Goal: Information Seeking & Learning: Learn about a topic

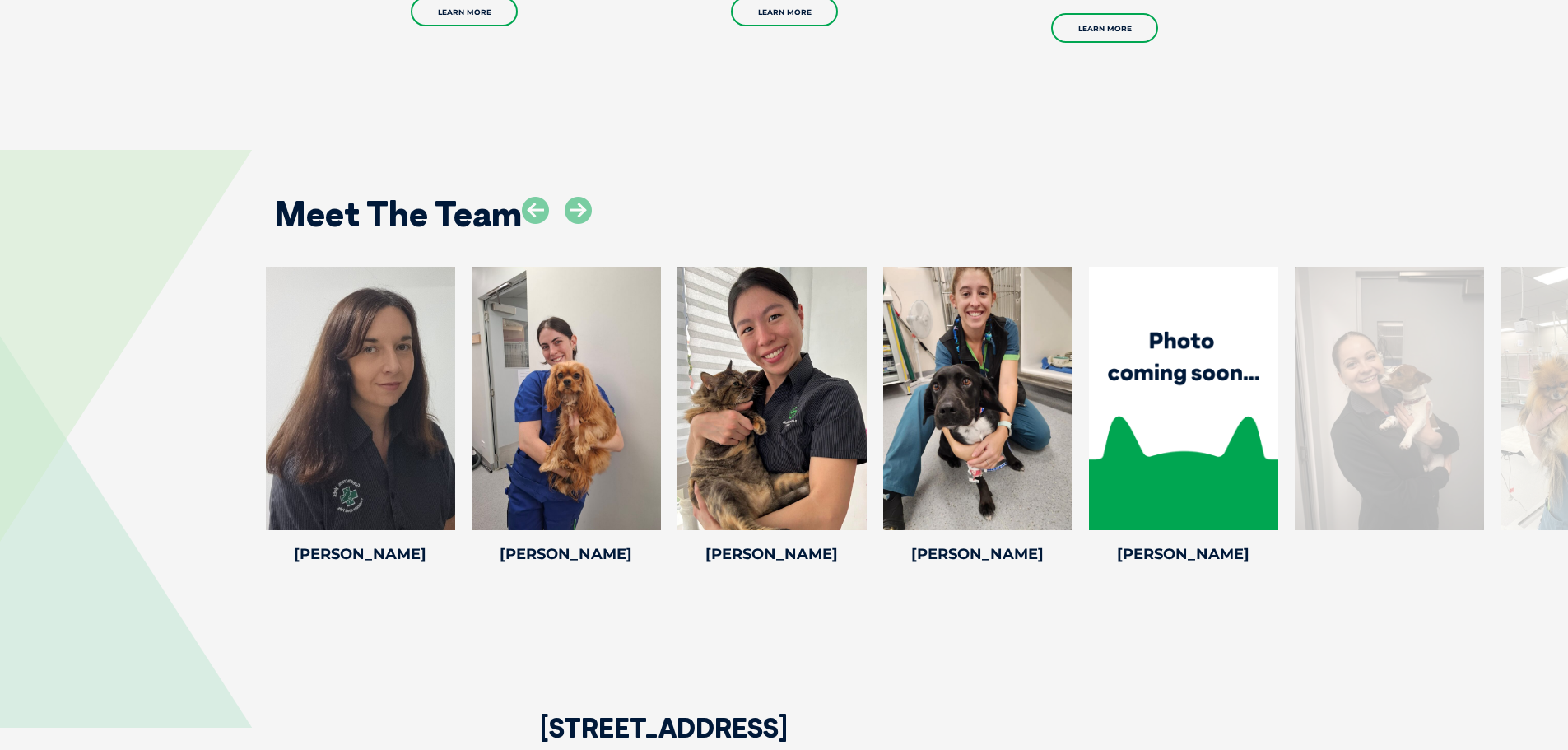
scroll to position [3540, 0]
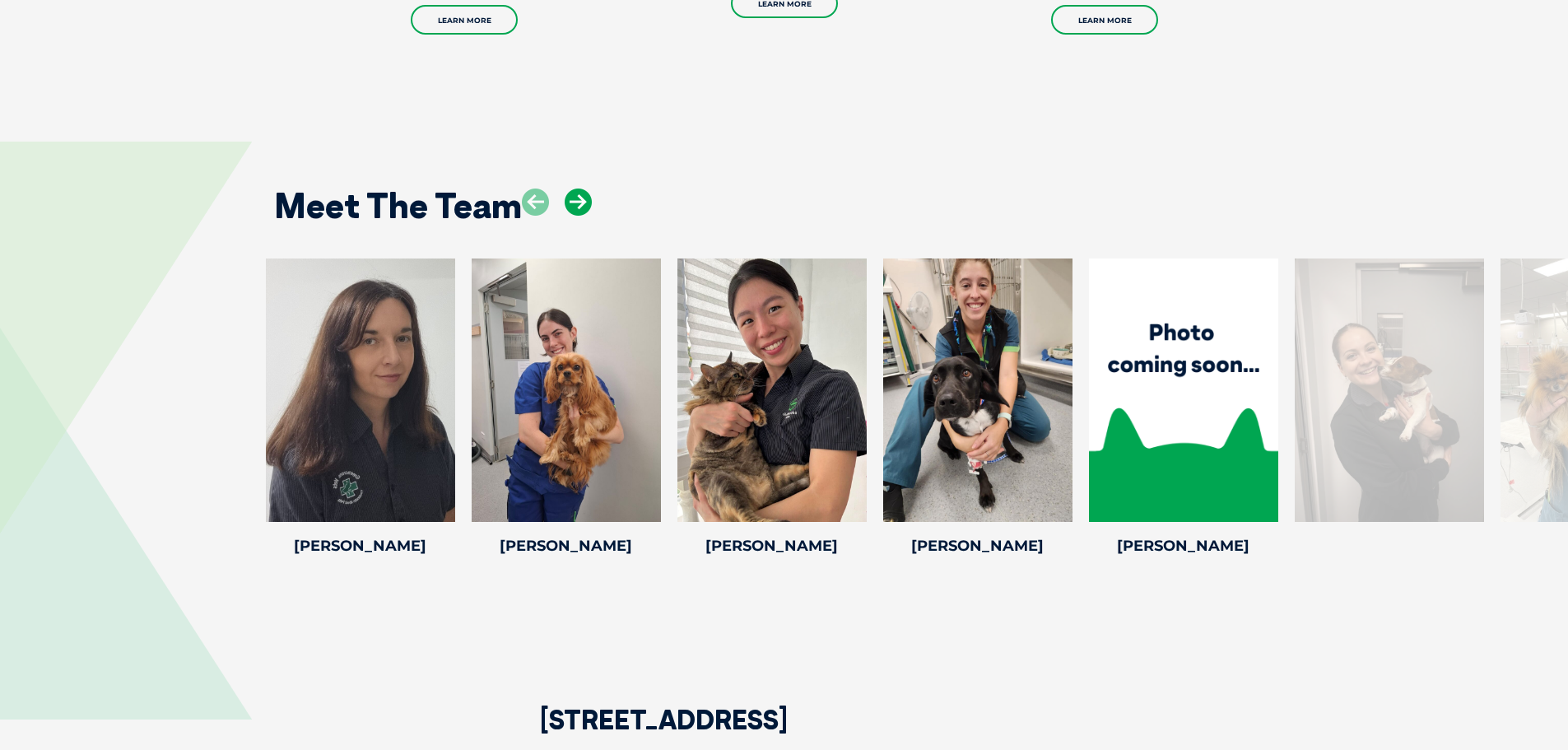
click at [573, 192] on icon at bounding box center [578, 202] width 27 height 27
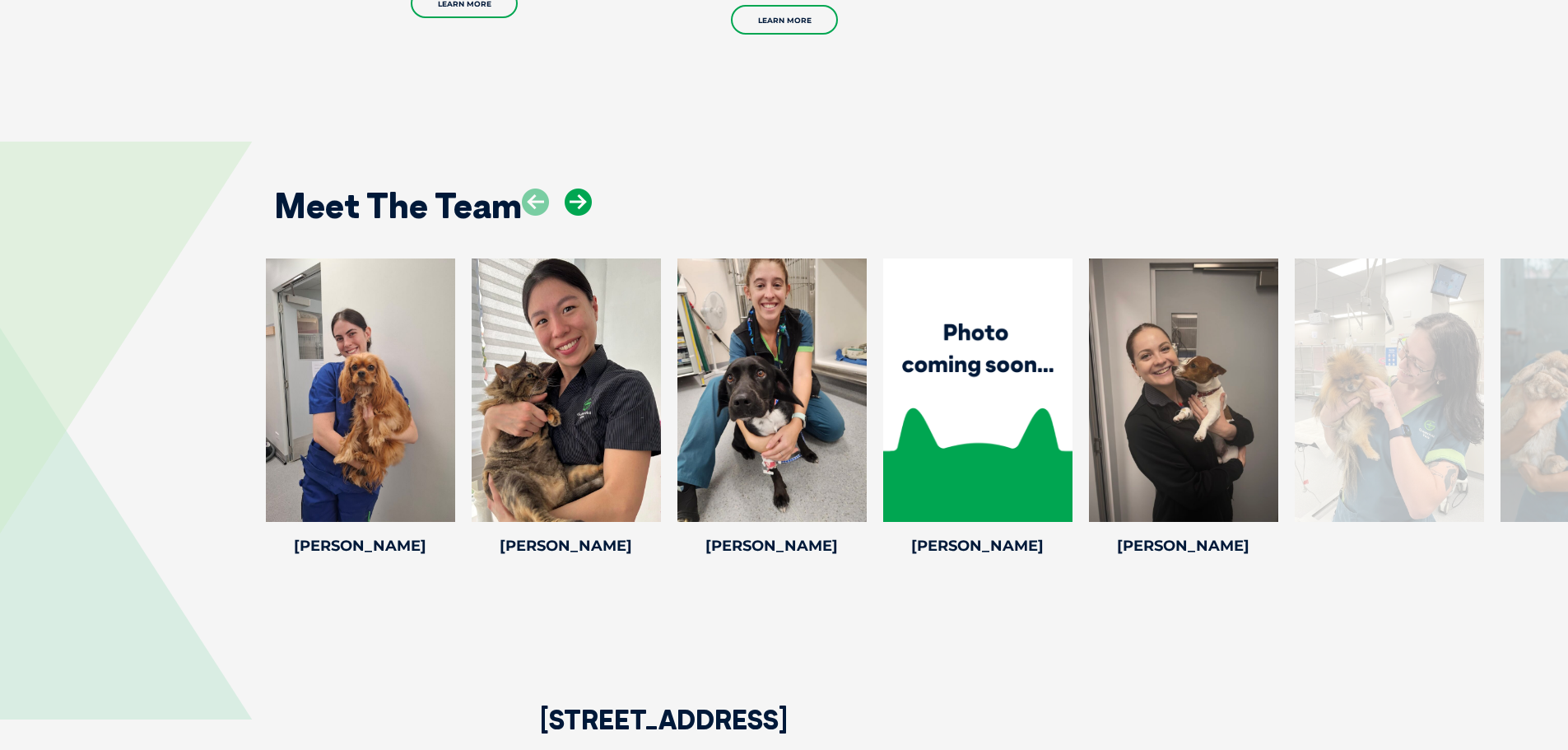
click at [573, 192] on icon at bounding box center [578, 202] width 27 height 27
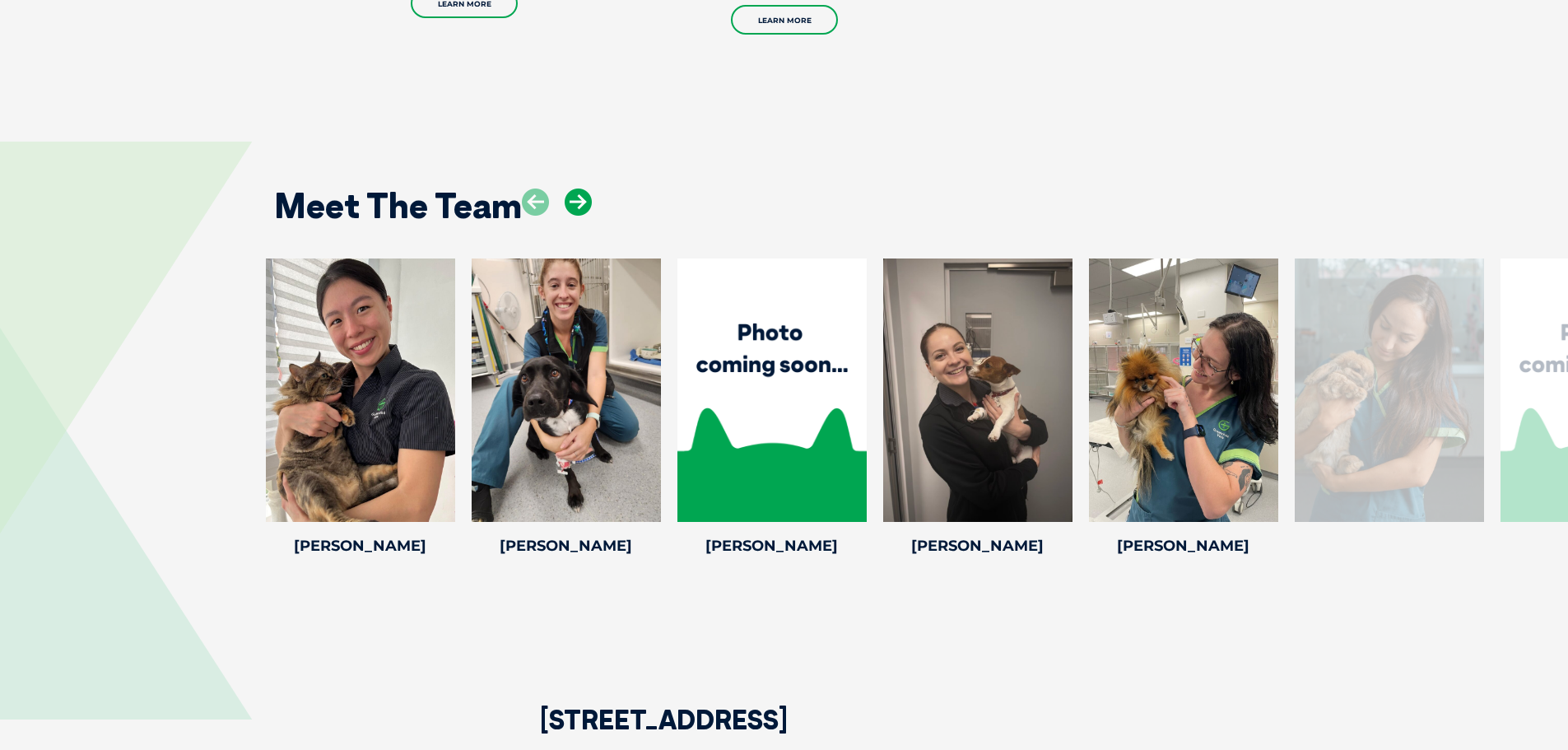
click at [573, 192] on icon at bounding box center [578, 202] width 27 height 27
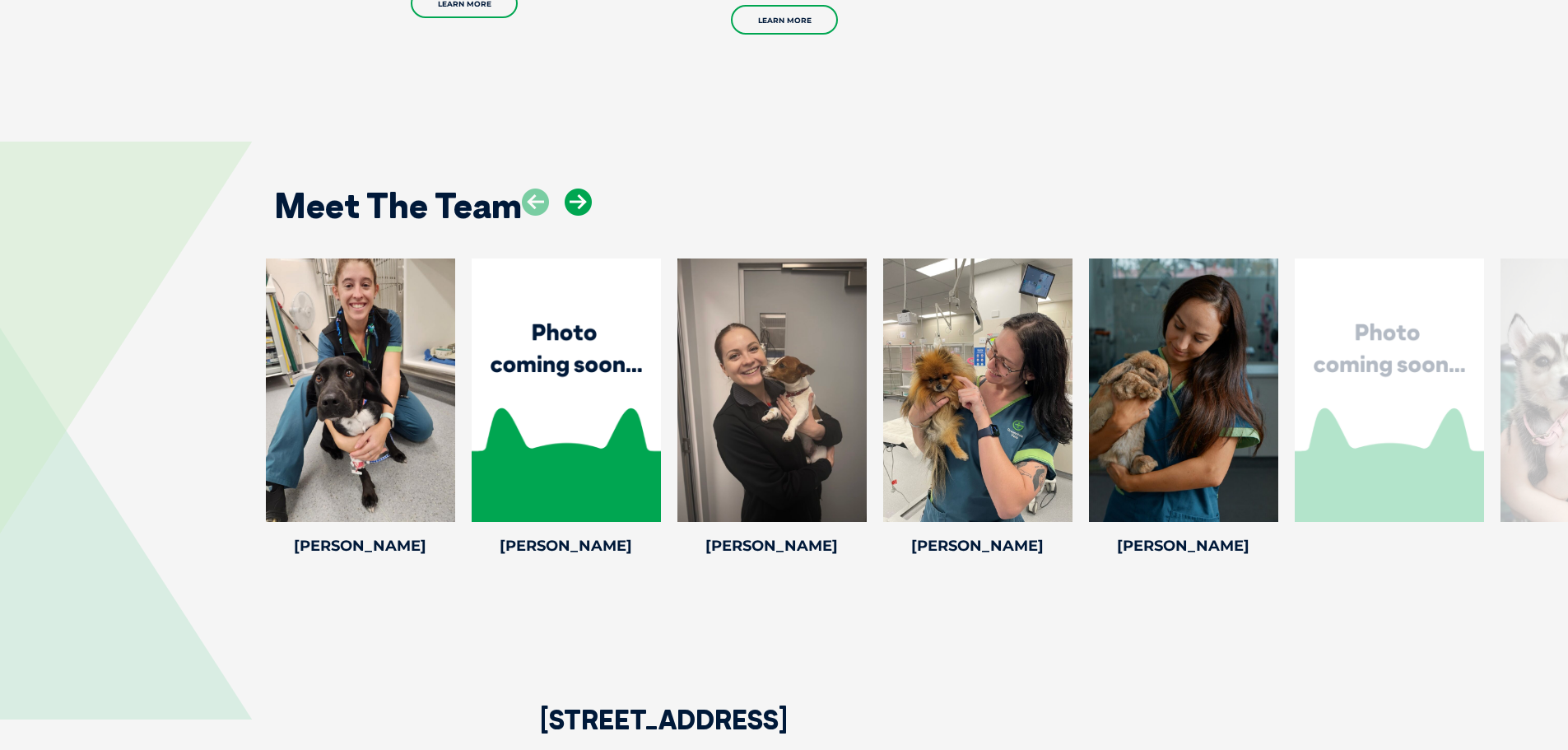
click at [573, 192] on icon at bounding box center [578, 202] width 27 height 27
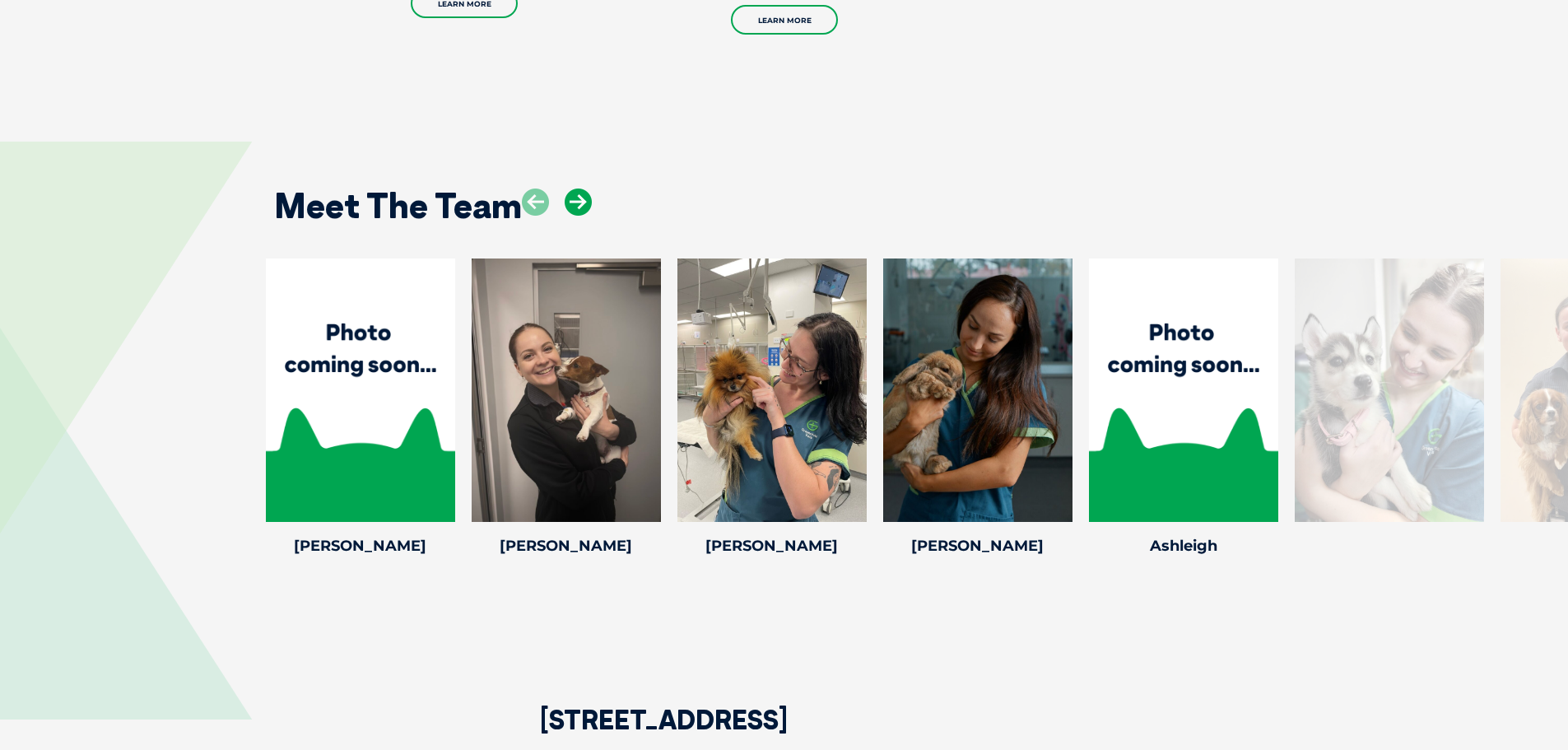
click at [573, 192] on icon at bounding box center [578, 202] width 27 height 27
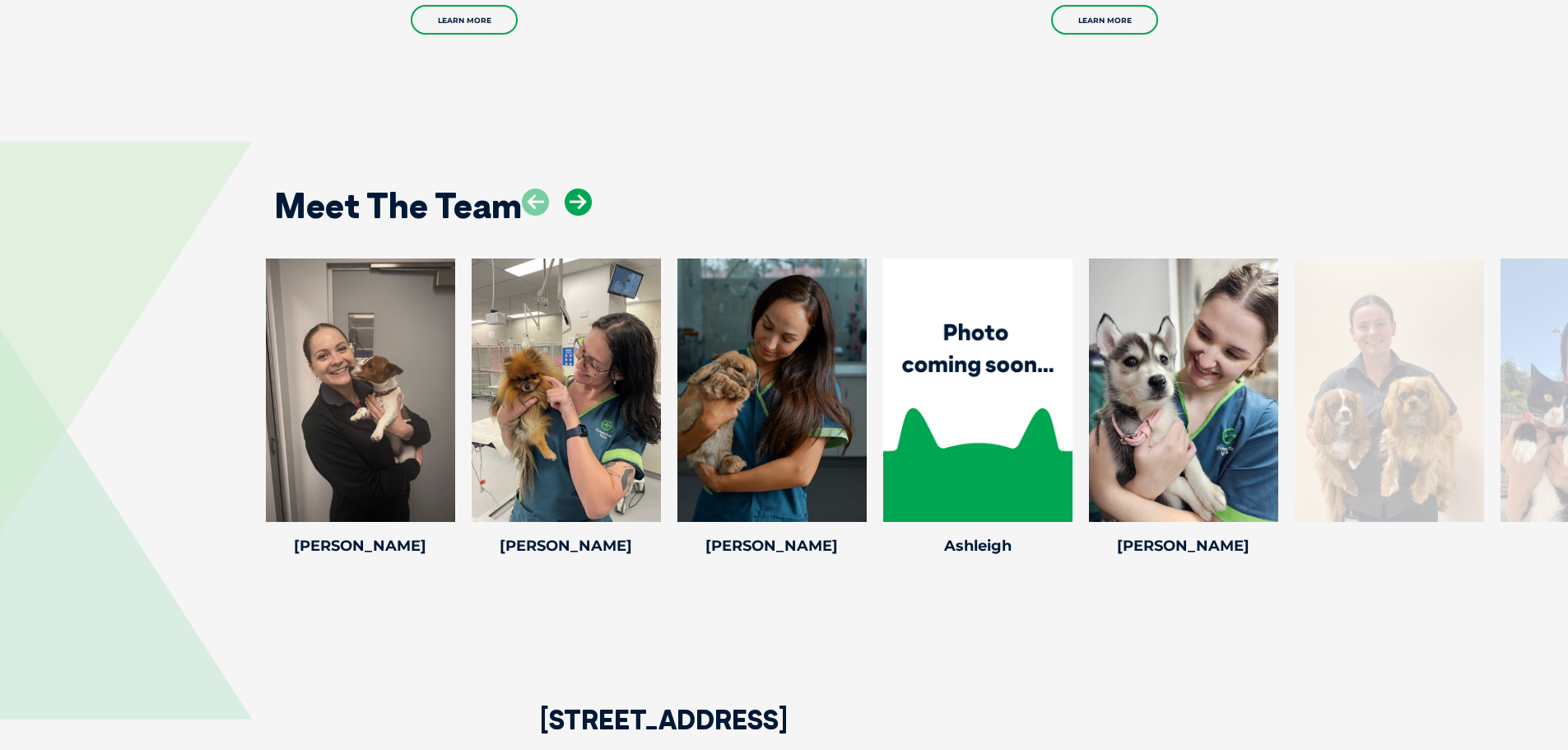
click at [573, 192] on icon at bounding box center [578, 202] width 27 height 27
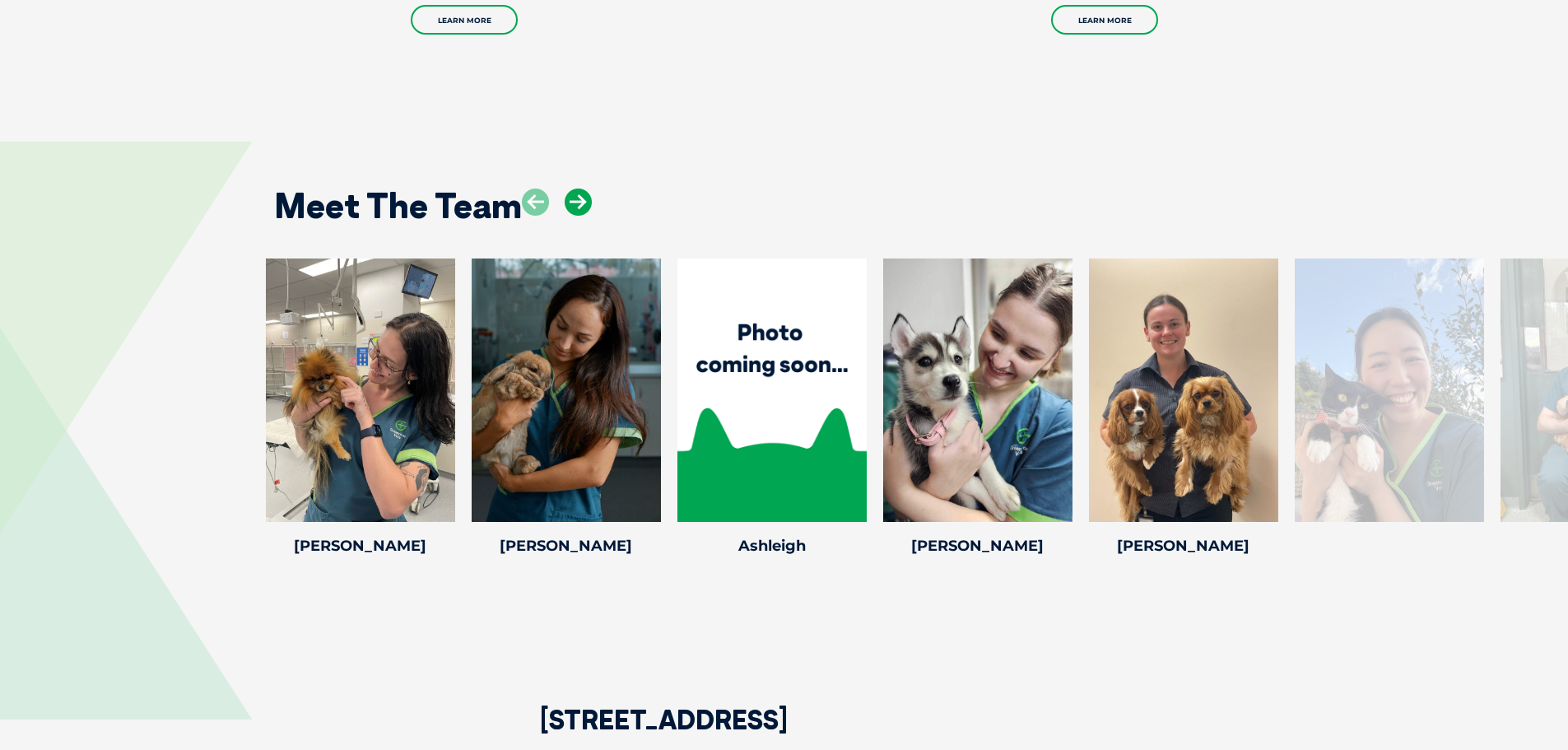
click at [571, 192] on icon at bounding box center [578, 202] width 27 height 27
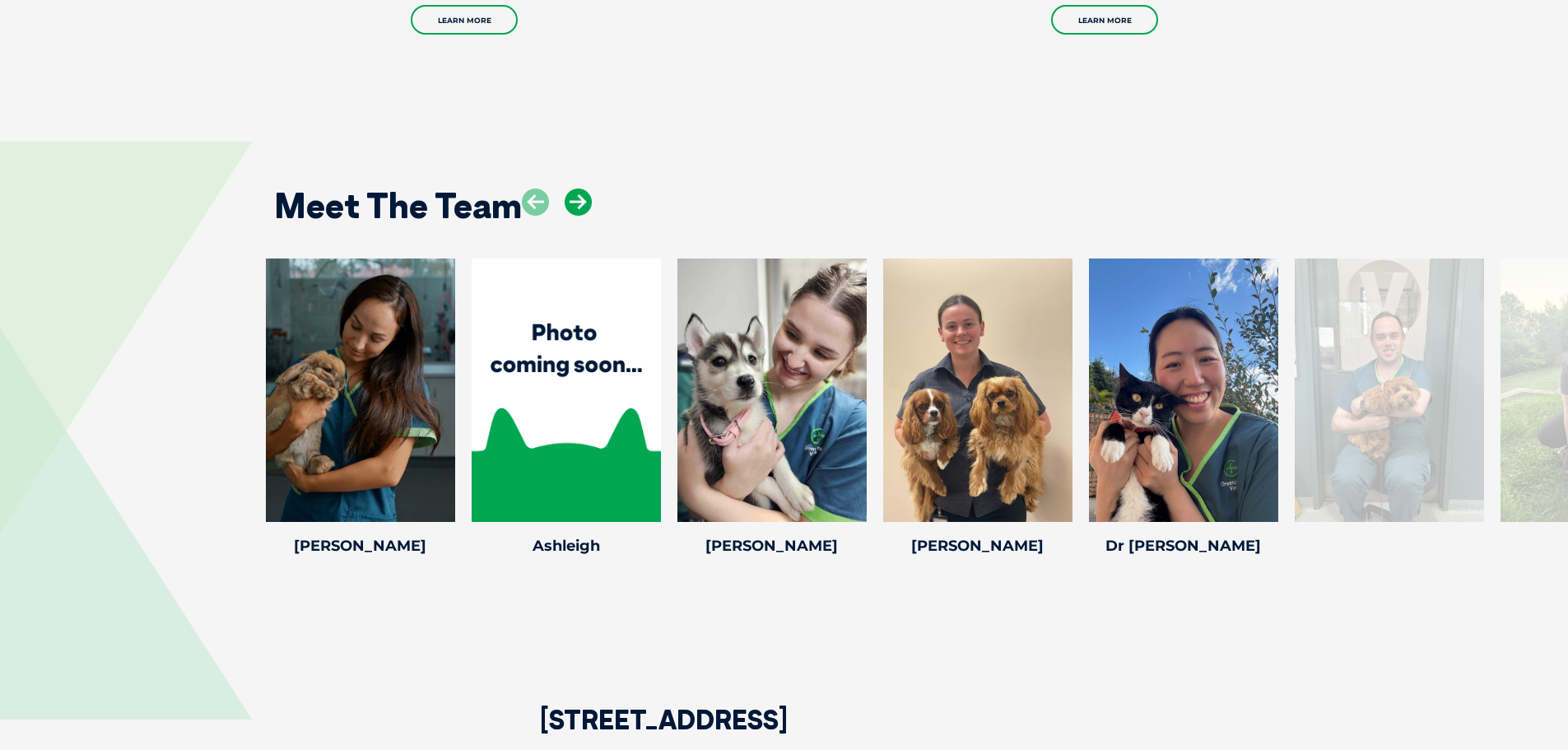
click at [571, 192] on icon at bounding box center [578, 202] width 27 height 27
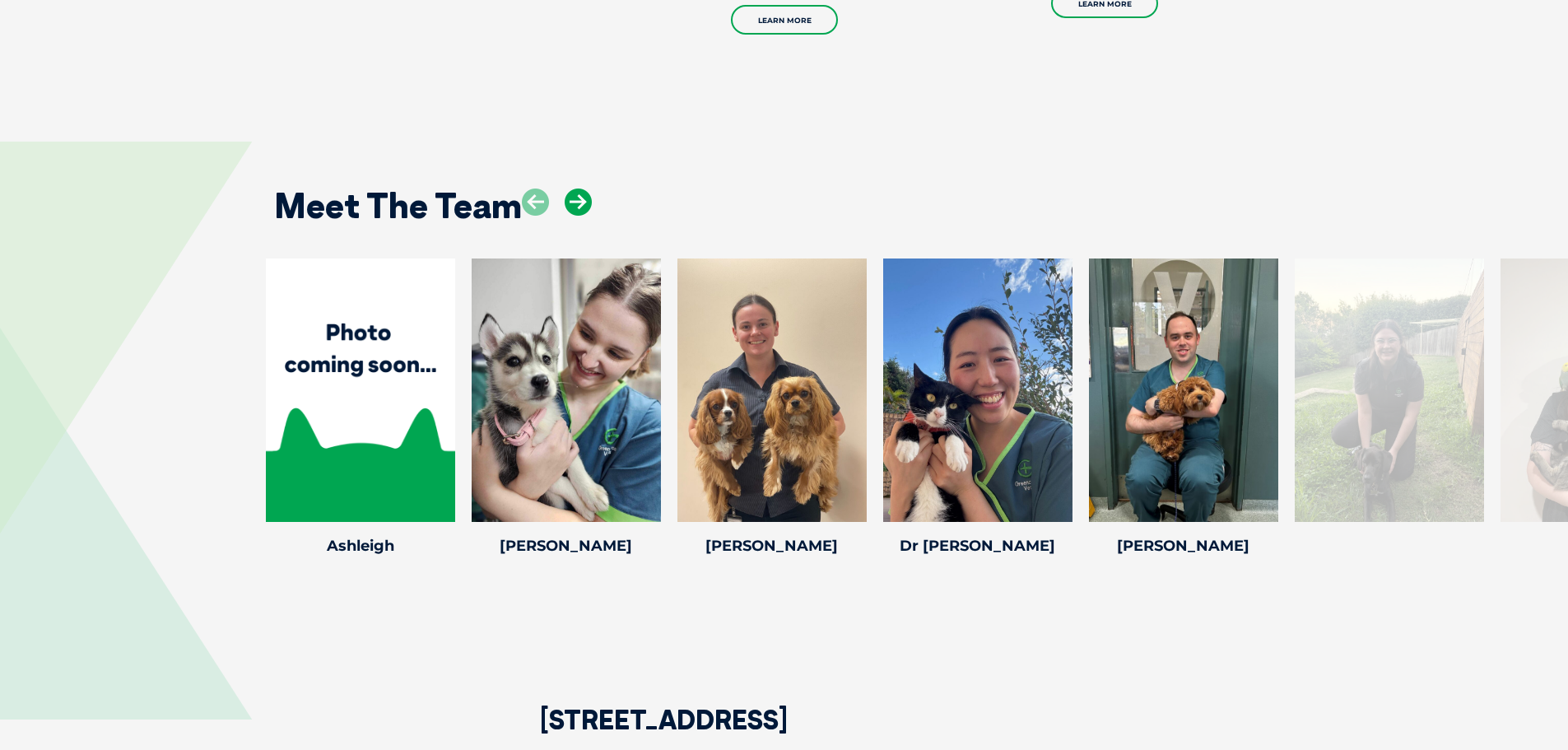
click at [571, 192] on icon at bounding box center [578, 202] width 27 height 27
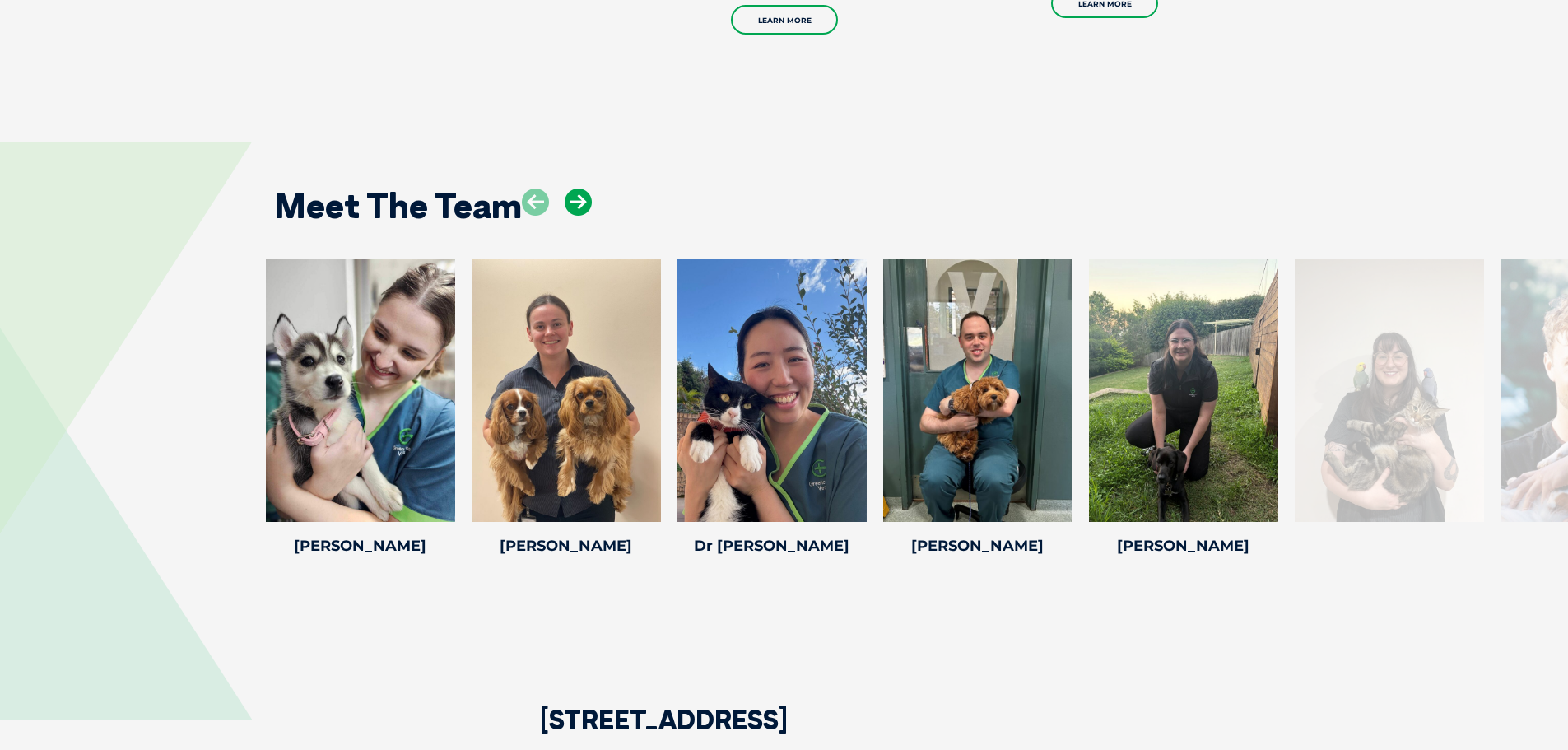
click at [571, 192] on icon at bounding box center [578, 202] width 27 height 27
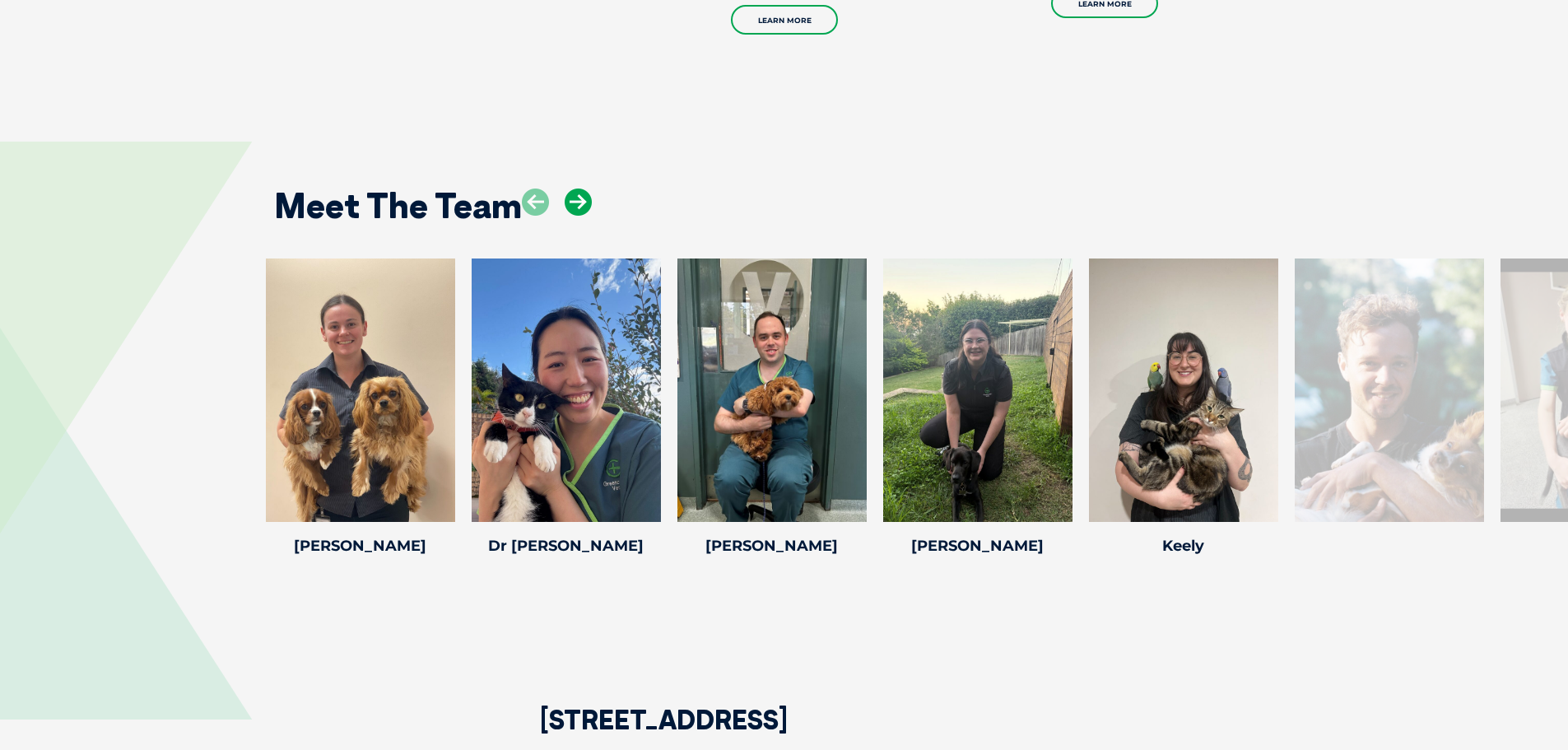
click at [571, 192] on icon at bounding box center [578, 202] width 27 height 27
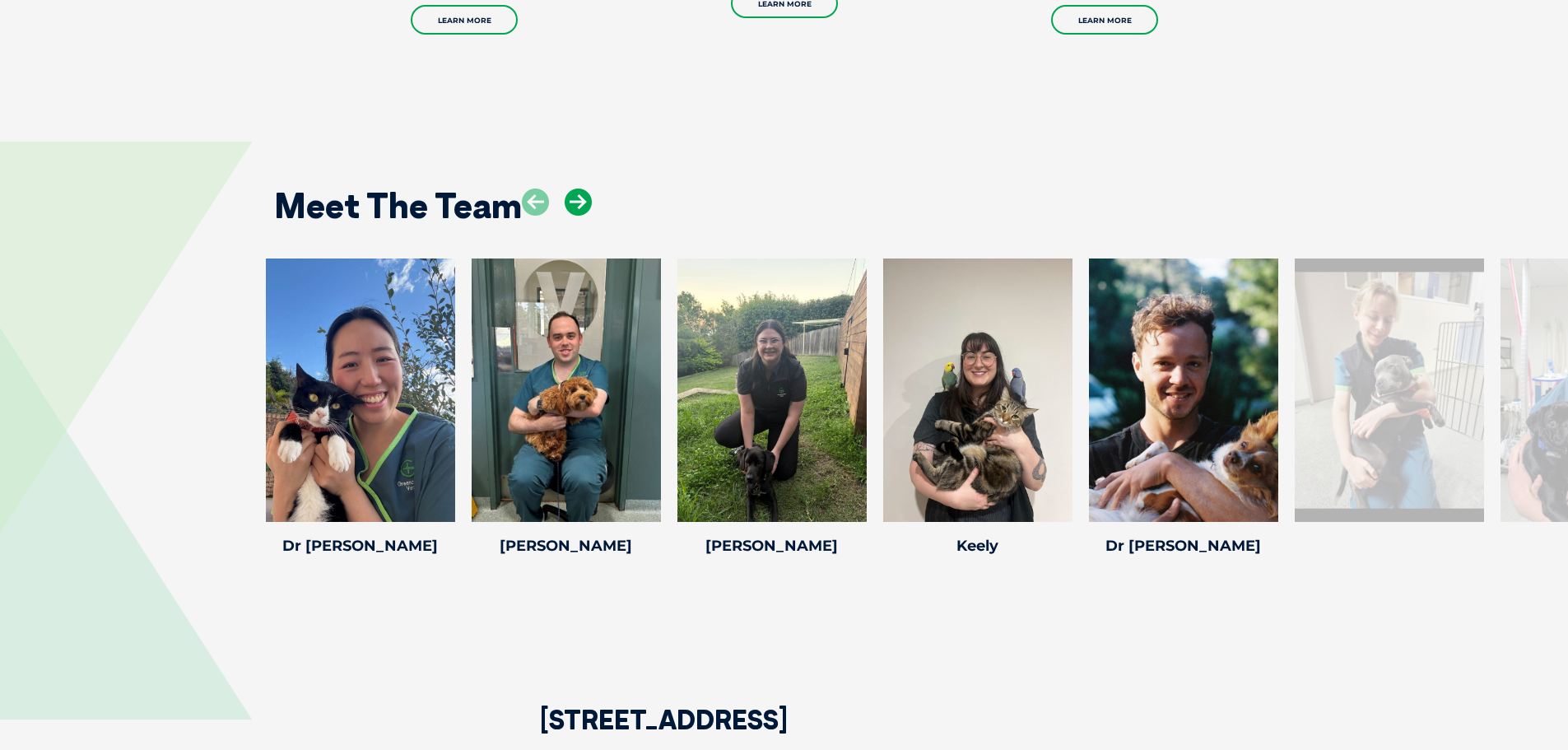
click at [571, 192] on icon at bounding box center [578, 202] width 27 height 27
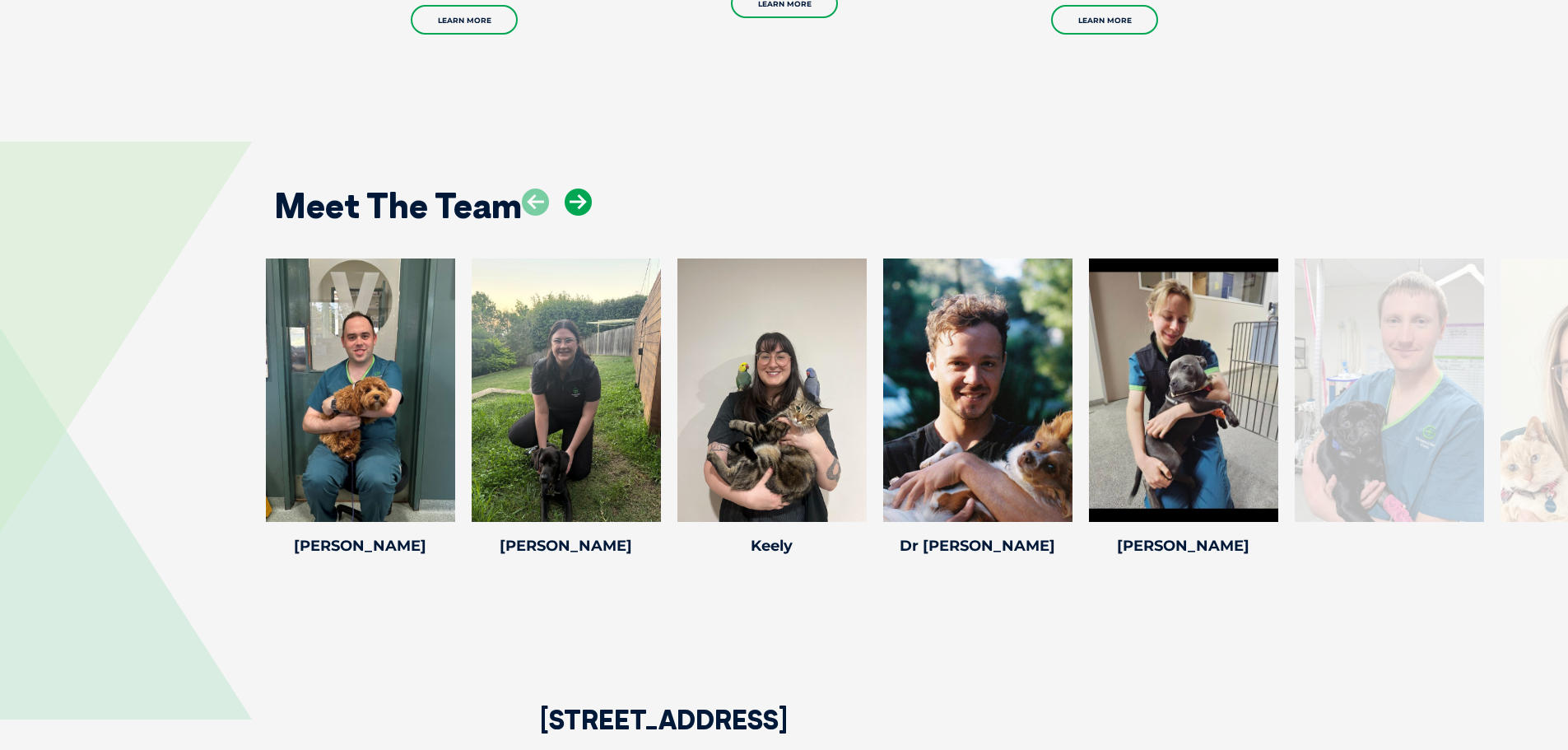
click at [571, 192] on icon at bounding box center [578, 202] width 27 height 27
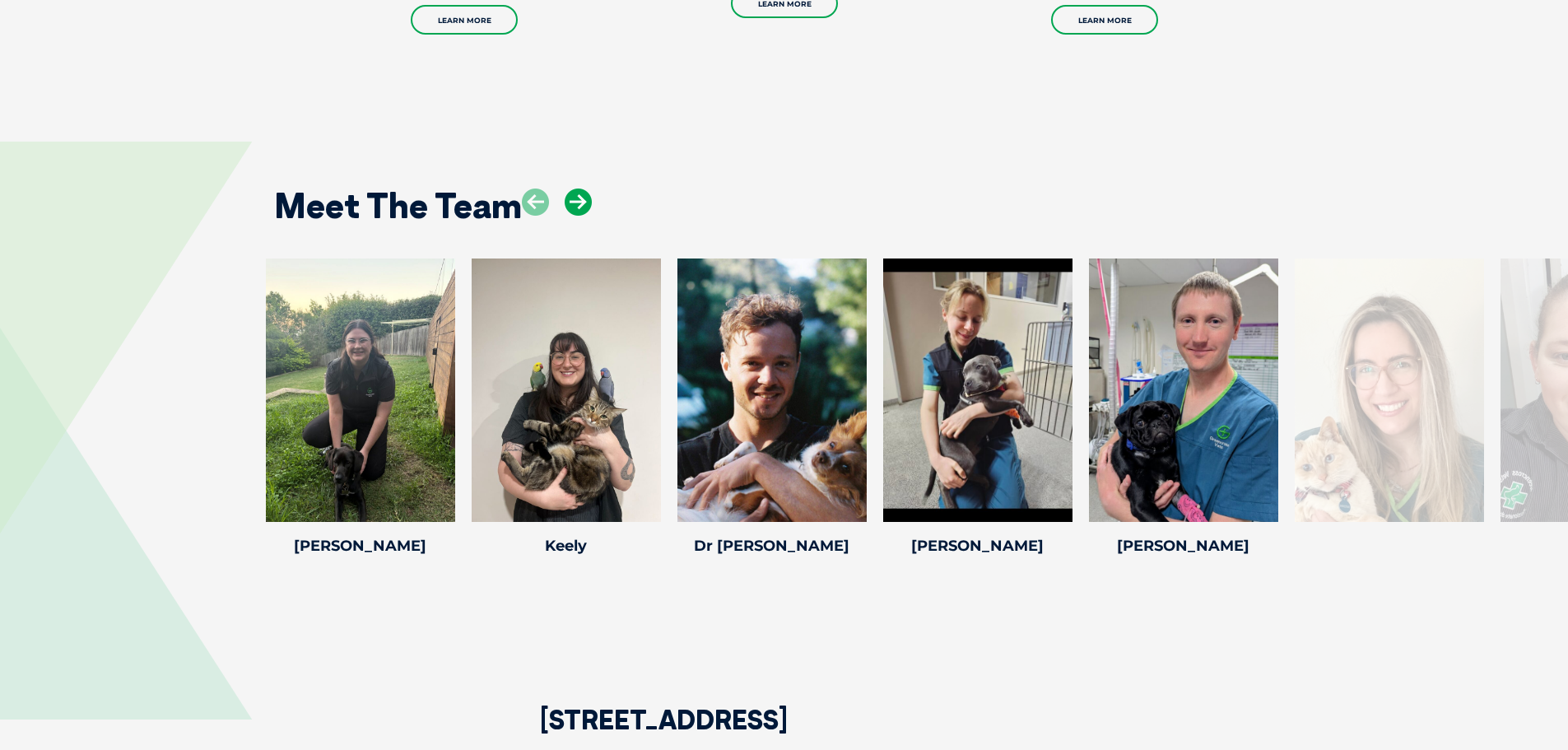
click at [571, 192] on icon at bounding box center [578, 202] width 27 height 27
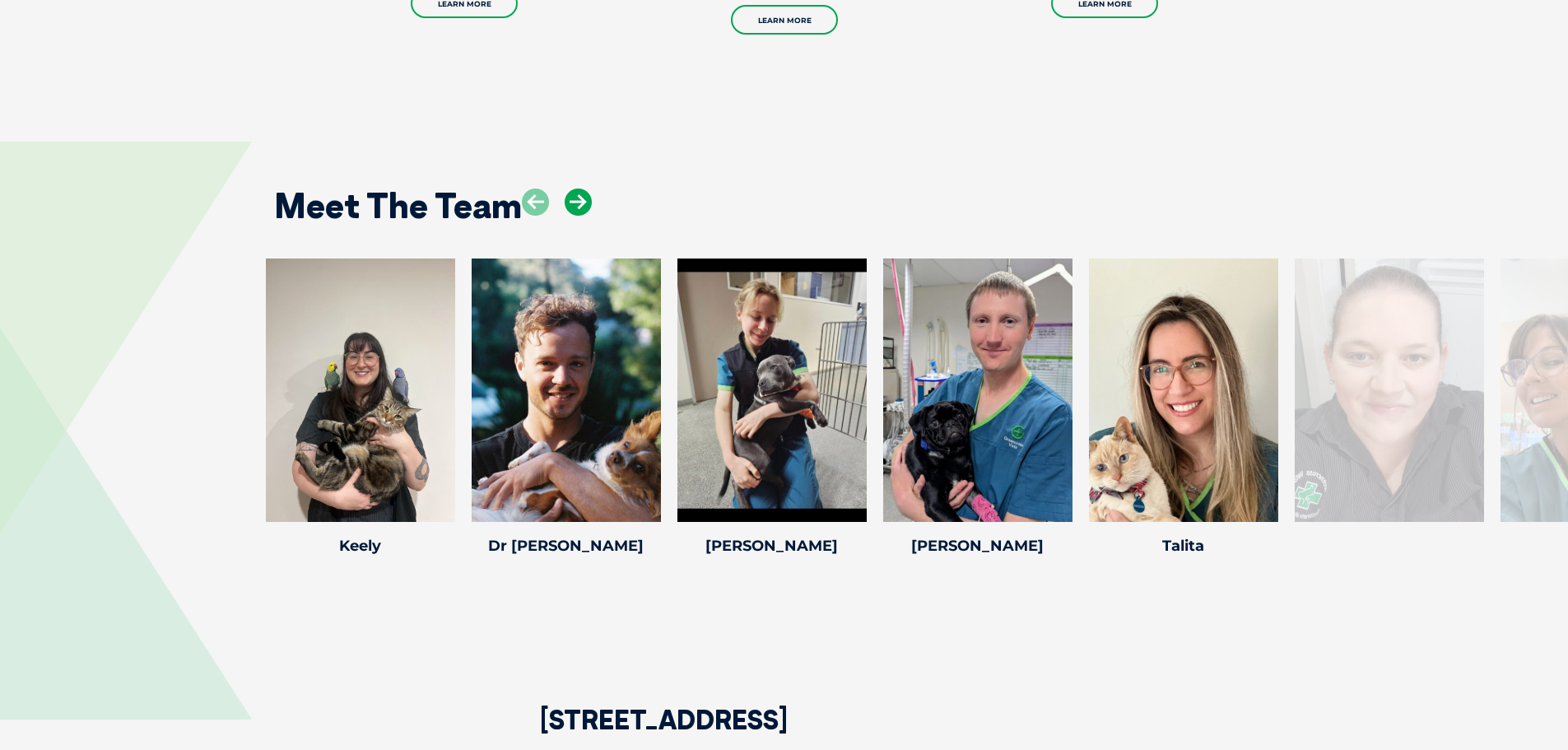
click at [571, 192] on icon at bounding box center [578, 202] width 27 height 27
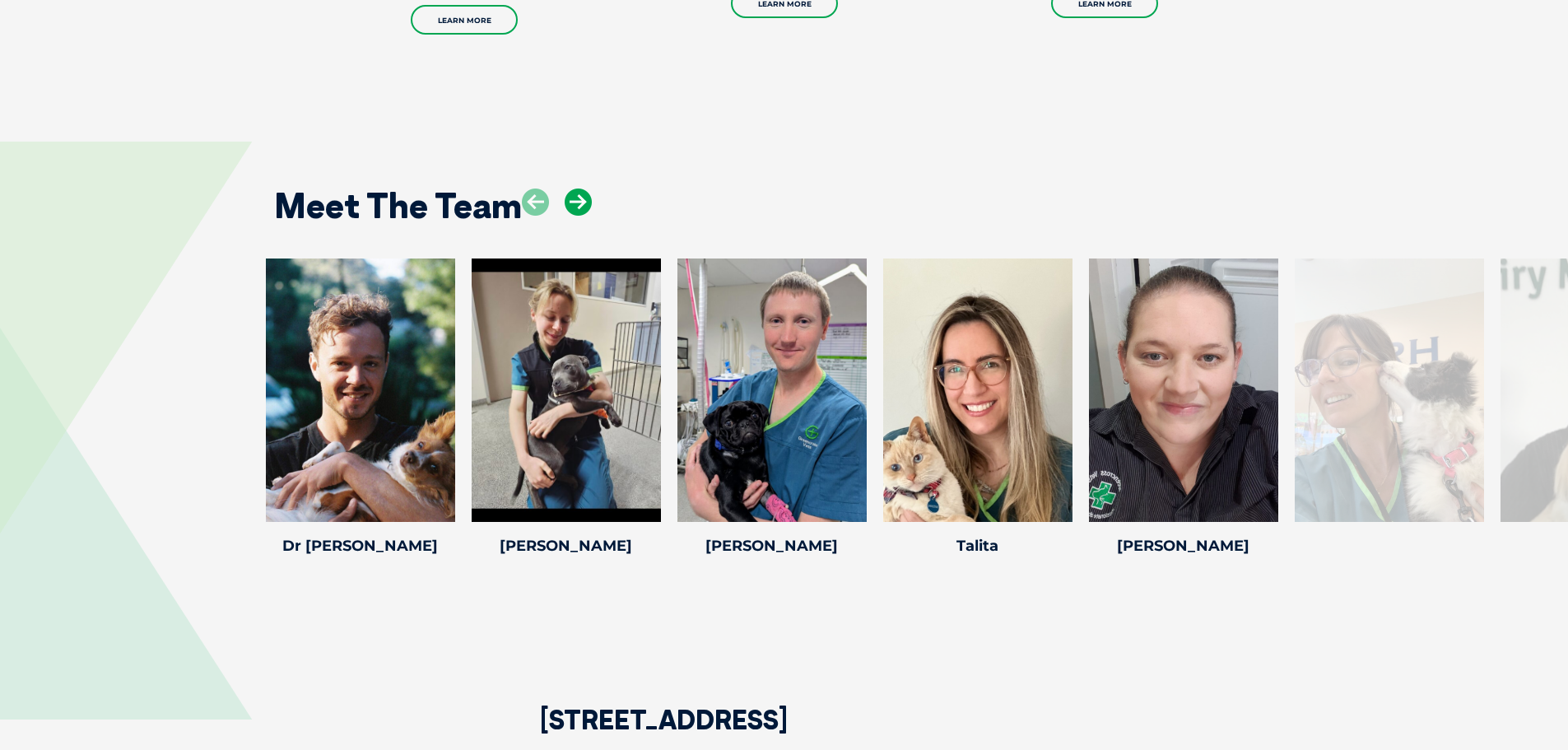
click at [571, 192] on icon at bounding box center [578, 202] width 27 height 27
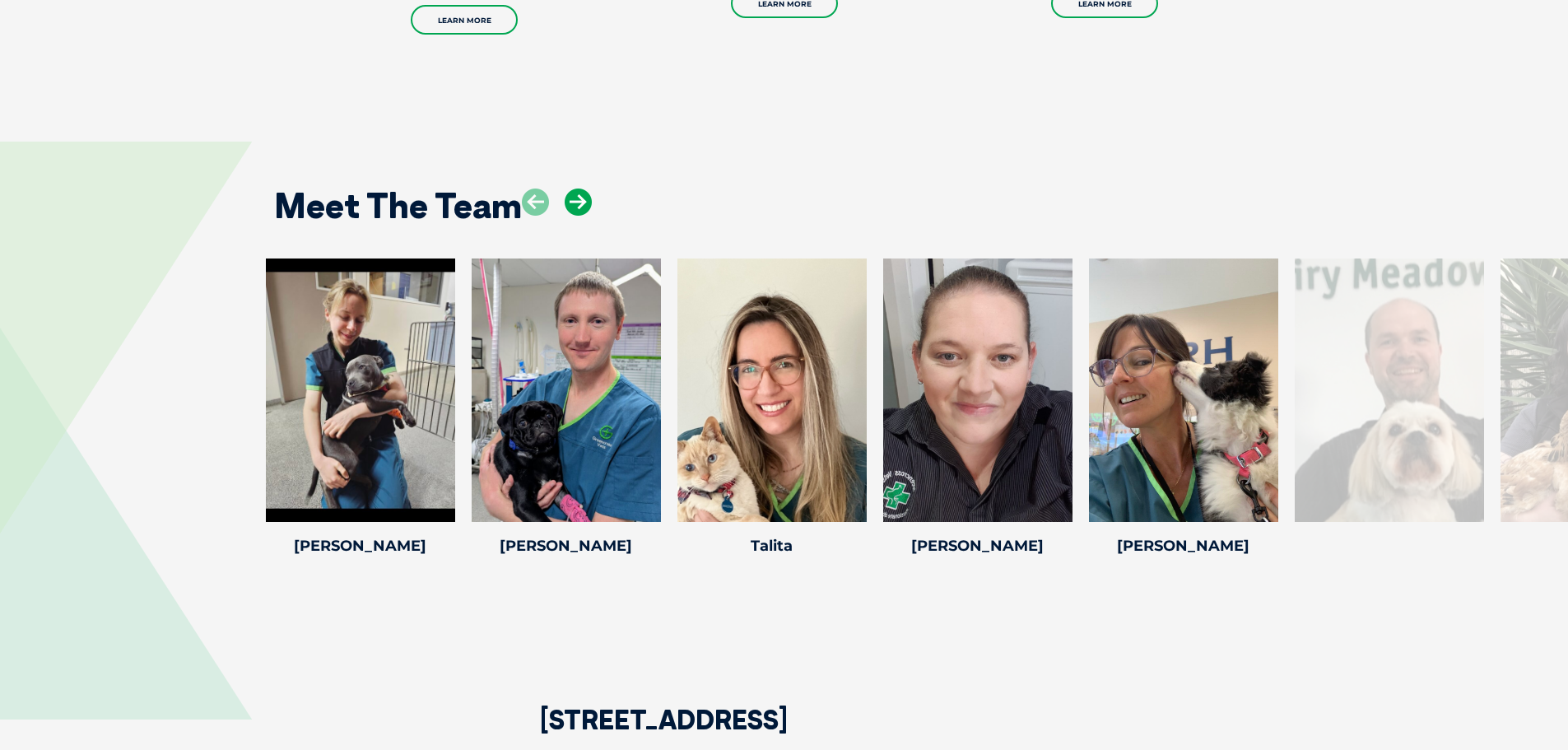
click at [571, 192] on icon at bounding box center [578, 202] width 27 height 27
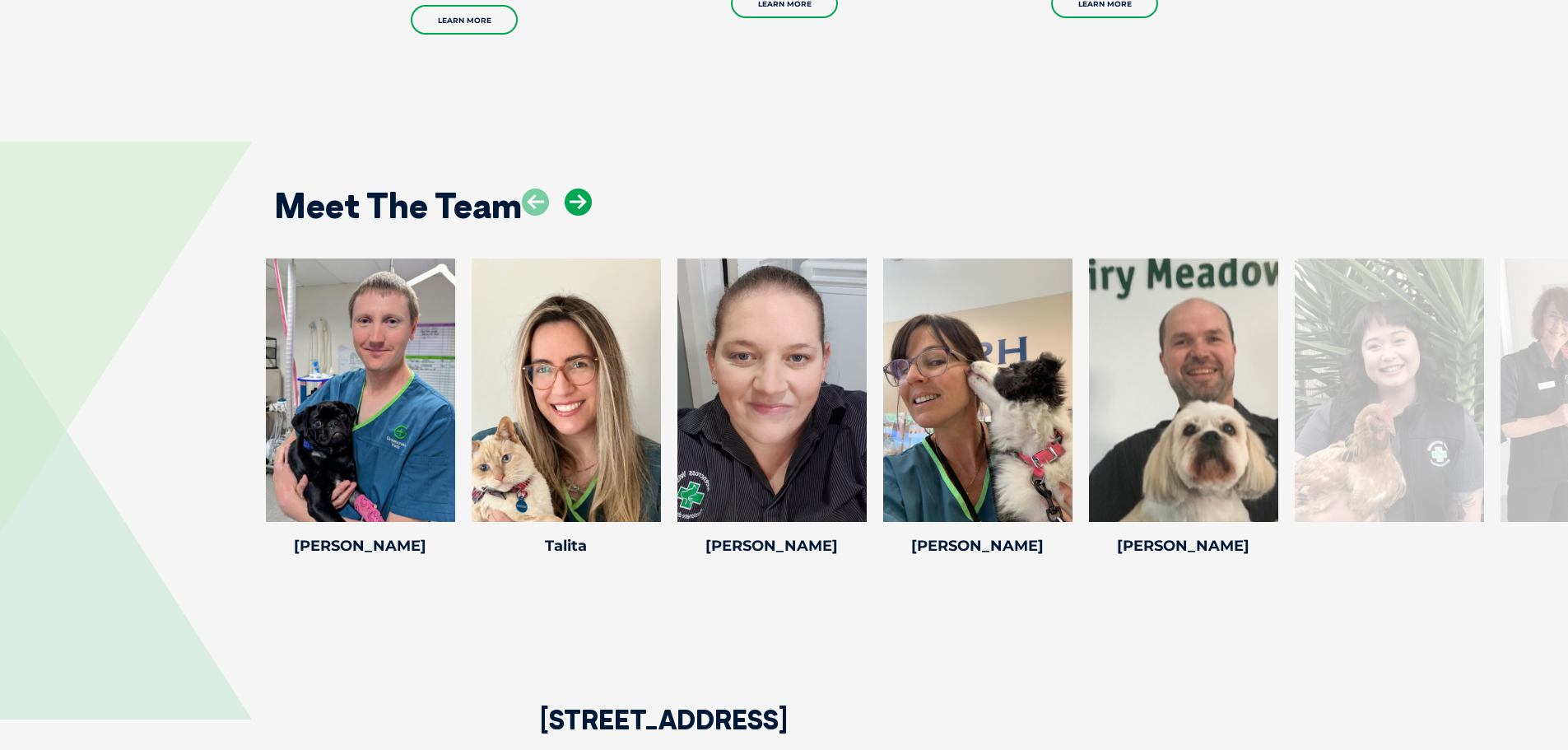
click at [571, 192] on icon at bounding box center [578, 202] width 27 height 27
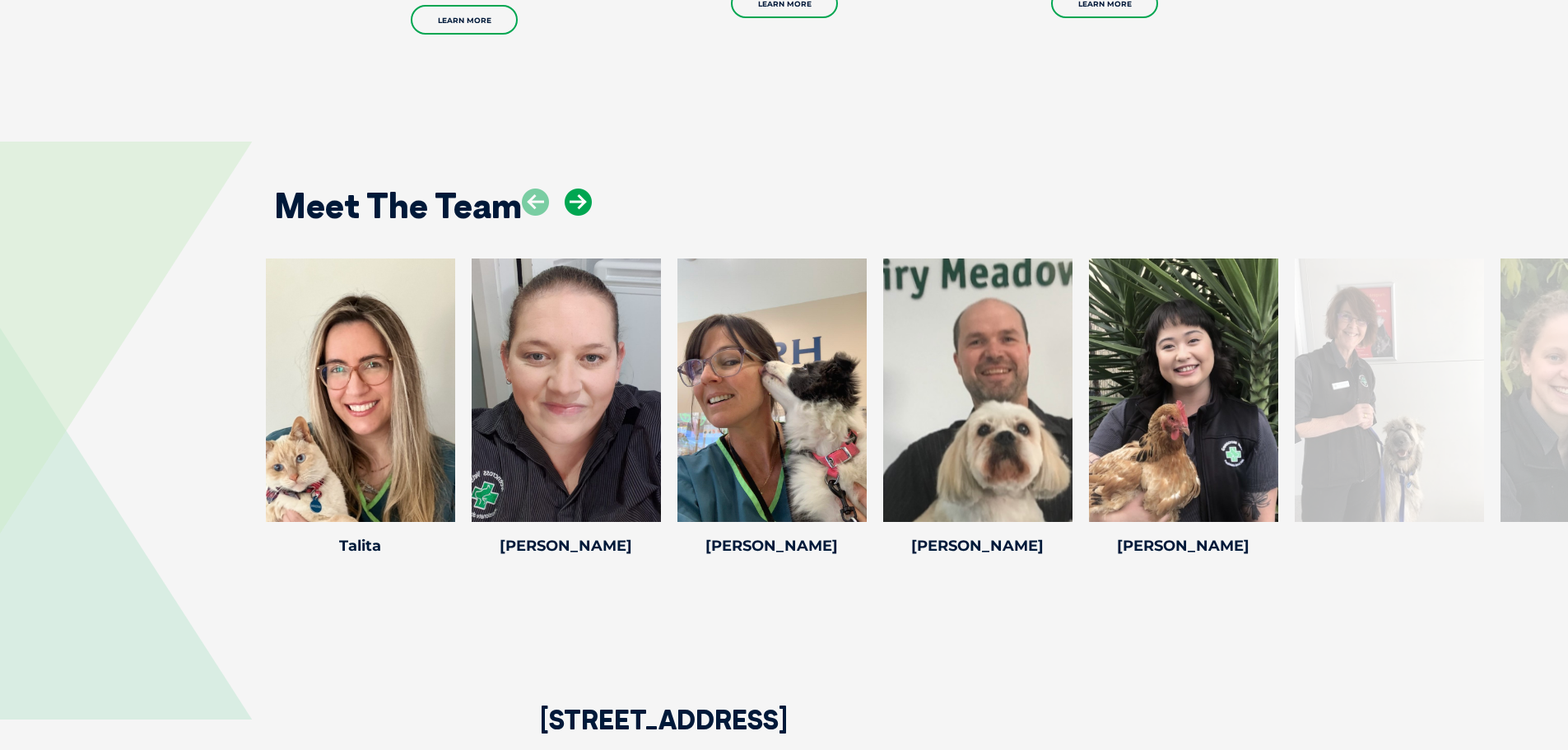
click at [571, 192] on icon at bounding box center [578, 202] width 27 height 27
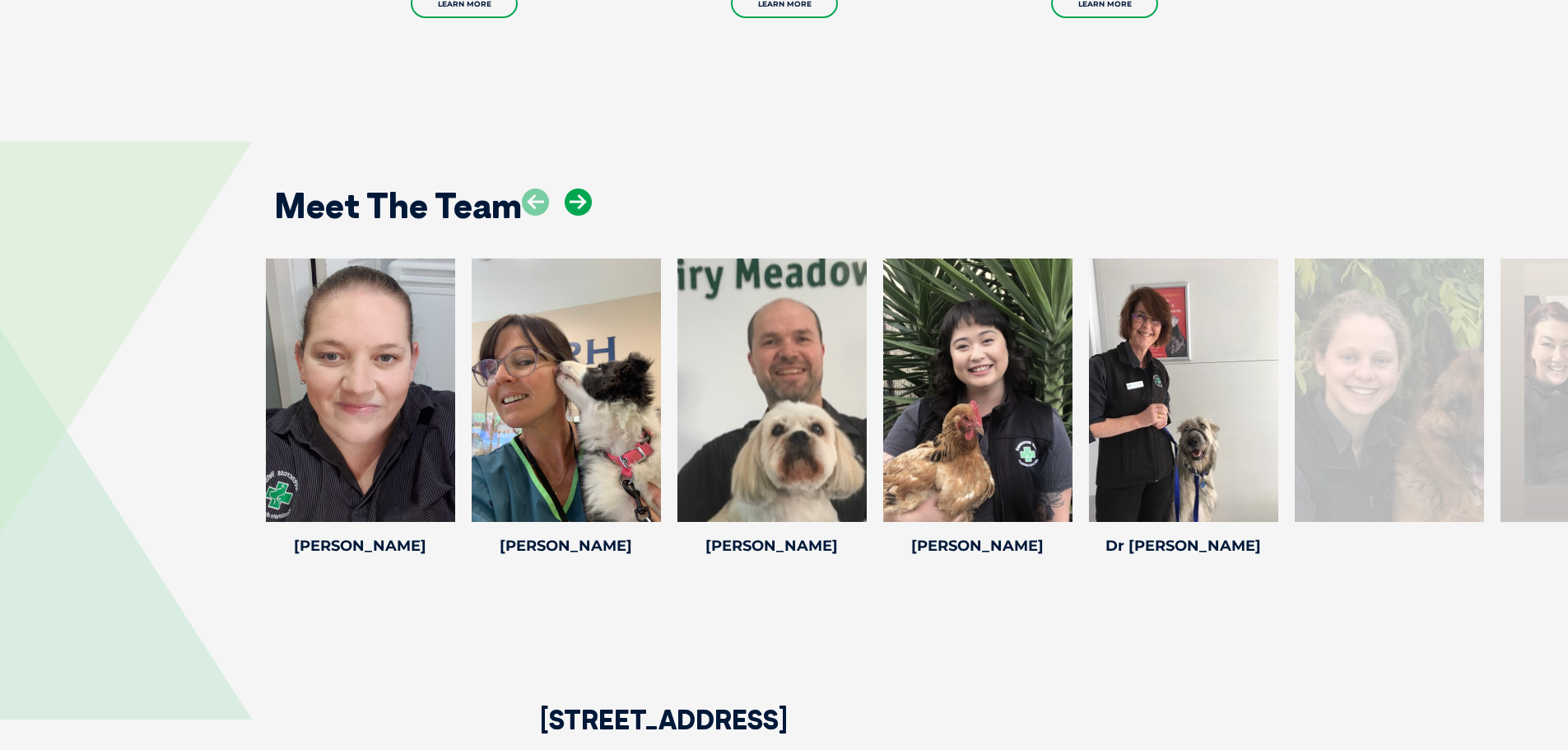
click at [571, 192] on icon at bounding box center [578, 202] width 27 height 27
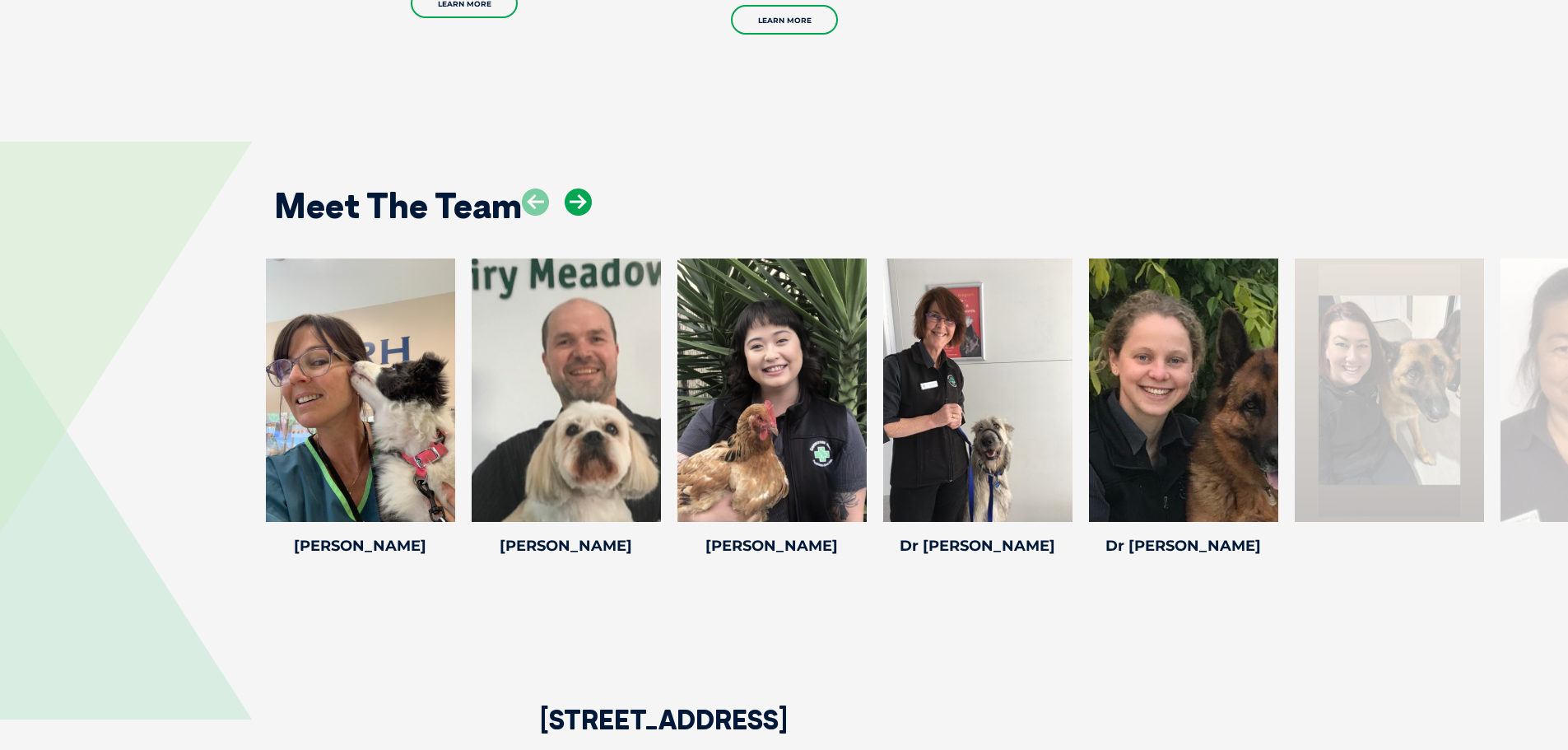
click at [570, 203] on icon at bounding box center [578, 202] width 27 height 27
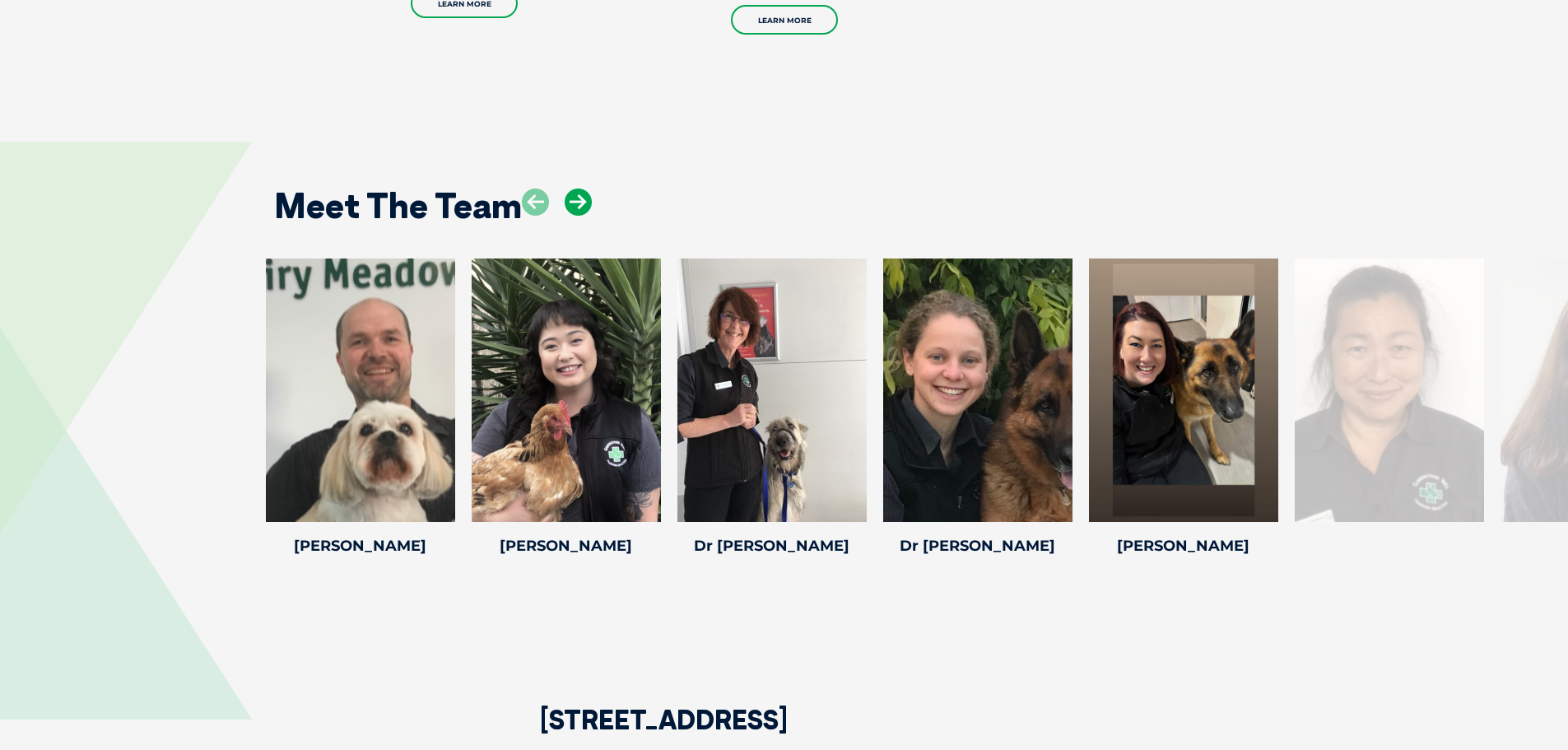
click at [570, 203] on icon at bounding box center [578, 202] width 27 height 27
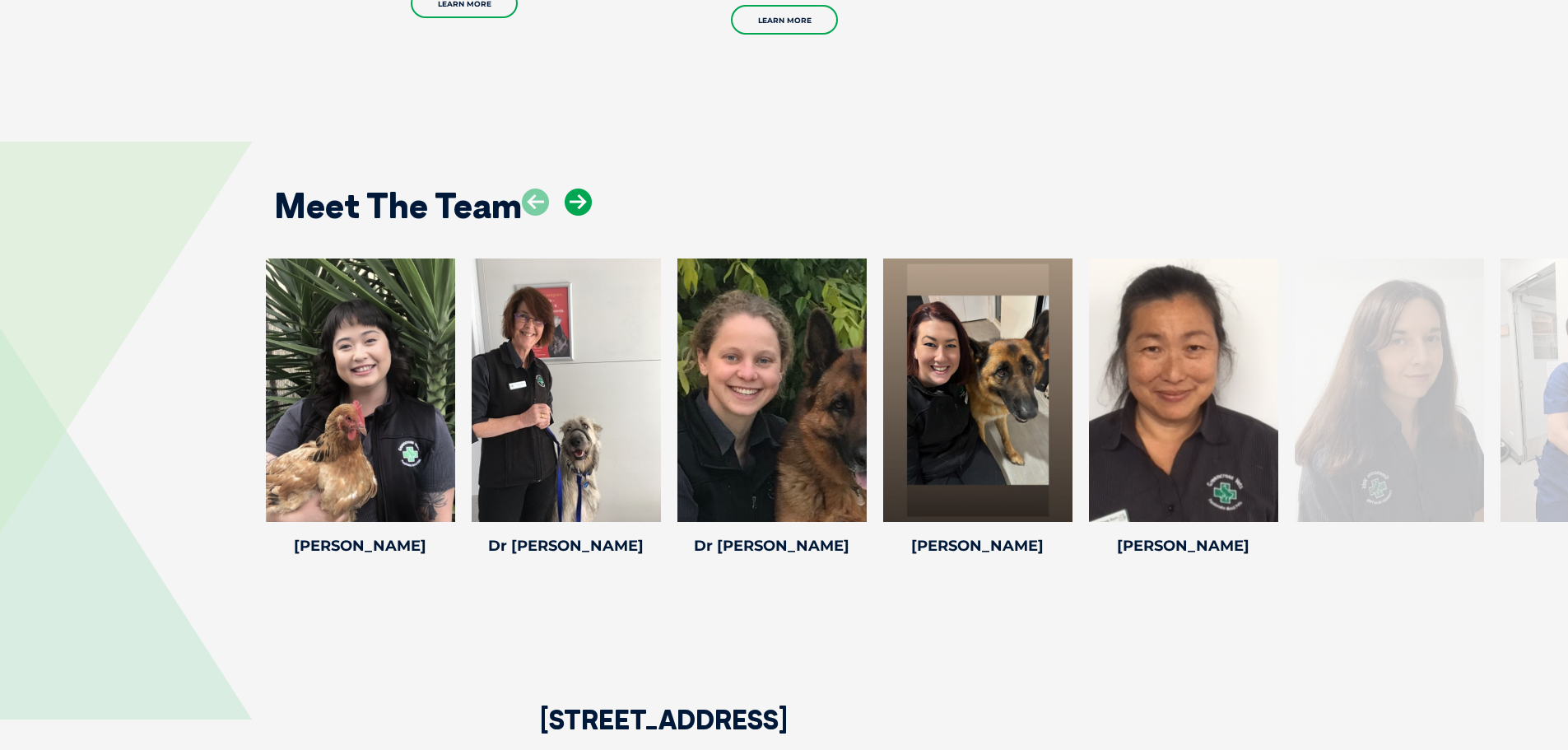
click at [570, 203] on icon at bounding box center [578, 202] width 27 height 27
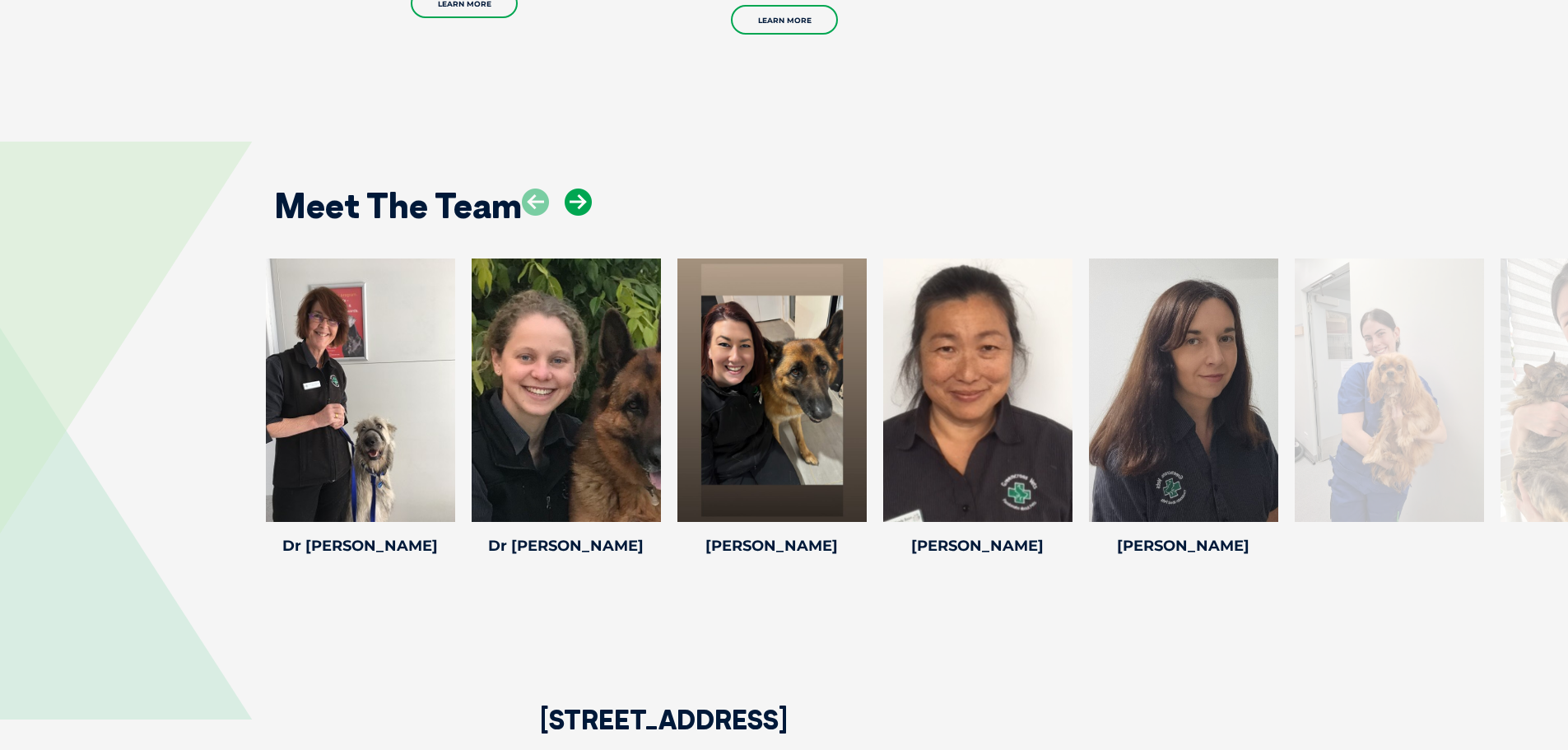
click at [570, 203] on icon at bounding box center [578, 202] width 27 height 27
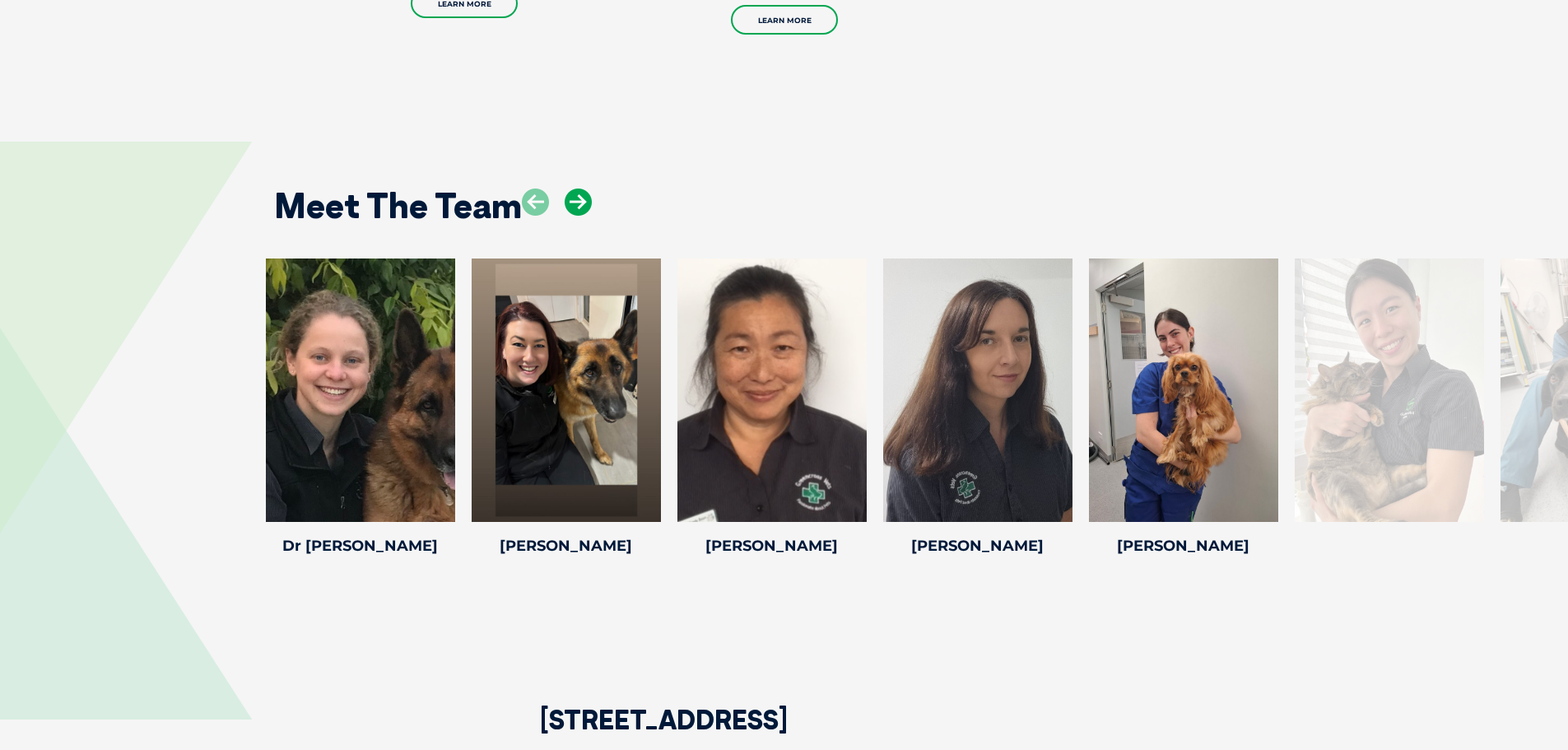
click at [570, 203] on icon at bounding box center [578, 202] width 27 height 27
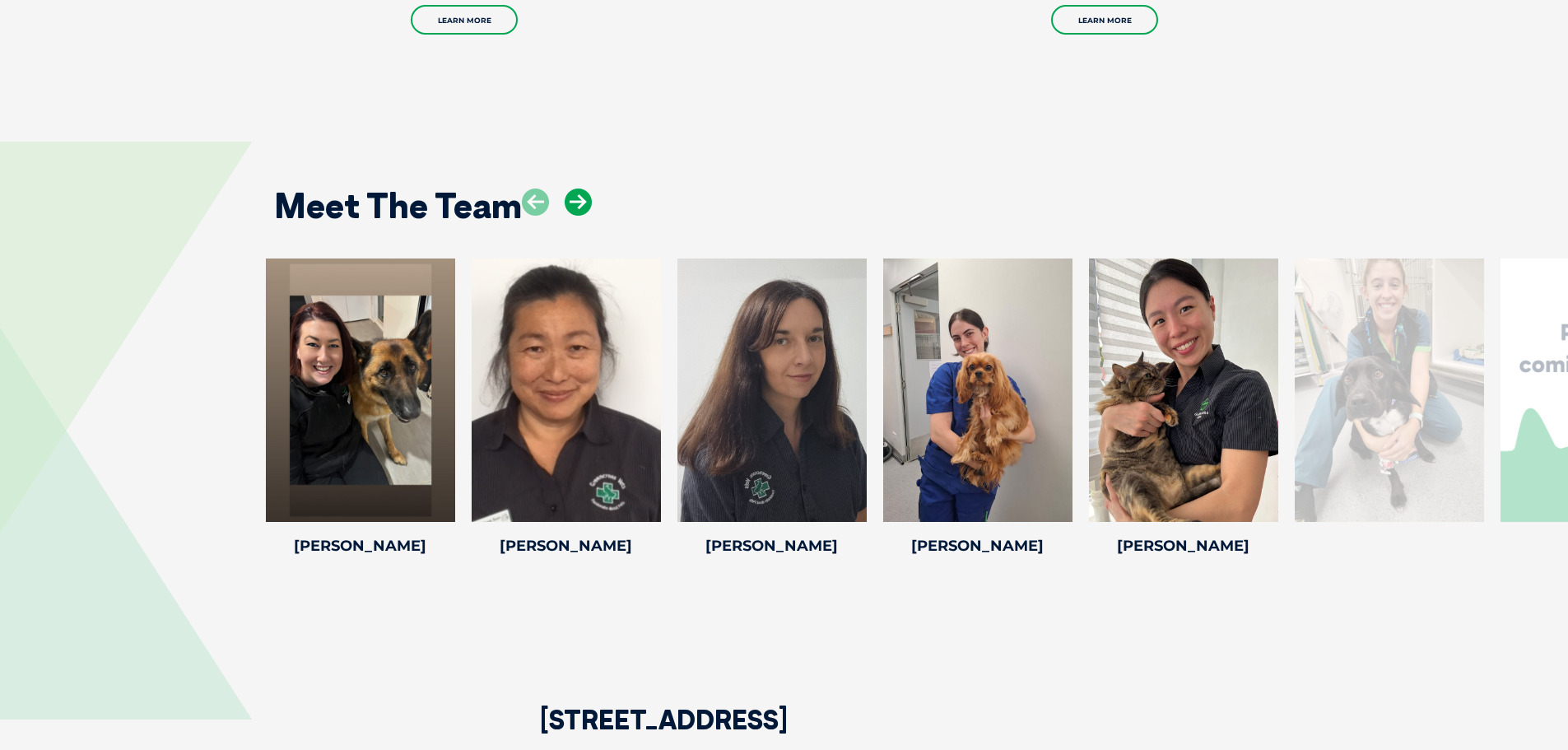
click at [569, 203] on icon at bounding box center [578, 202] width 27 height 27
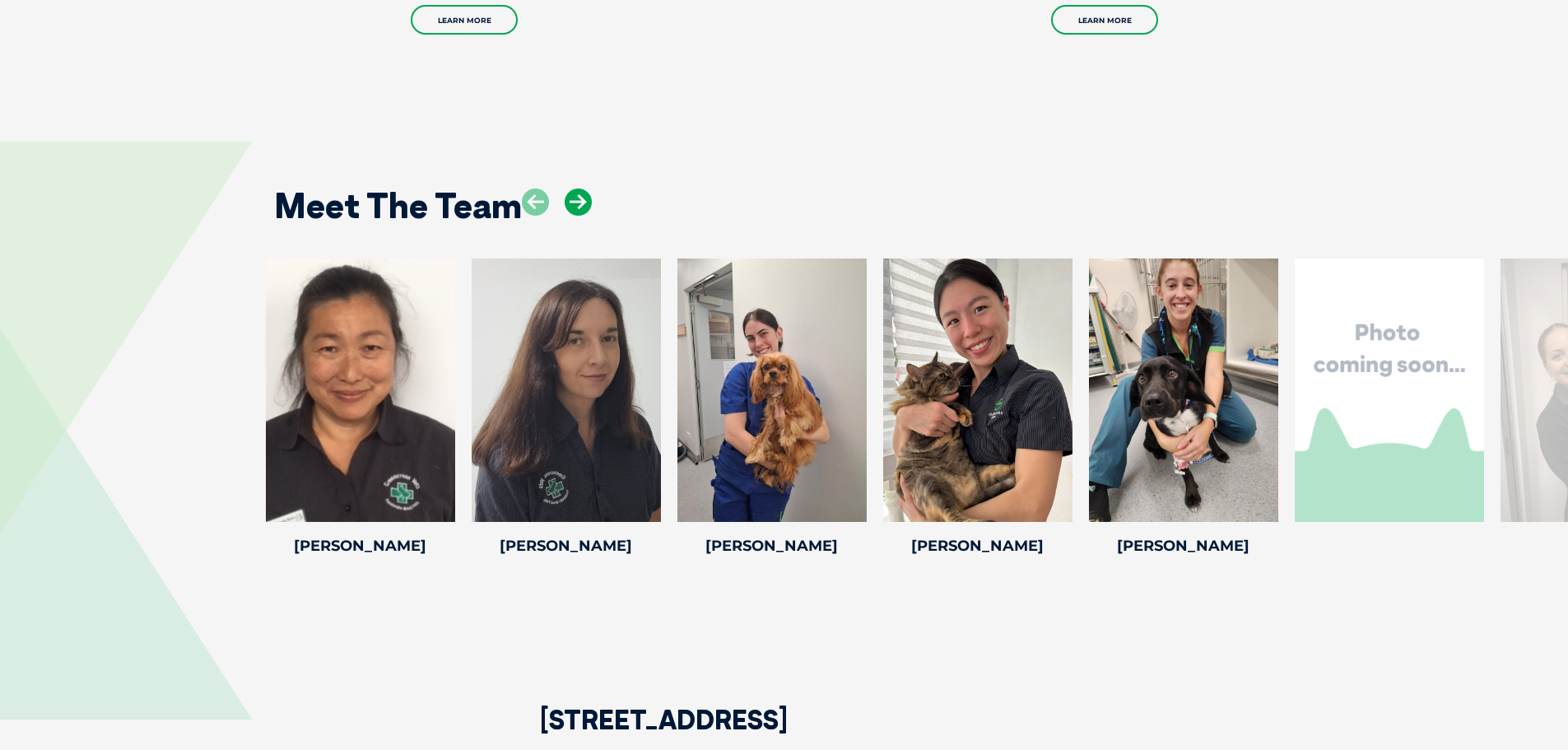
click at [567, 202] on icon at bounding box center [578, 202] width 27 height 27
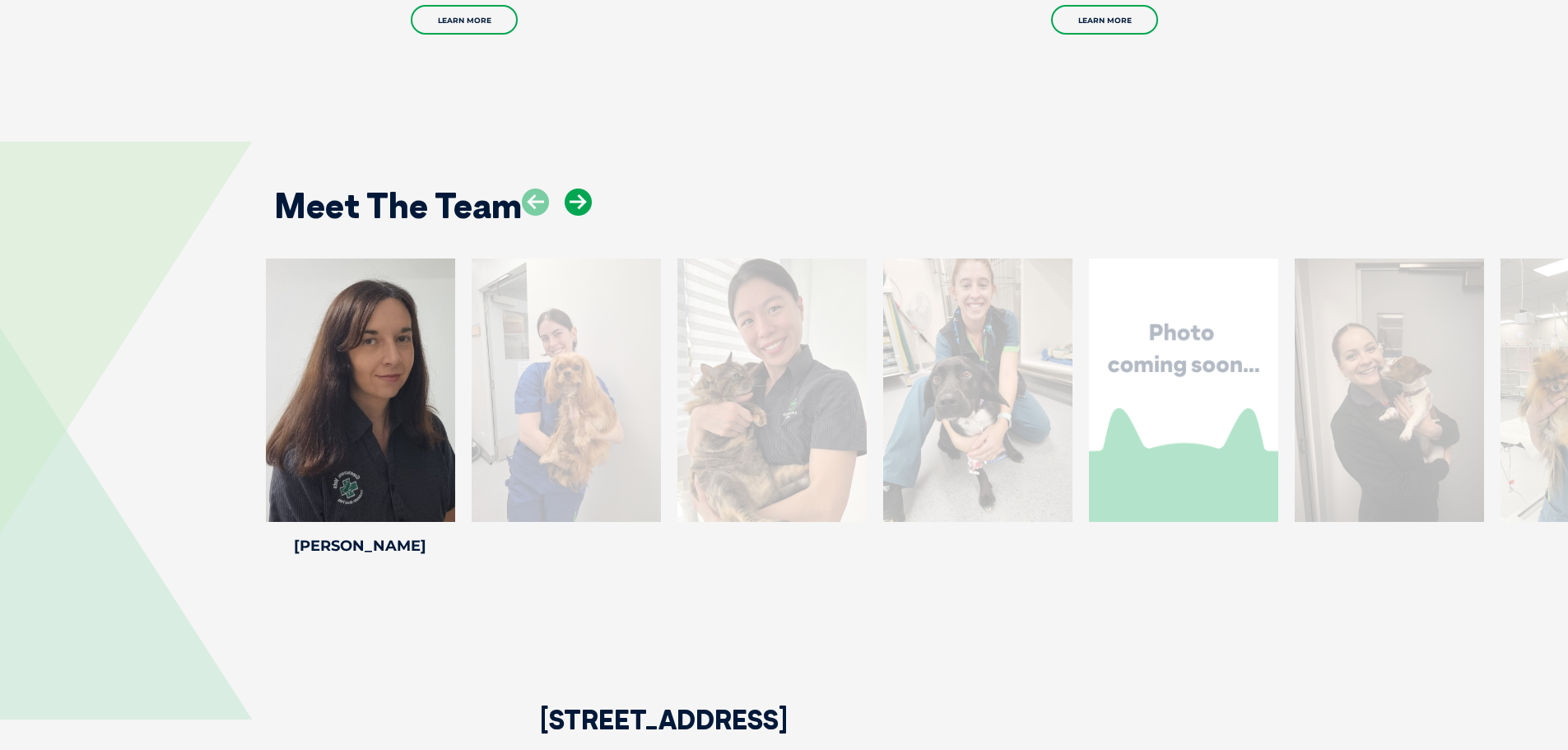
click at [567, 202] on icon at bounding box center [578, 202] width 27 height 27
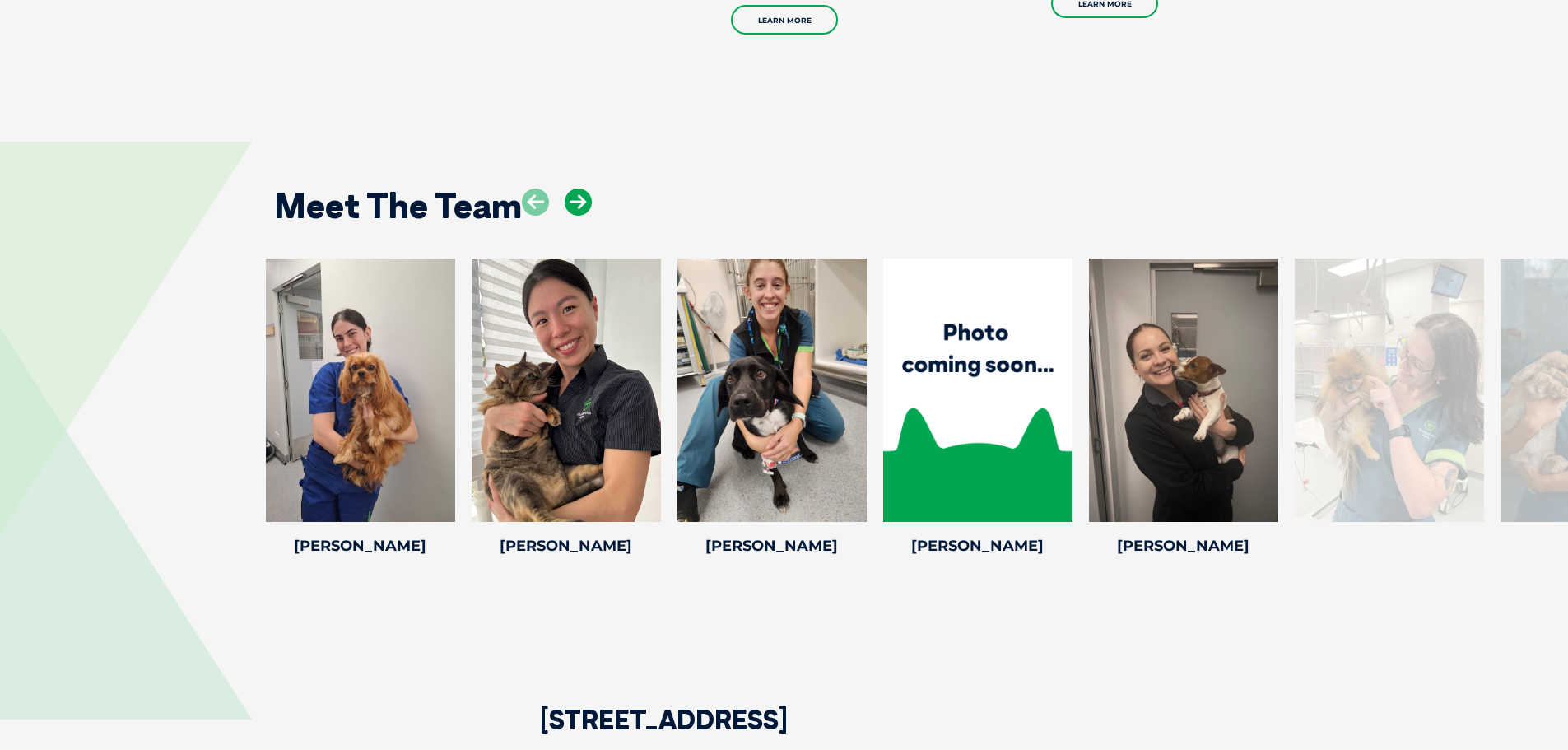
click at [565, 202] on icon at bounding box center [578, 202] width 27 height 27
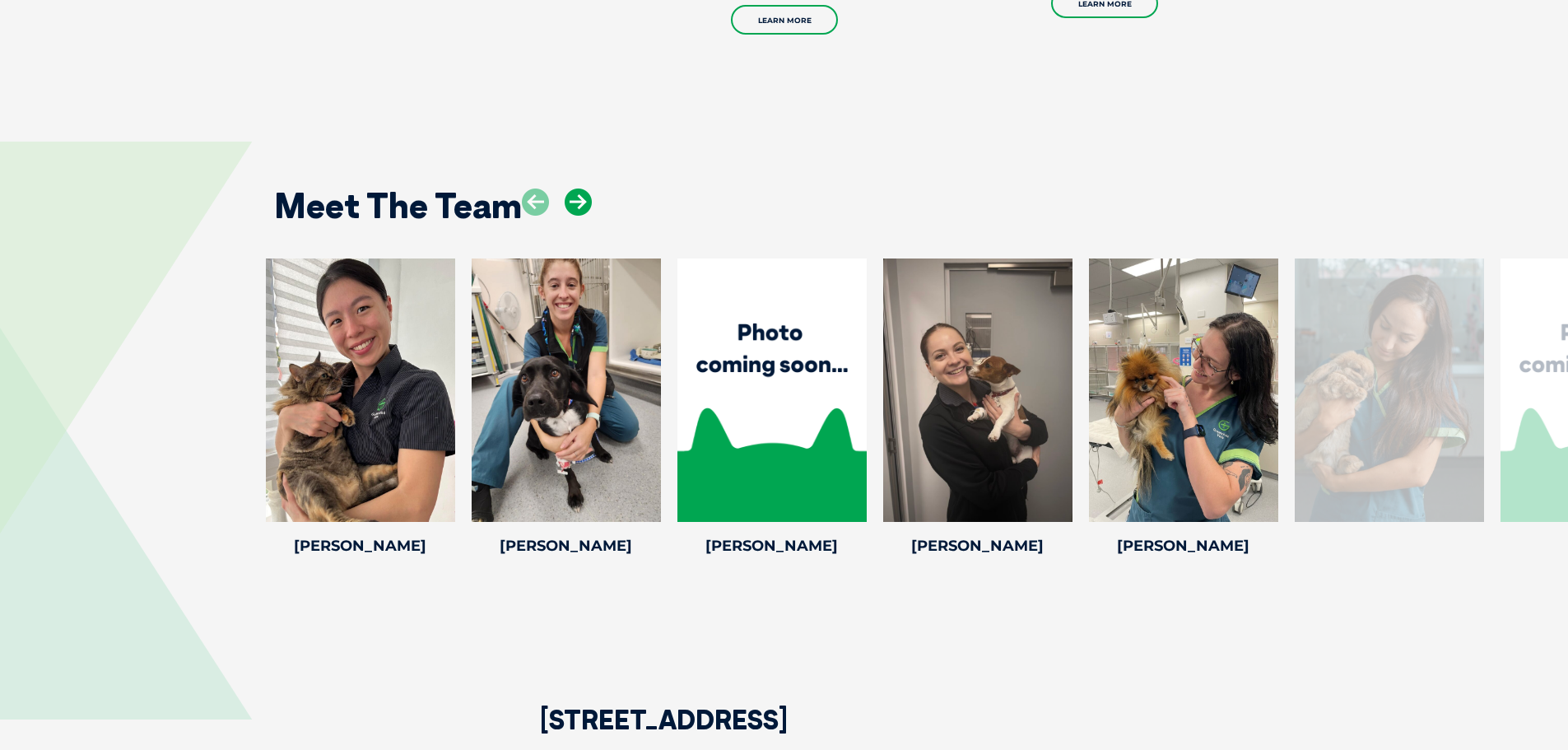
click at [565, 202] on icon at bounding box center [578, 202] width 27 height 27
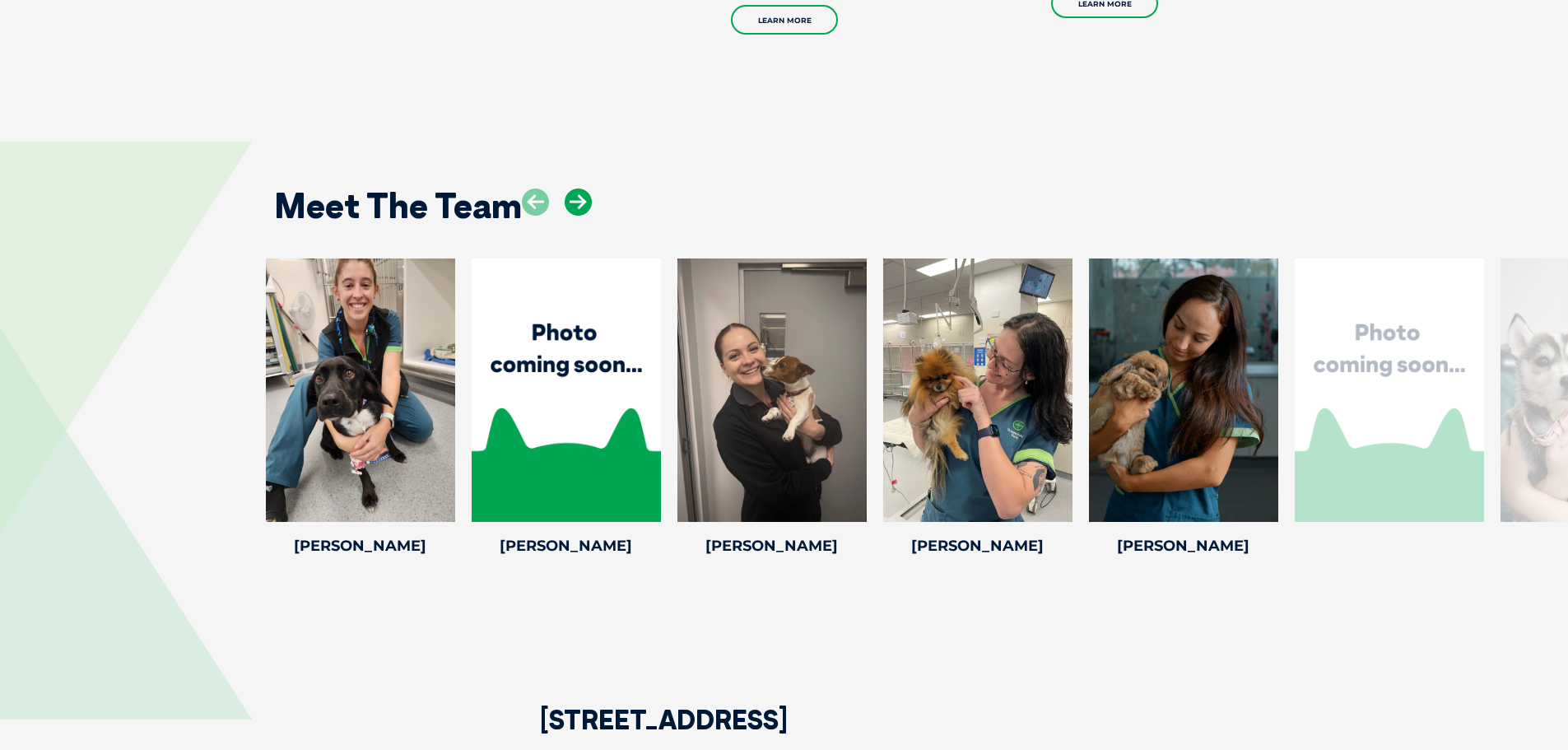
click at [565, 202] on icon at bounding box center [578, 202] width 27 height 27
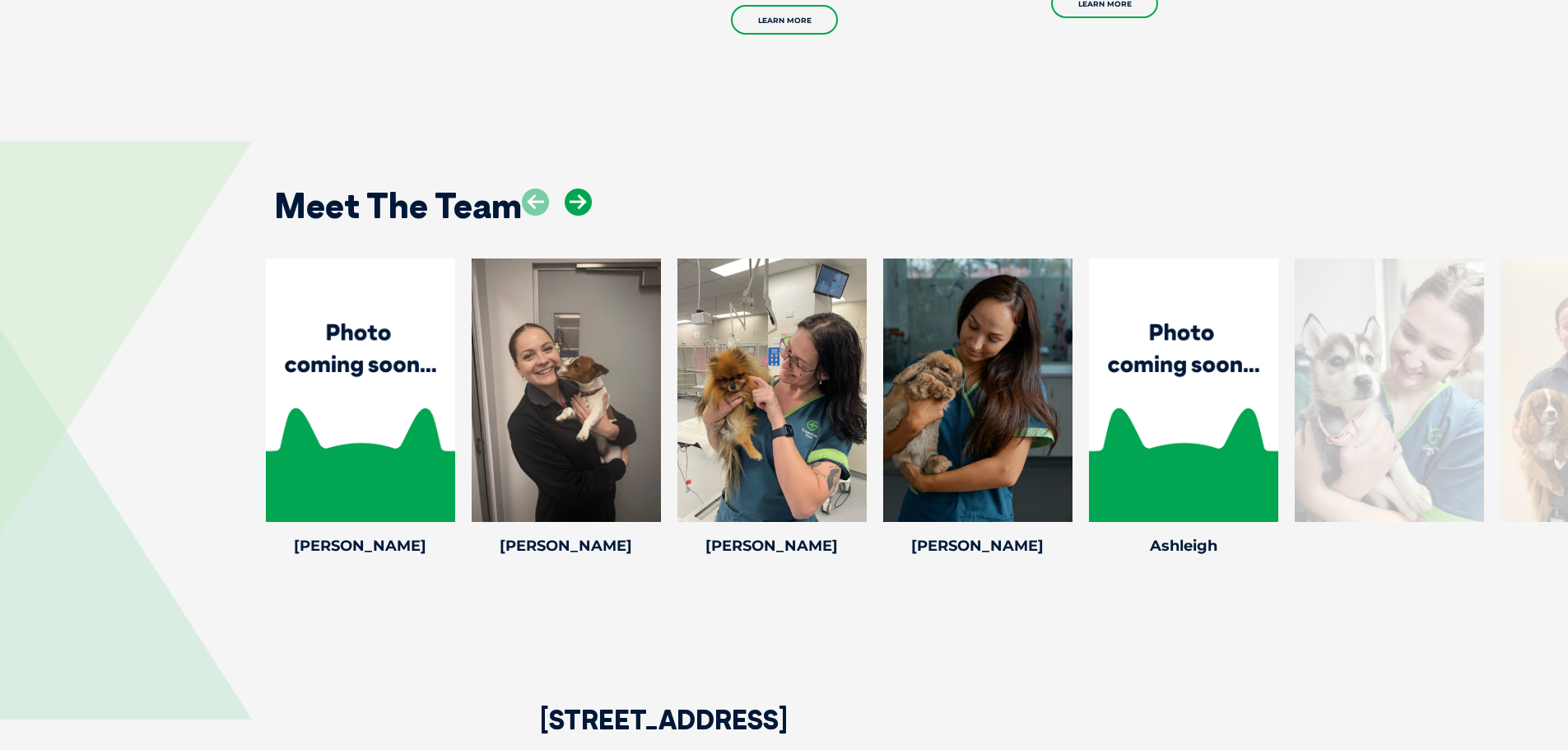
click at [565, 202] on icon at bounding box center [578, 202] width 27 height 27
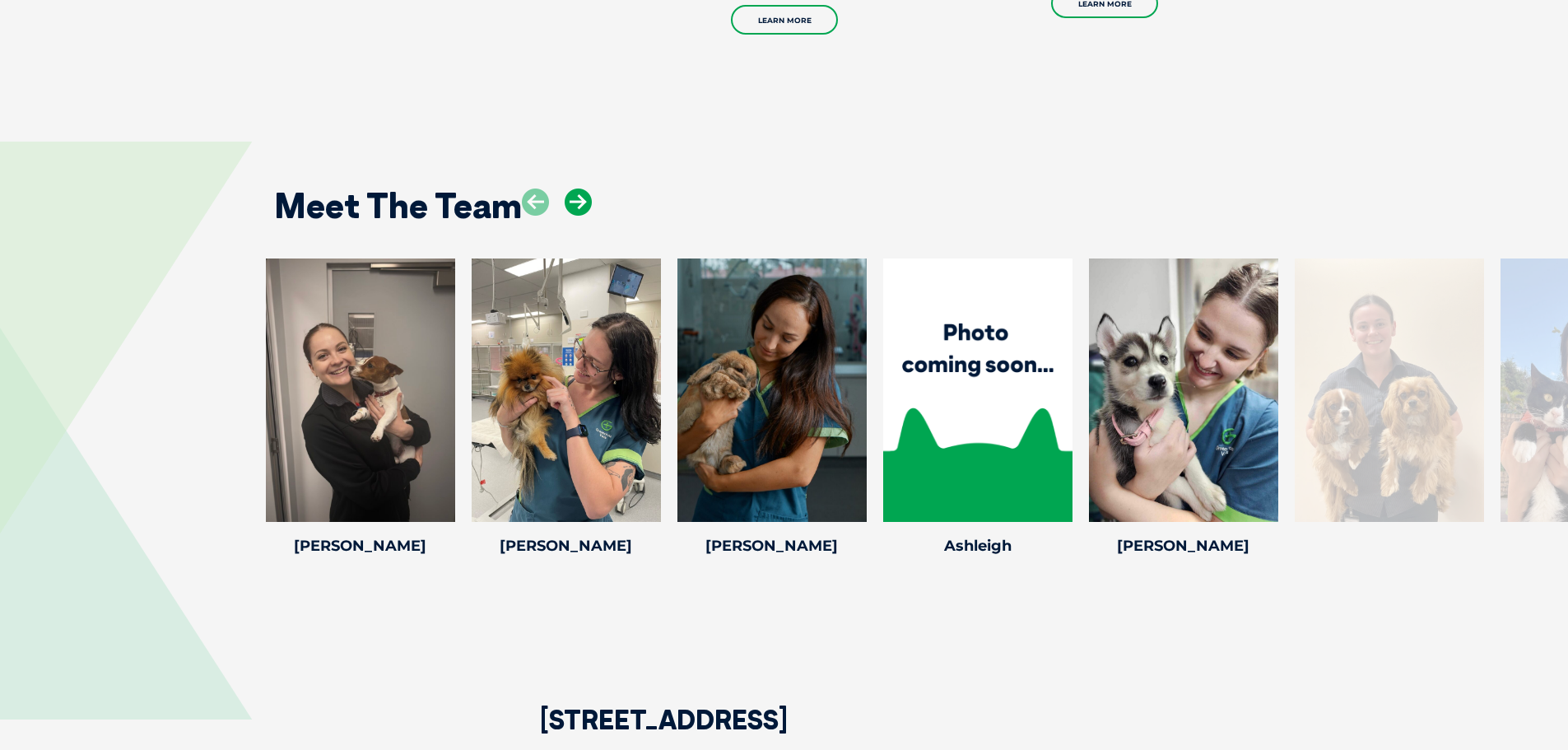
click at [565, 202] on icon at bounding box center [578, 202] width 27 height 27
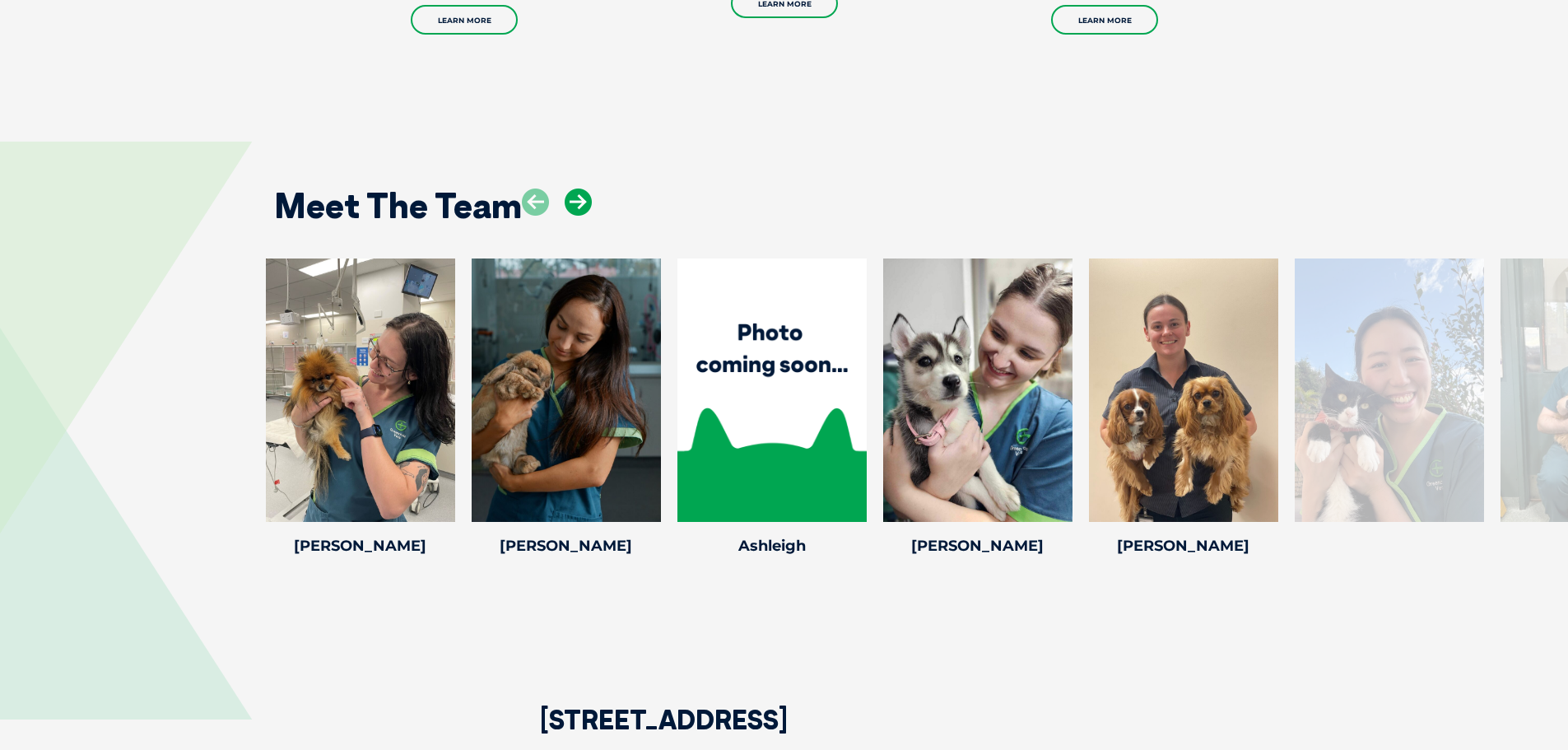
click at [565, 202] on icon at bounding box center [578, 202] width 27 height 27
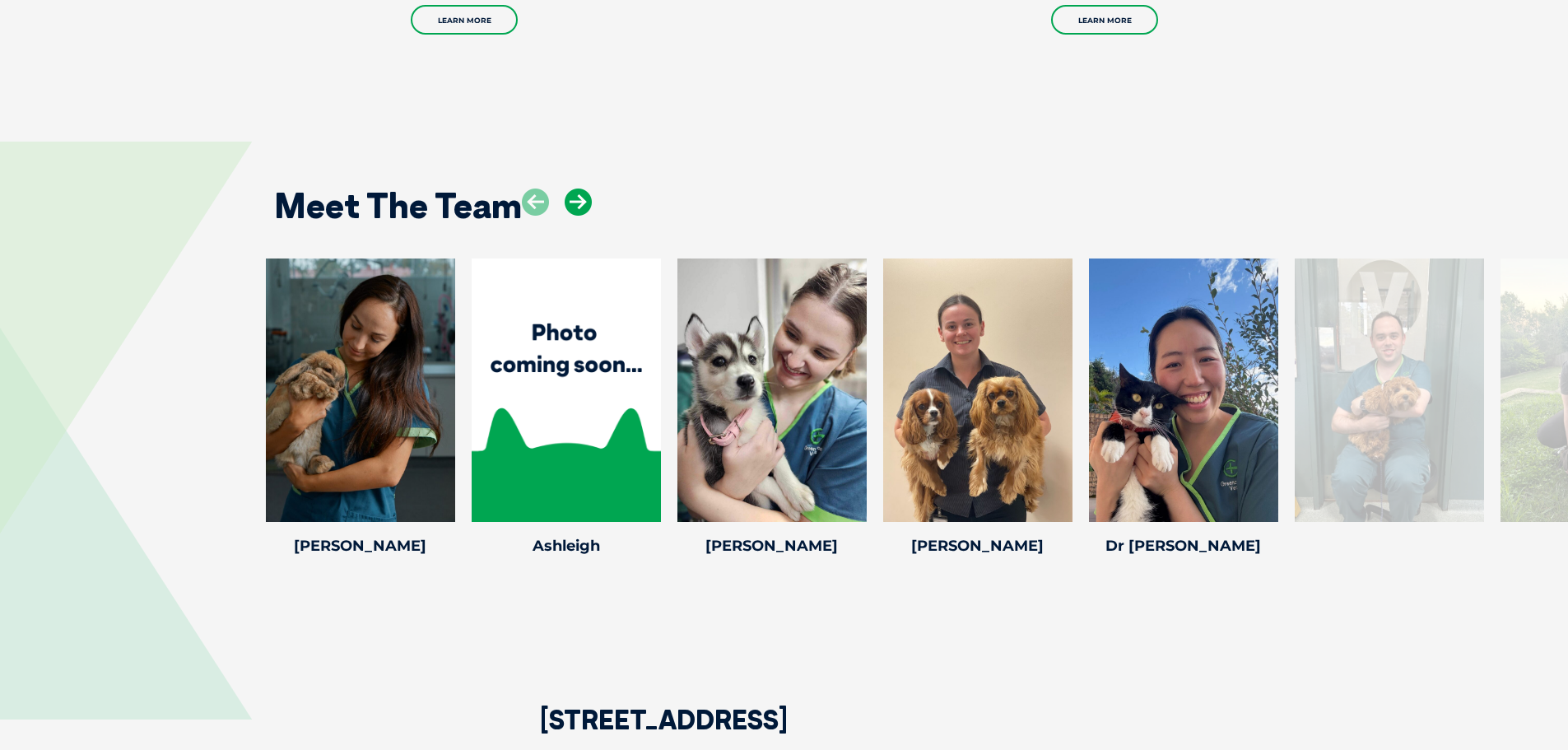
click at [588, 202] on icon at bounding box center [578, 202] width 27 height 27
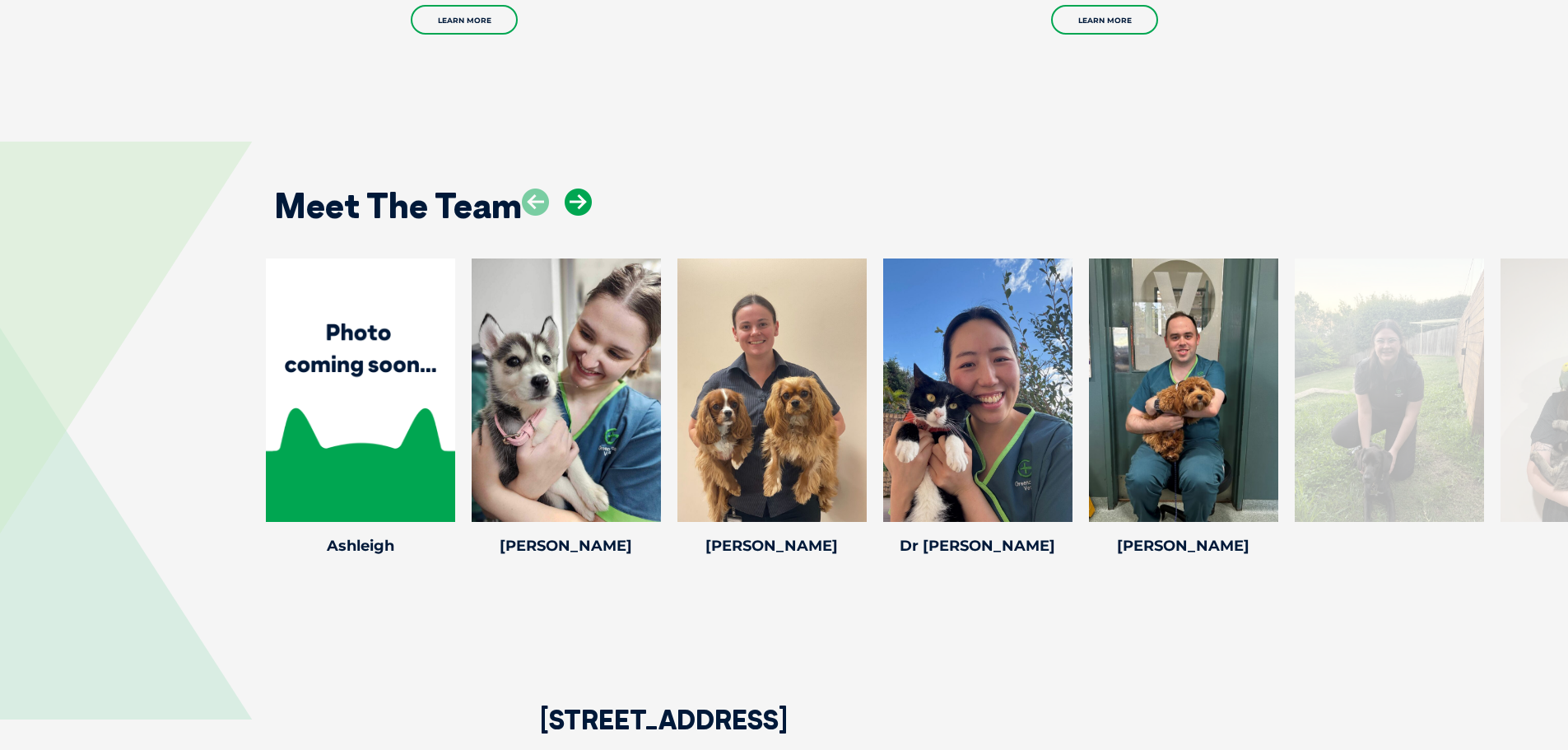
click at [588, 202] on icon at bounding box center [578, 202] width 27 height 27
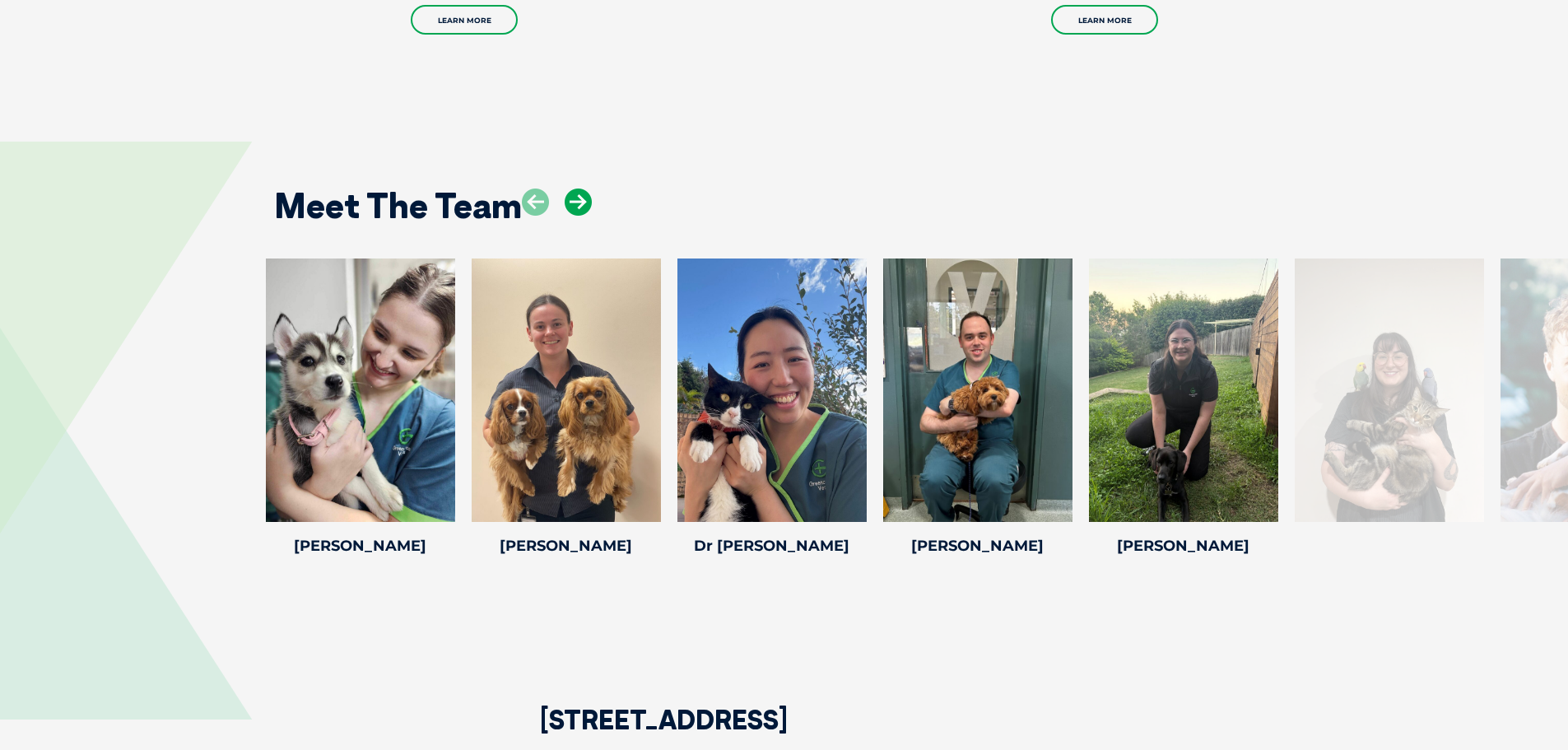
click at [588, 199] on icon at bounding box center [578, 202] width 27 height 27
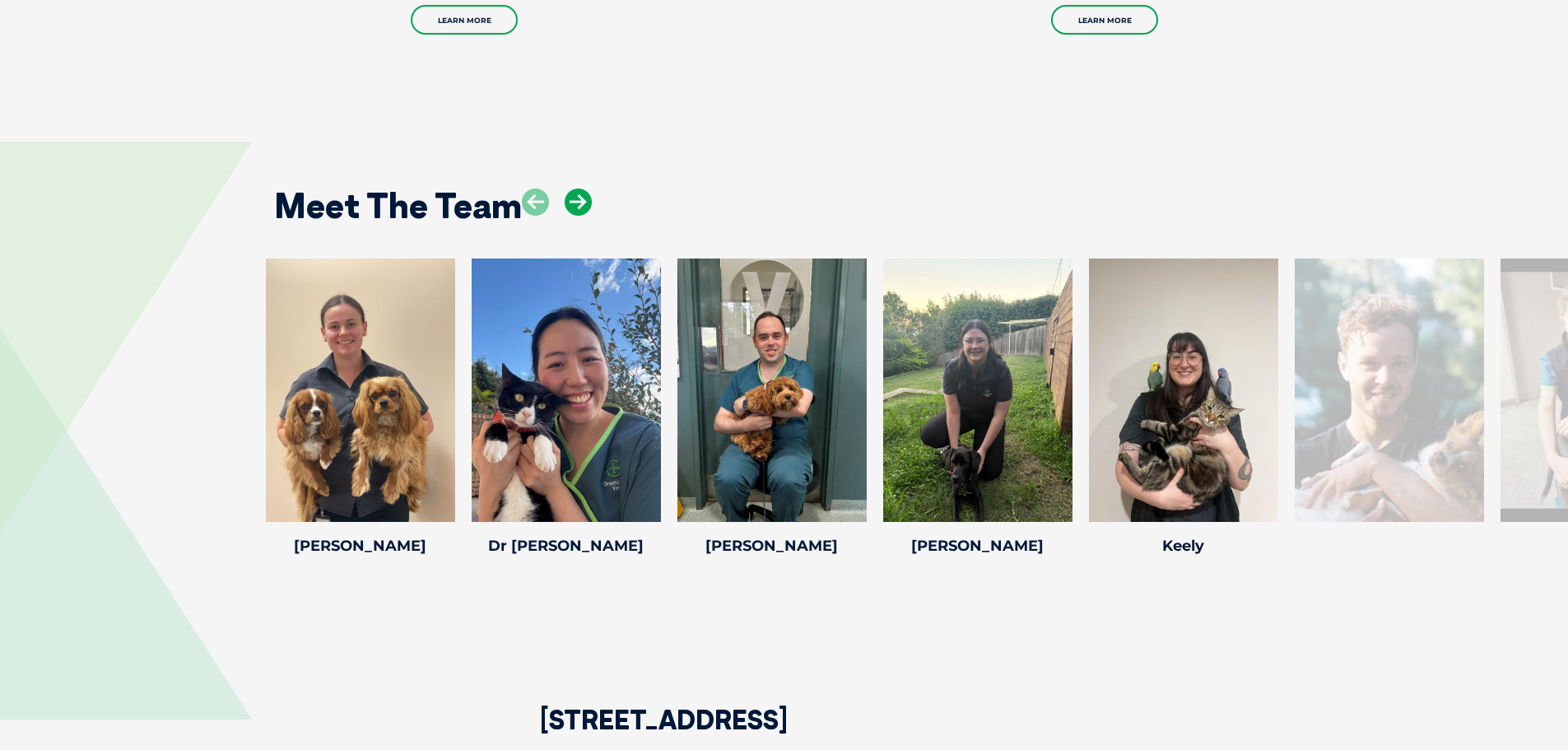
click at [588, 199] on icon at bounding box center [578, 202] width 27 height 27
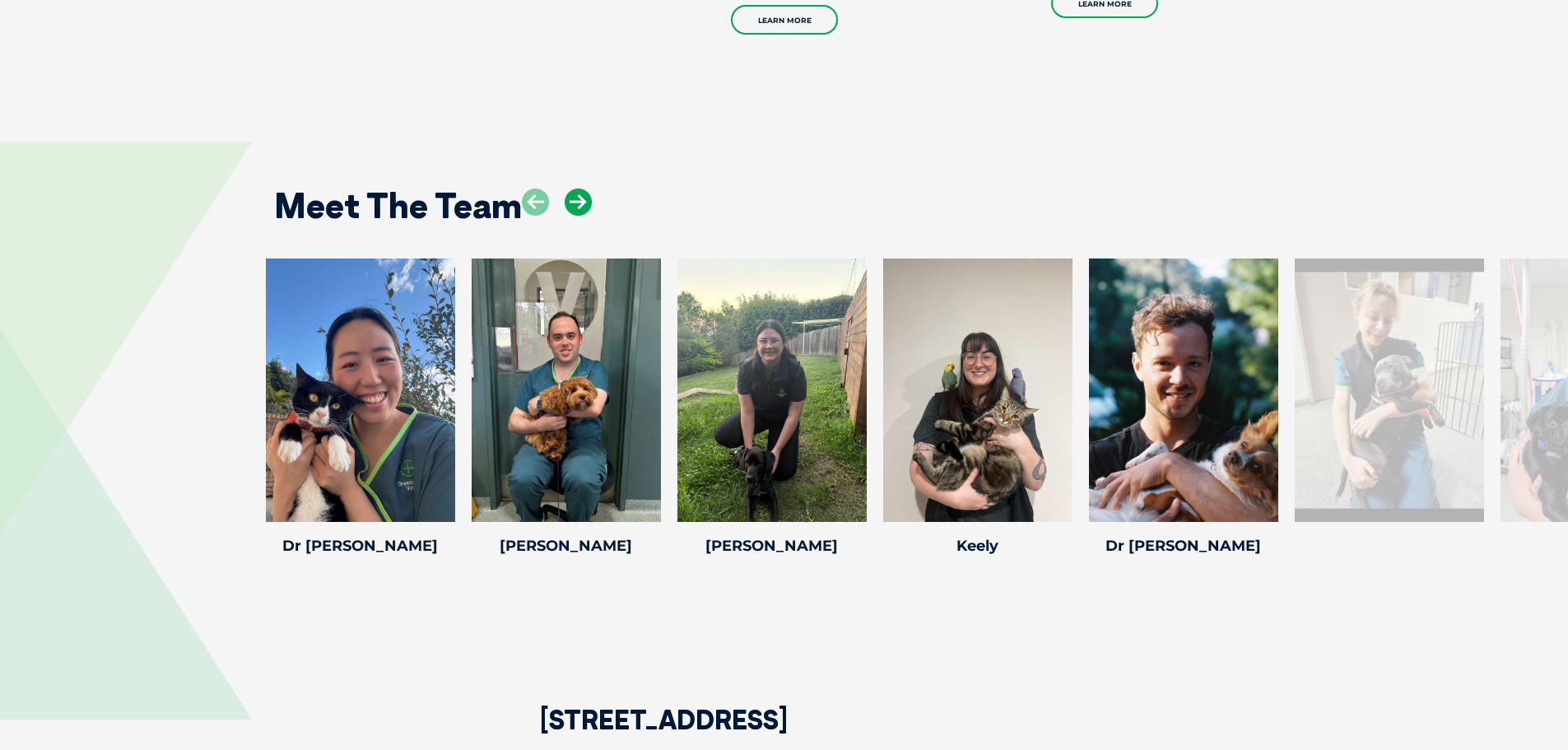
click at [588, 199] on icon at bounding box center [578, 202] width 27 height 27
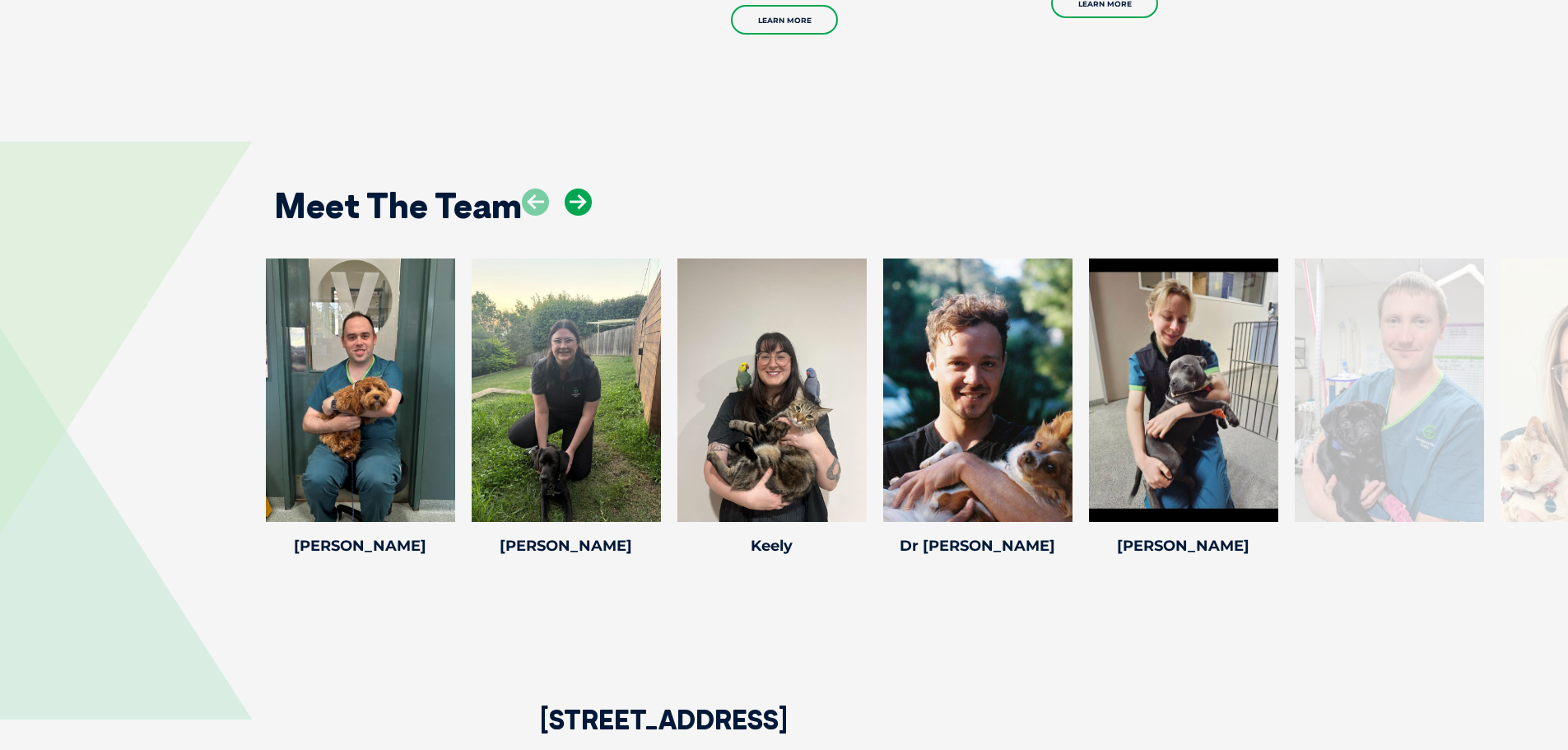
click at [588, 199] on icon at bounding box center [578, 202] width 27 height 27
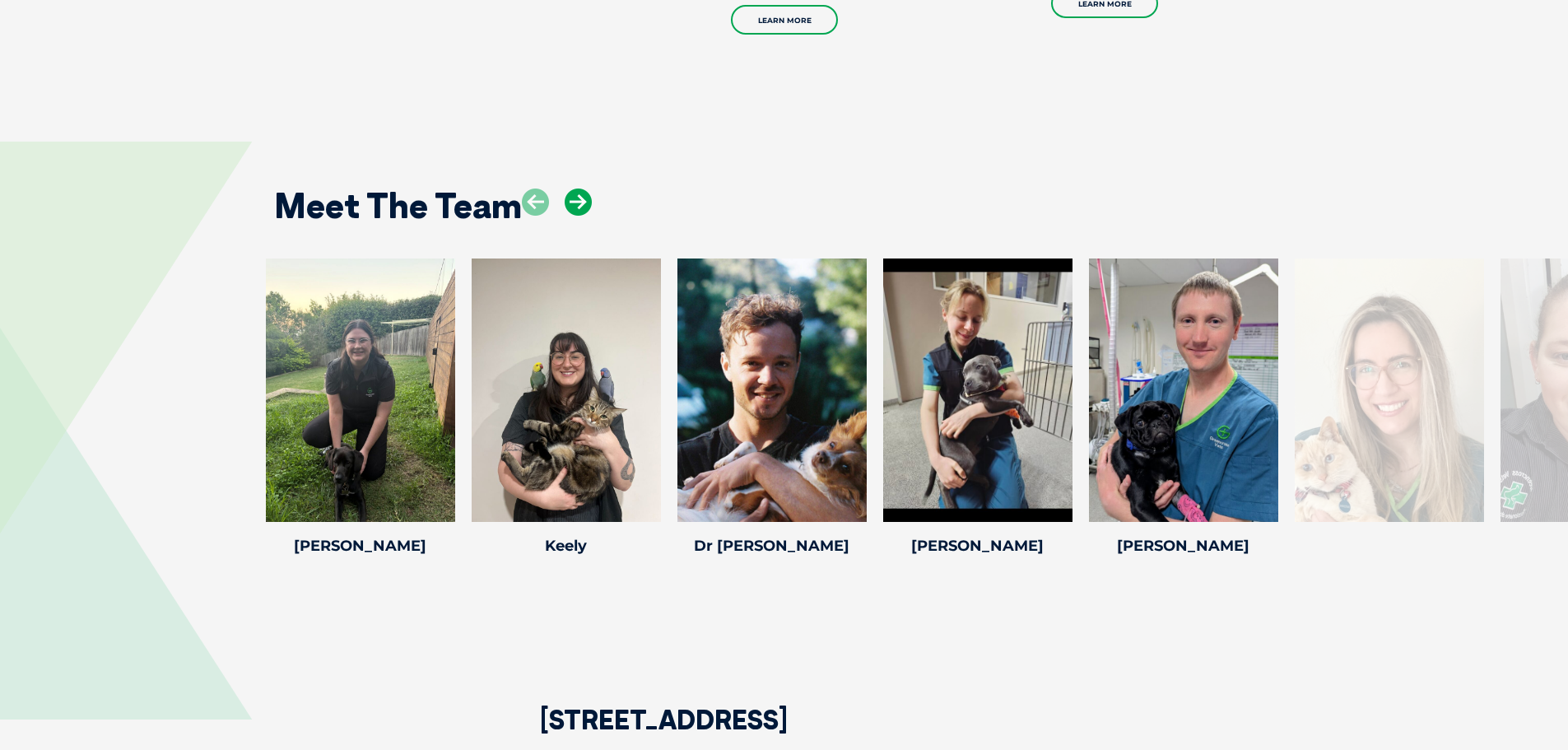
click at [588, 199] on icon at bounding box center [578, 202] width 27 height 27
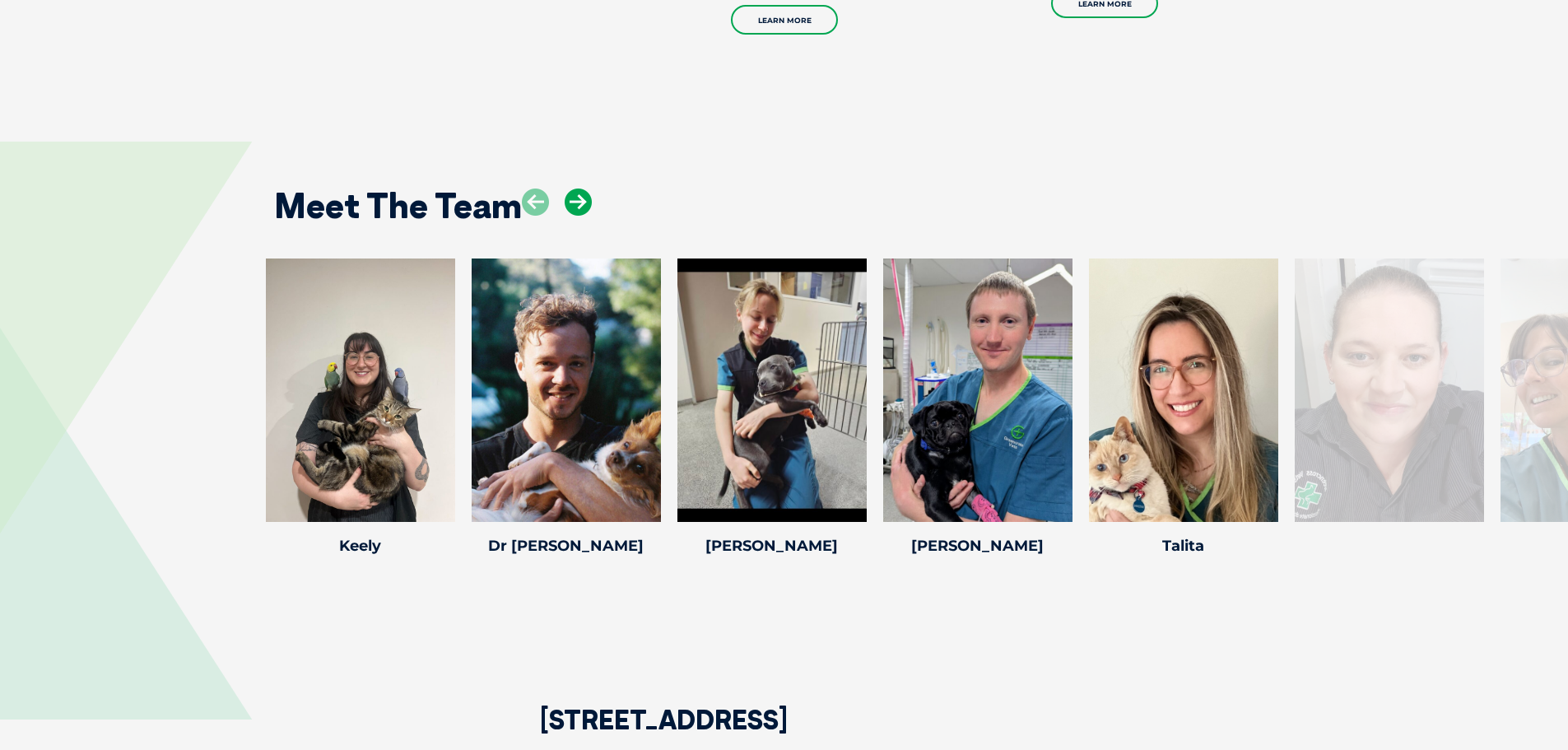
click at [588, 199] on icon at bounding box center [578, 202] width 27 height 27
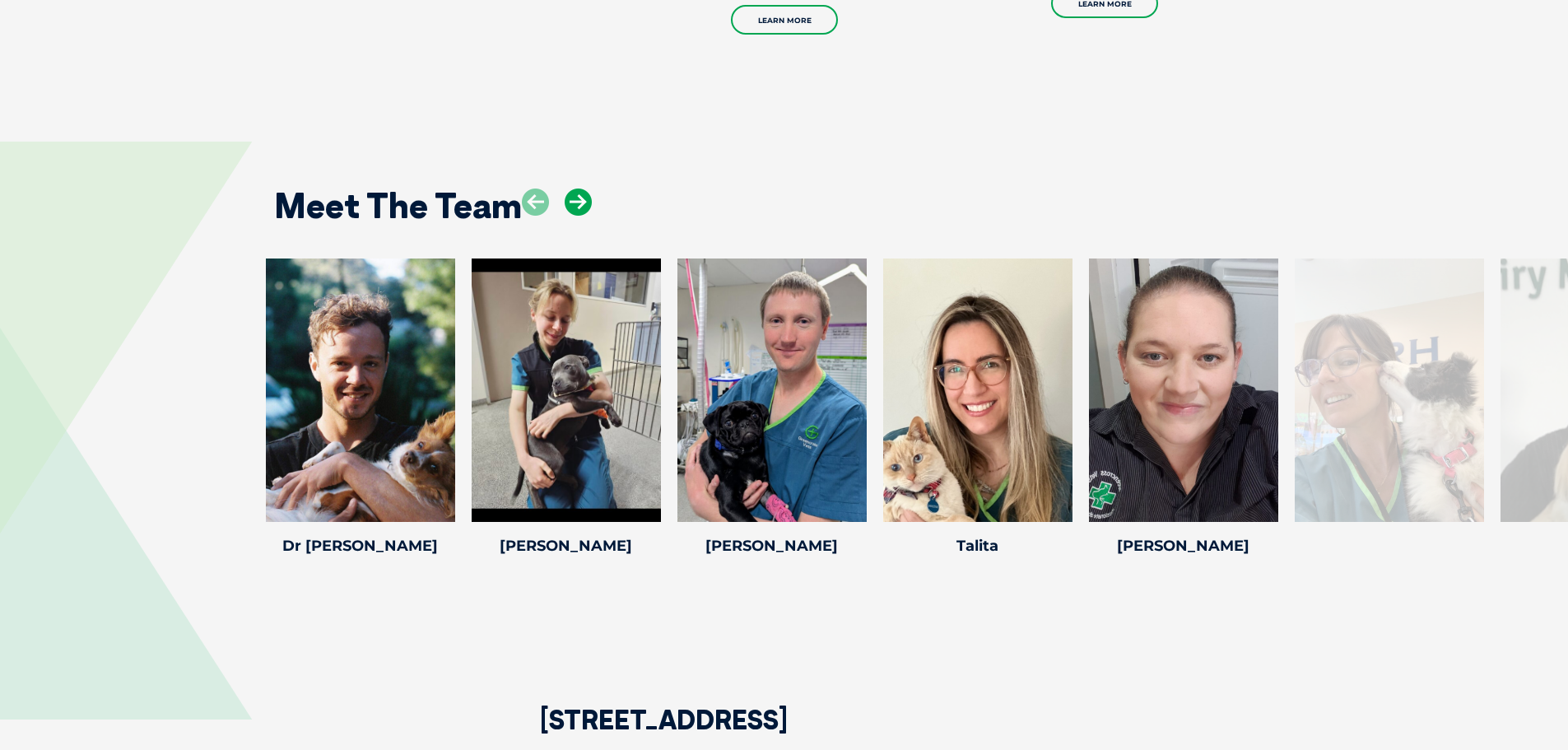
click at [588, 199] on icon at bounding box center [578, 202] width 27 height 27
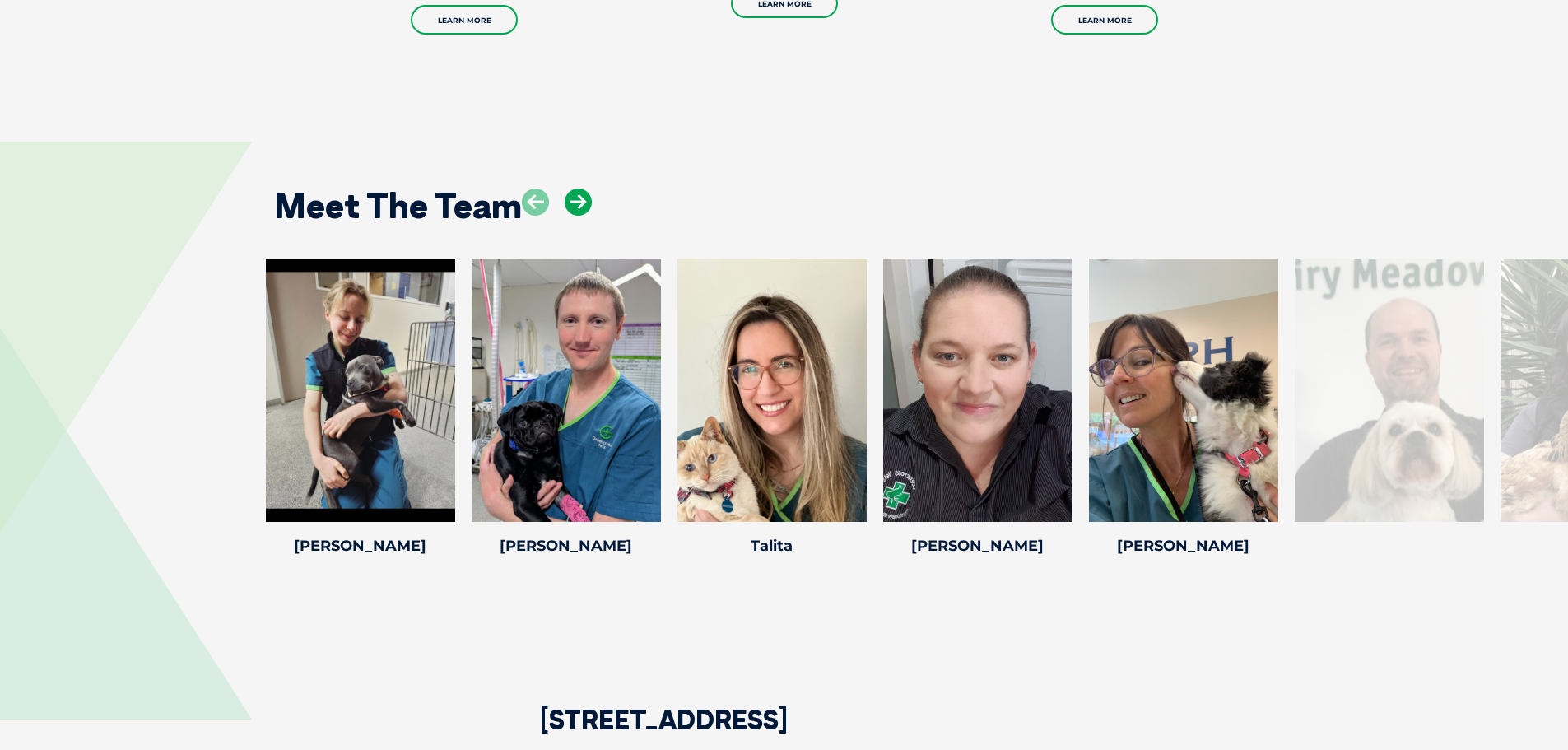
click at [588, 199] on icon at bounding box center [578, 202] width 27 height 27
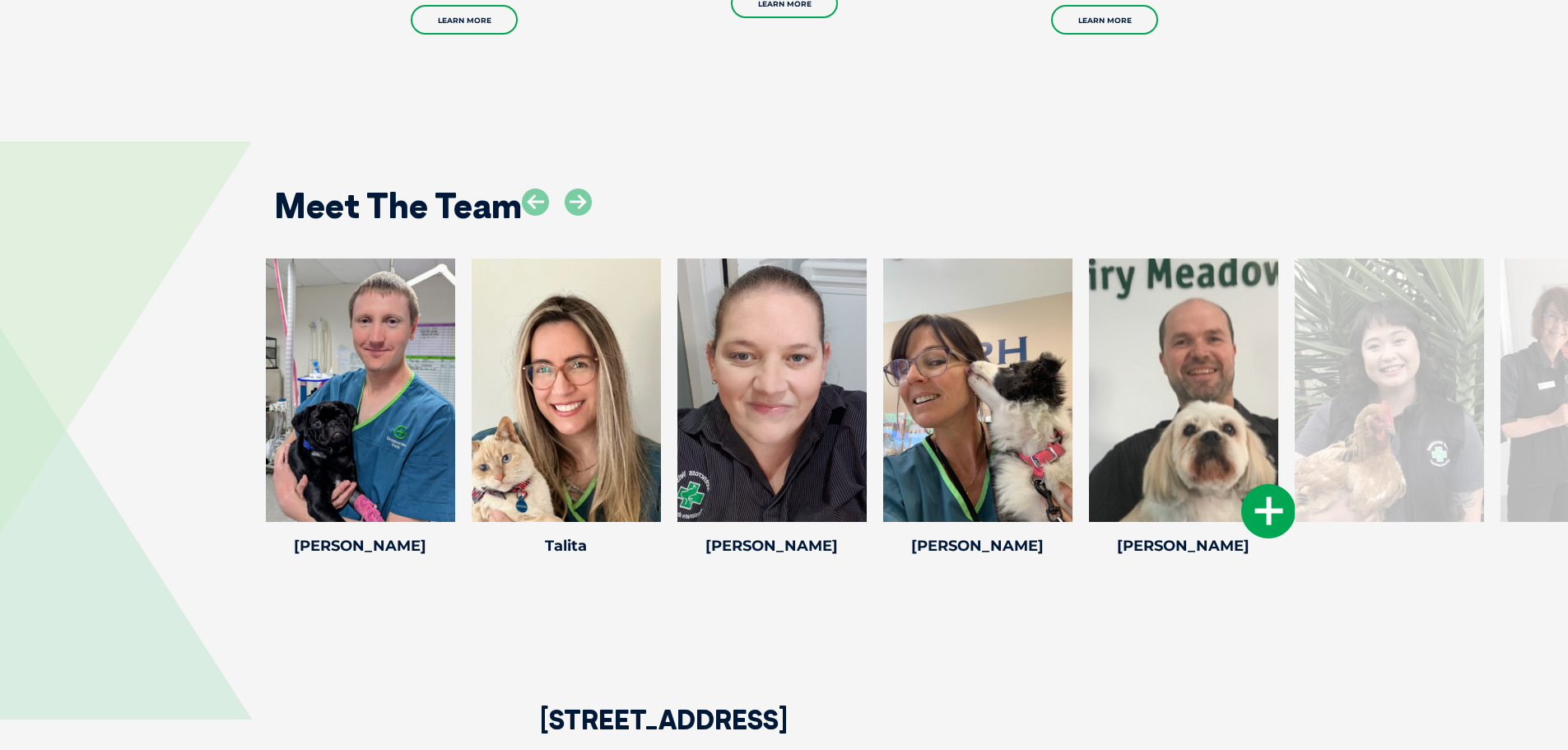
click at [1204, 438] on div at bounding box center [1184, 390] width 189 height 263
click at [1187, 490] on div at bounding box center [1184, 390] width 189 height 263
click at [1264, 516] on icon at bounding box center [1268, 511] width 54 height 54
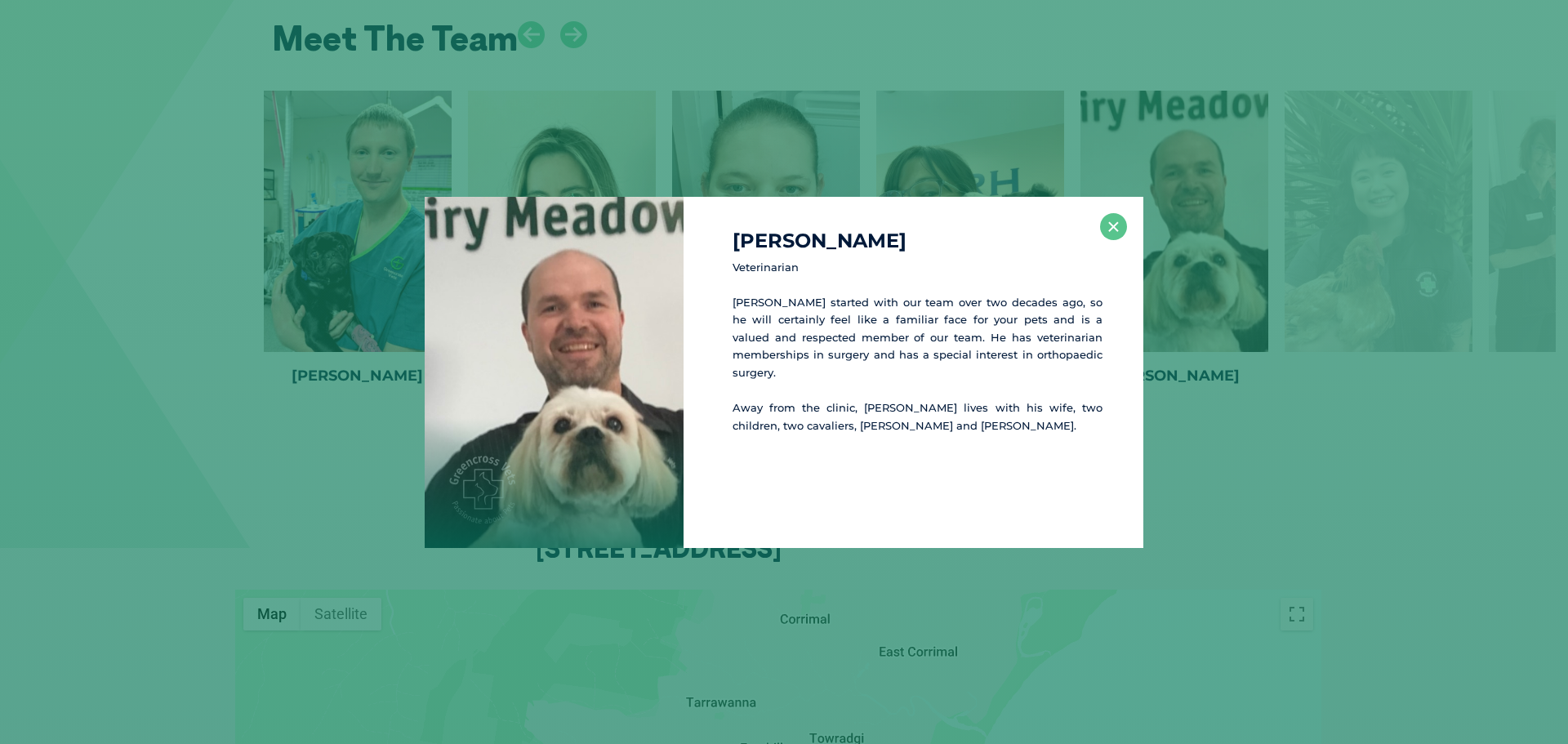
scroll to position [3678, 0]
click at [1114, 225] on button "×" at bounding box center [1114, 226] width 27 height 27
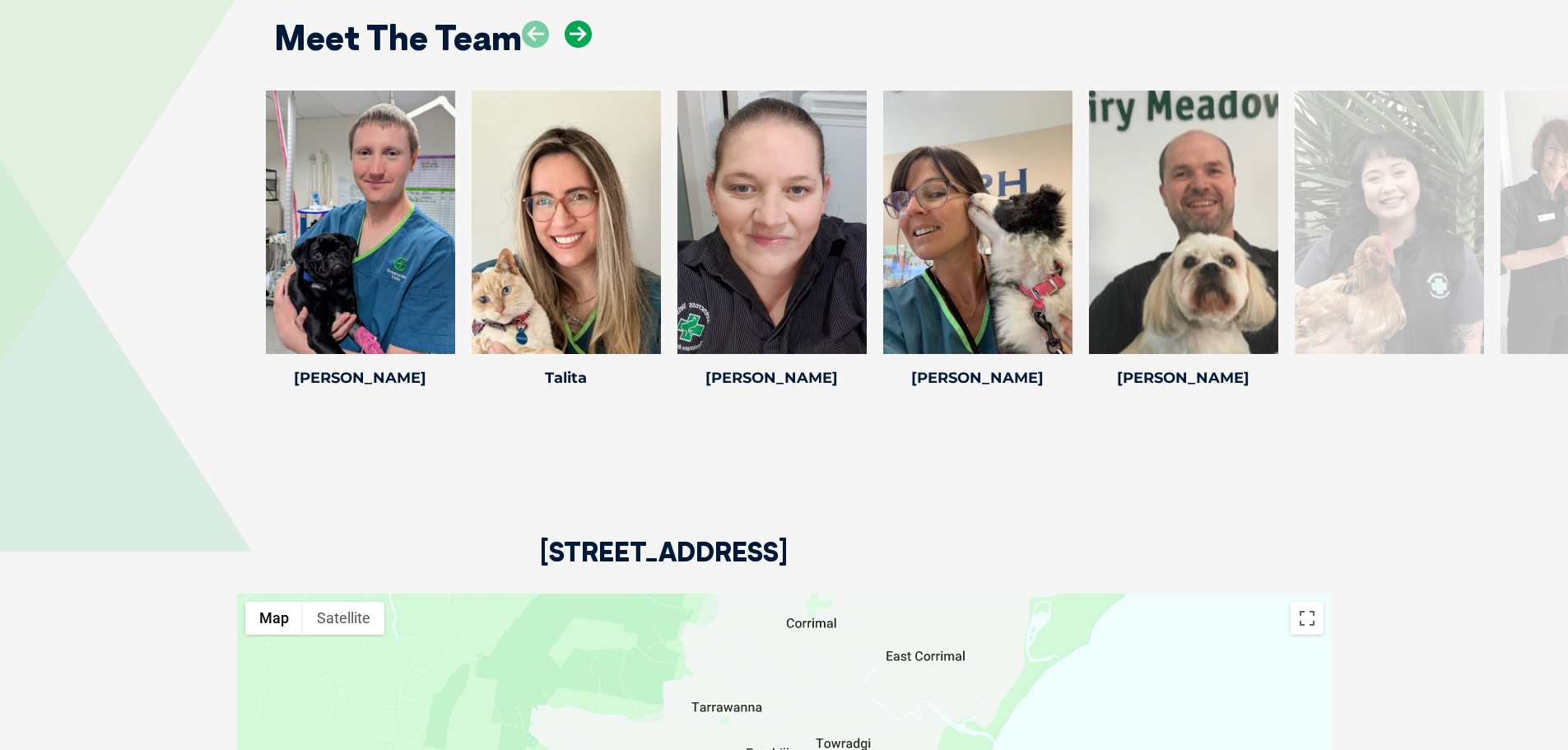
click at [577, 34] on icon at bounding box center [578, 34] width 27 height 27
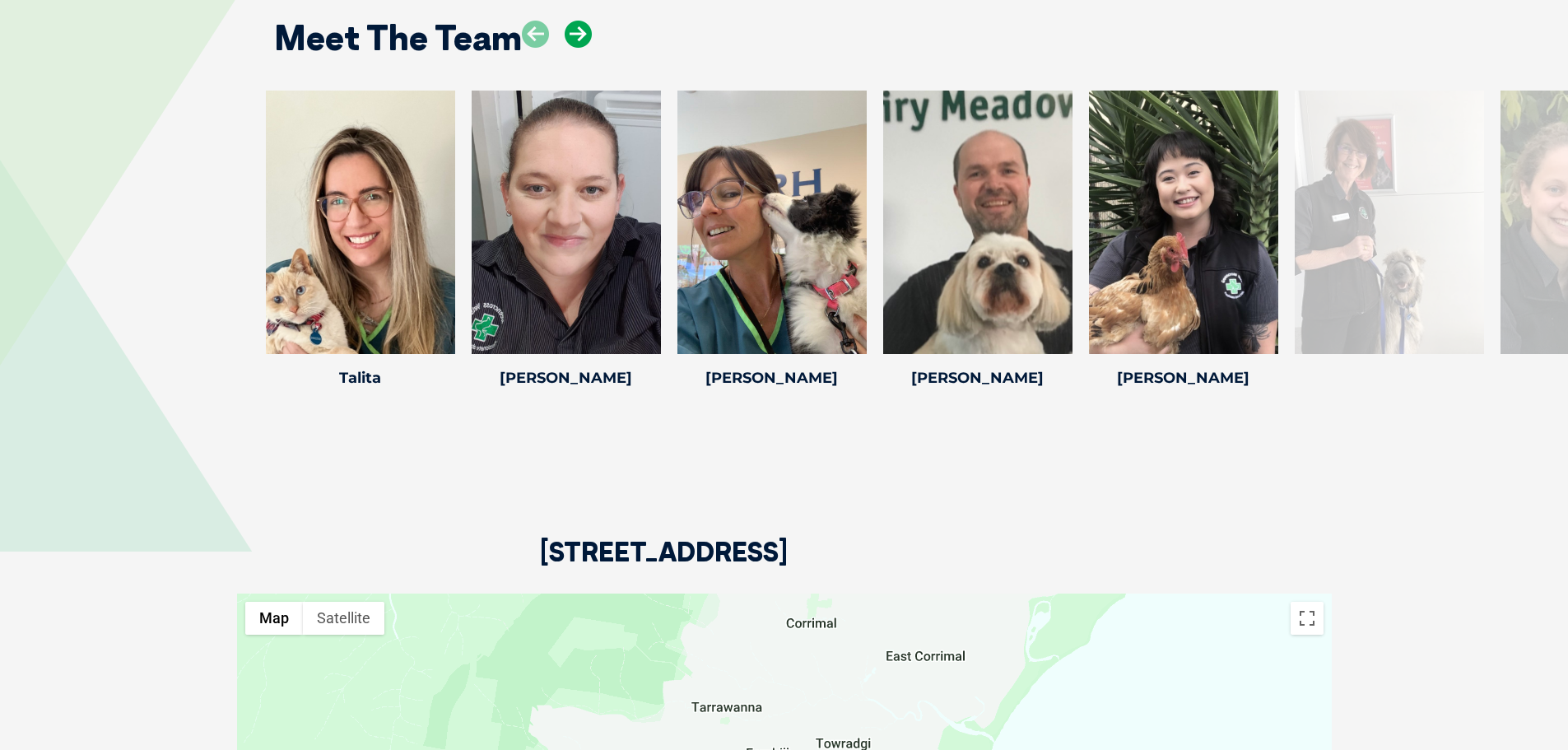
click at [577, 34] on icon at bounding box center [578, 34] width 27 height 27
click at [574, 36] on icon at bounding box center [578, 34] width 27 height 27
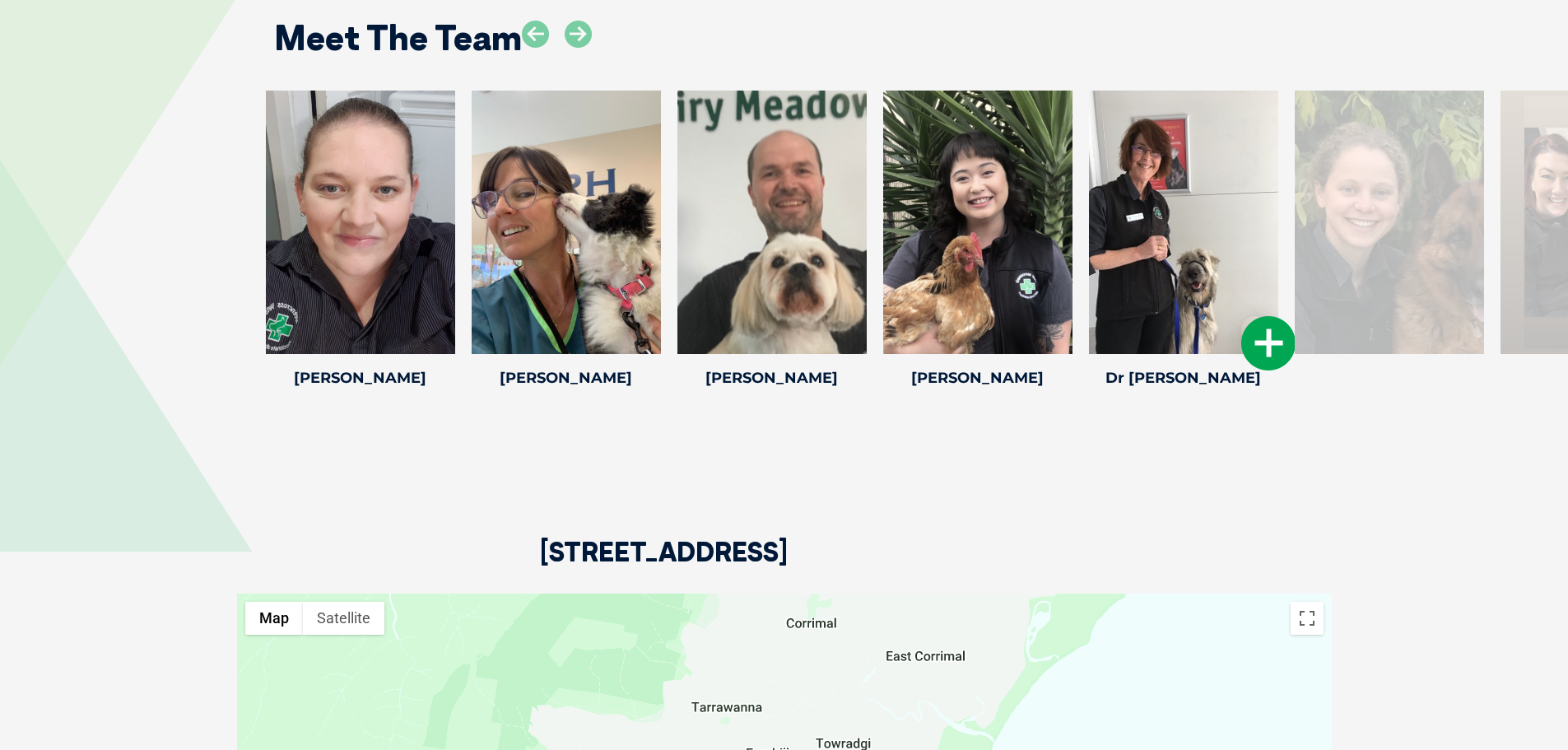
click at [1265, 339] on icon at bounding box center [1268, 343] width 54 height 54
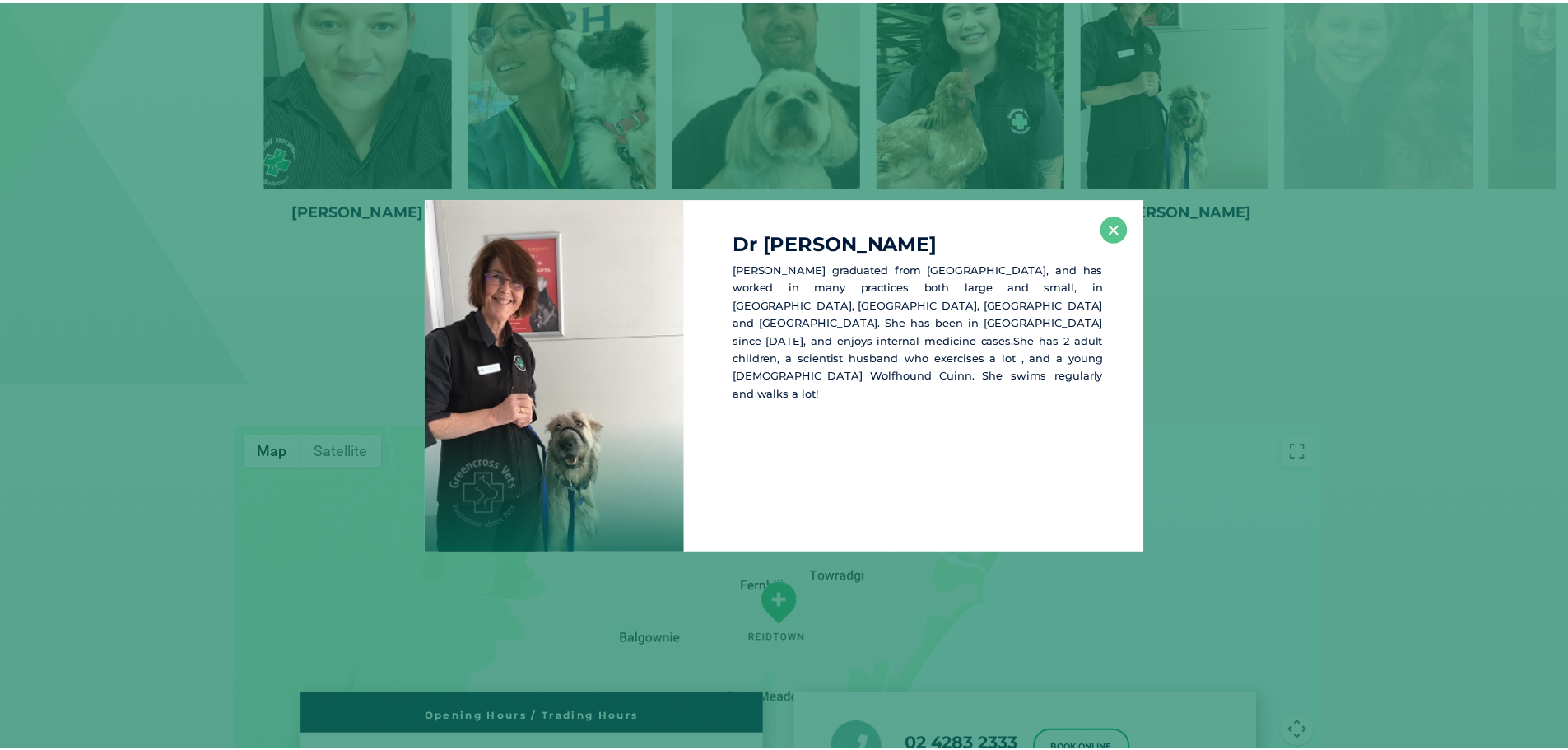
scroll to position [3876, 0]
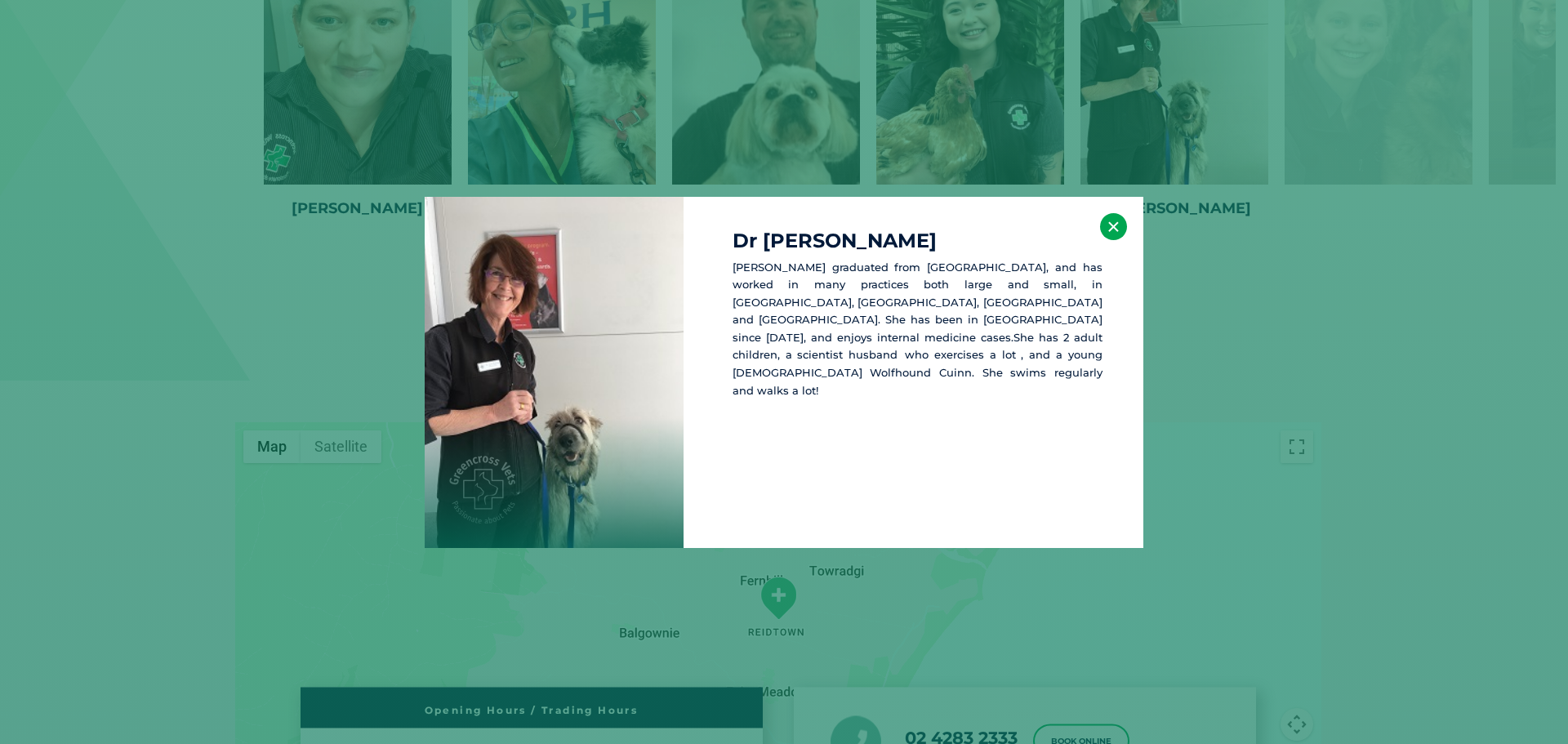
click at [1112, 228] on button "×" at bounding box center [1114, 226] width 27 height 27
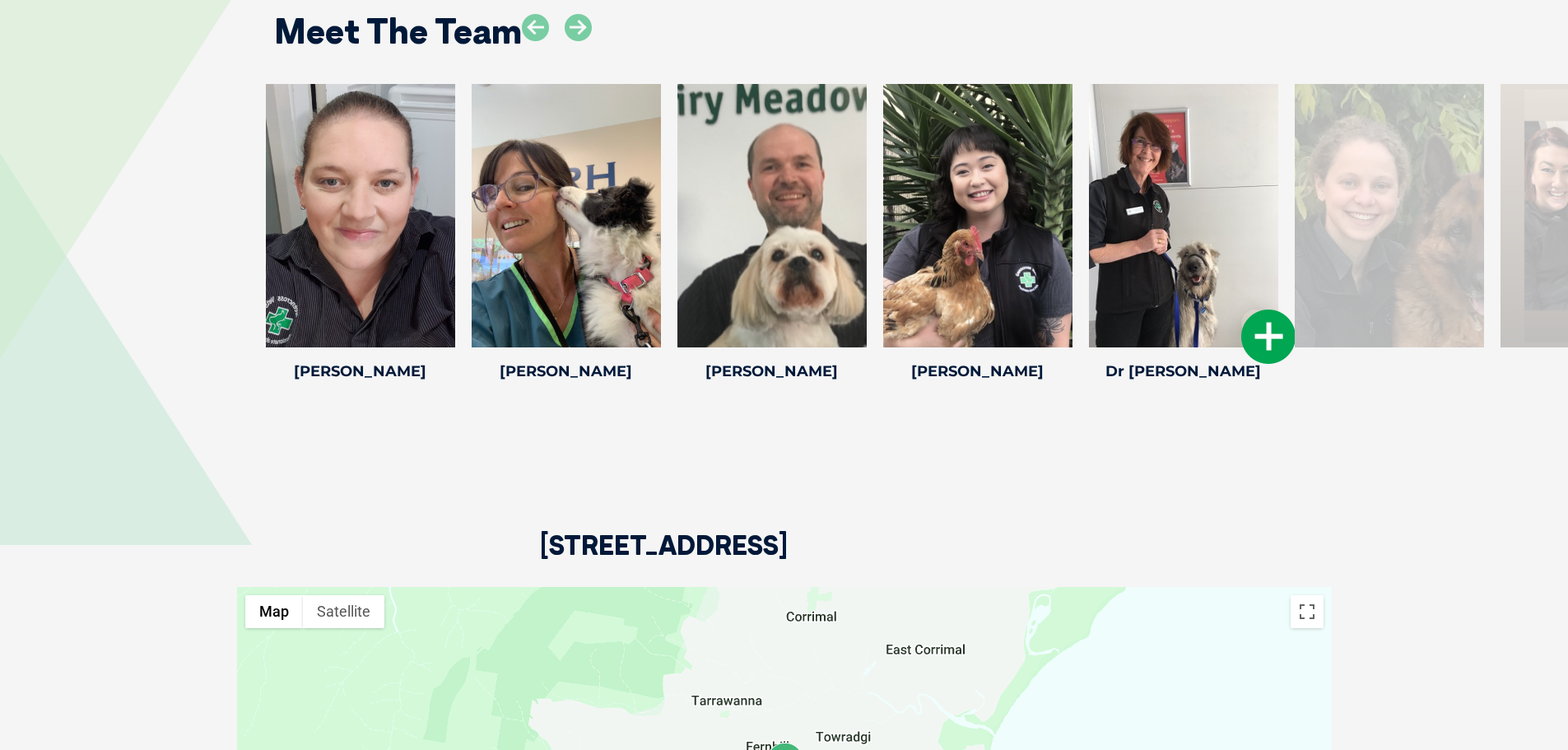
scroll to position [3711, 0]
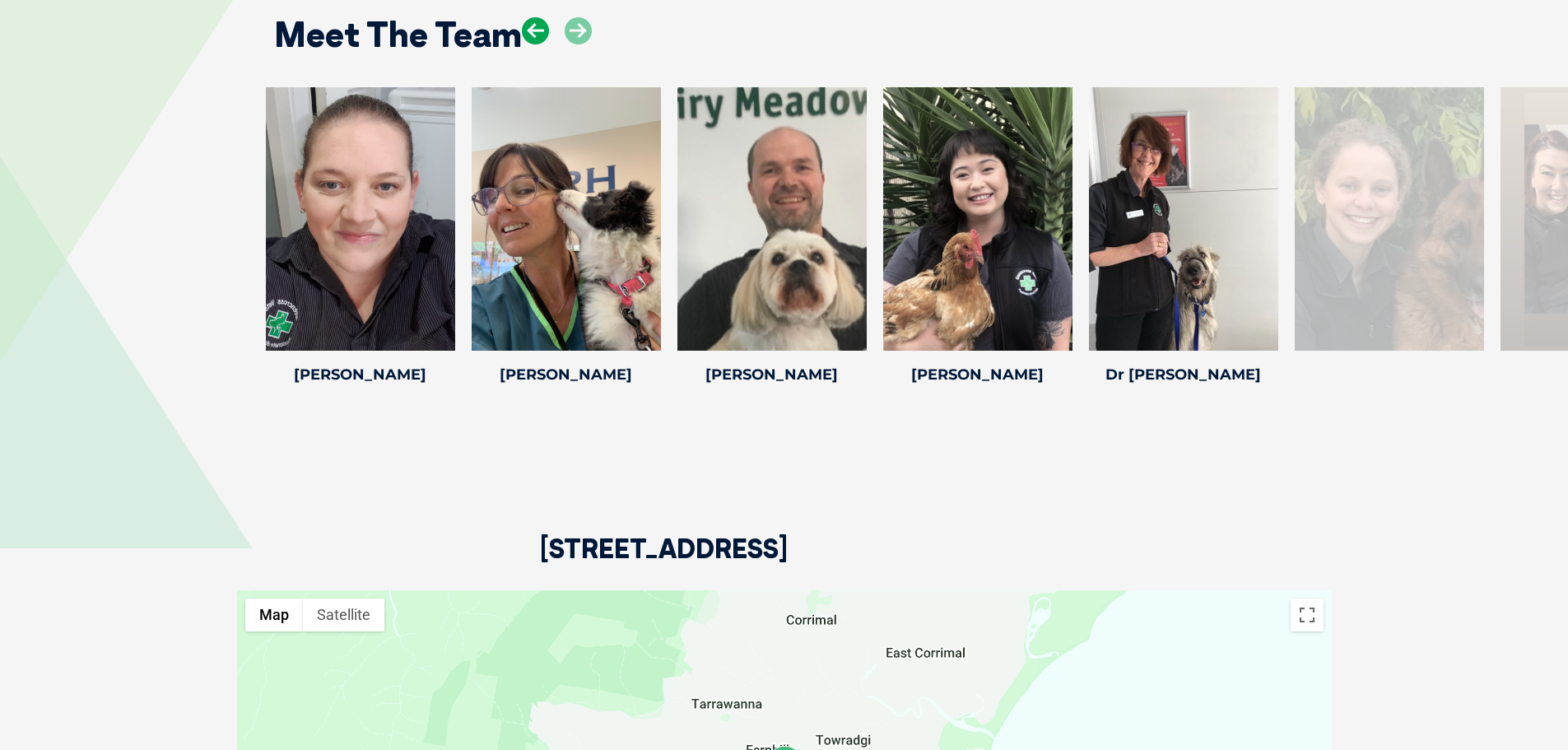
click at [528, 34] on icon at bounding box center [535, 31] width 27 height 27
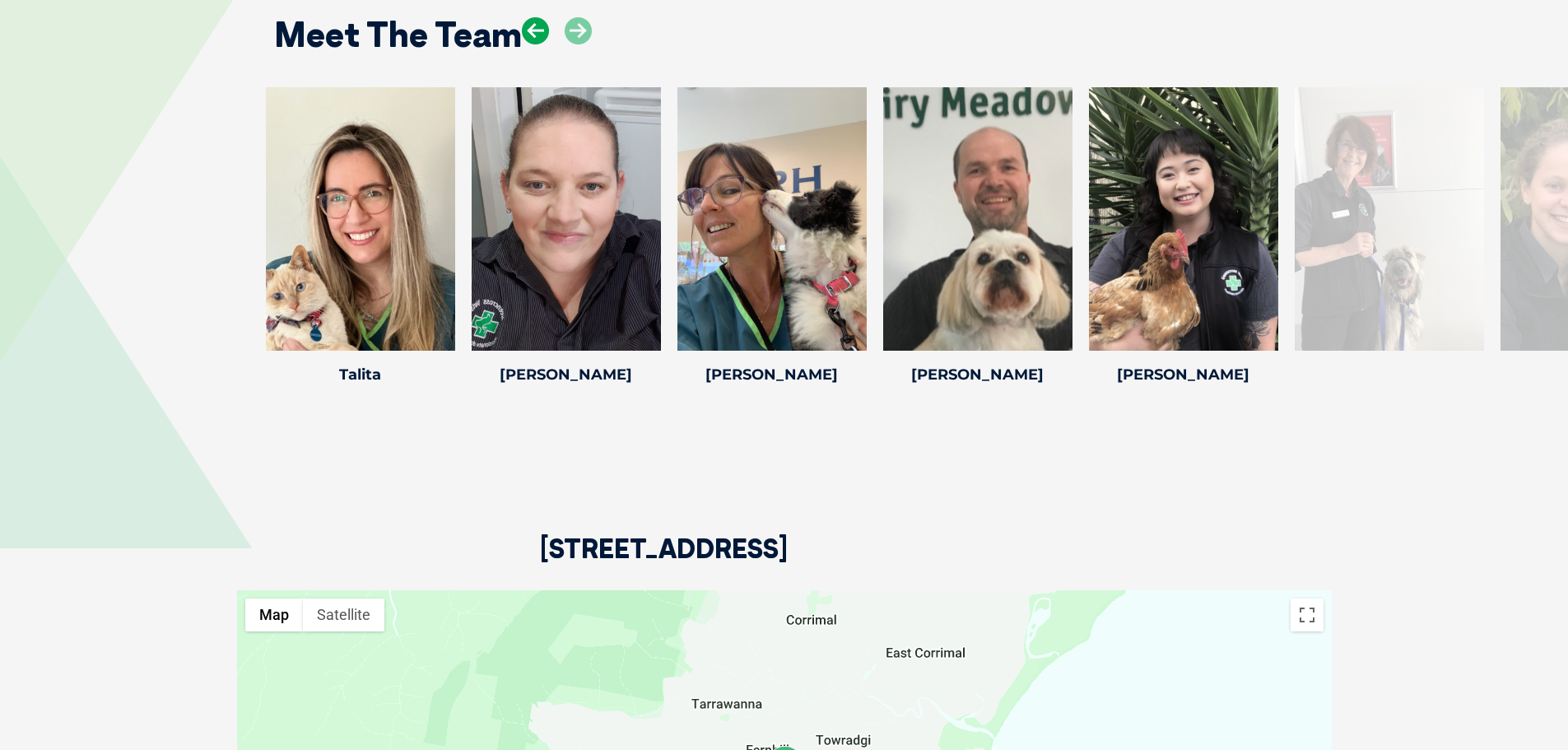
click at [528, 34] on icon at bounding box center [535, 31] width 27 height 27
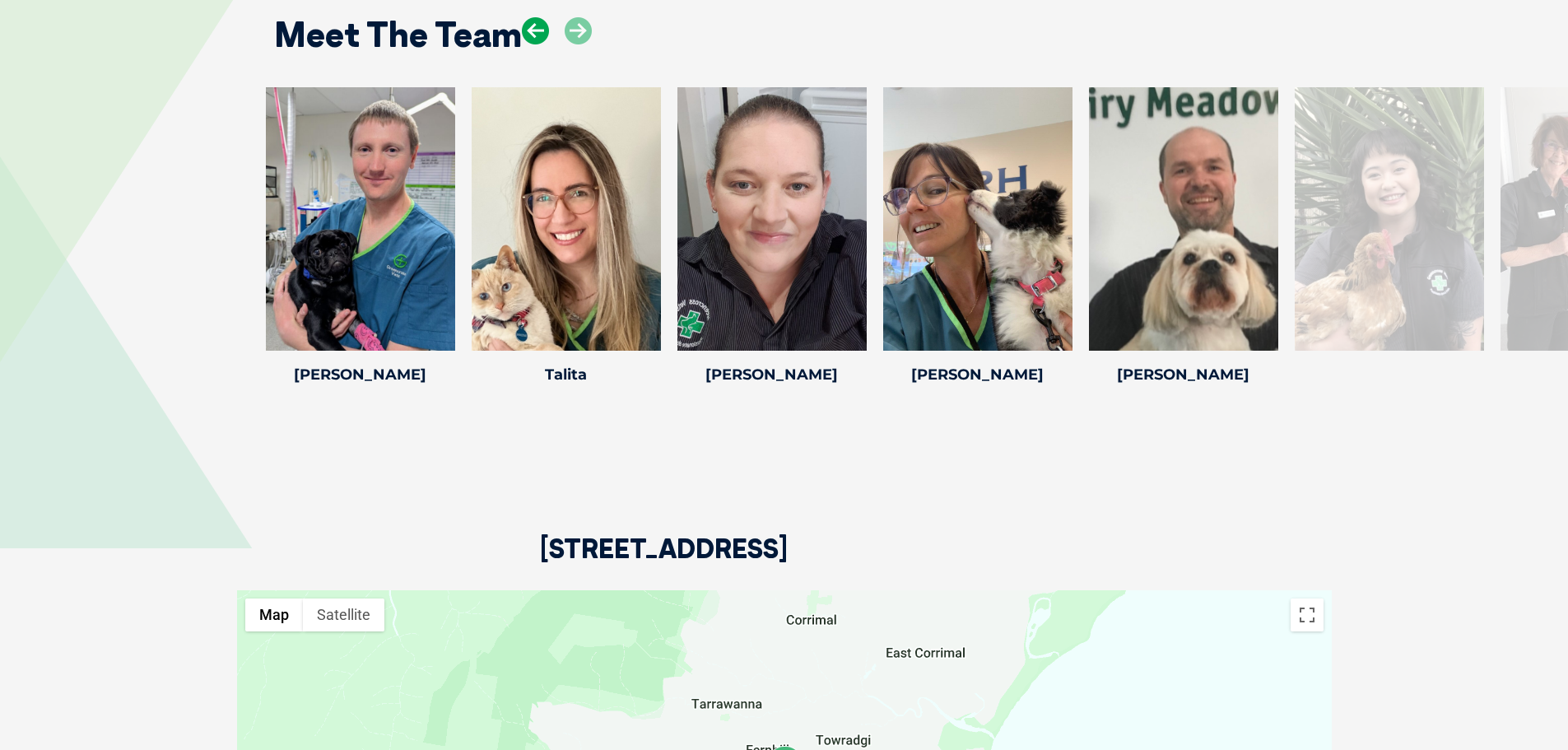
click at [528, 34] on icon at bounding box center [535, 31] width 27 height 27
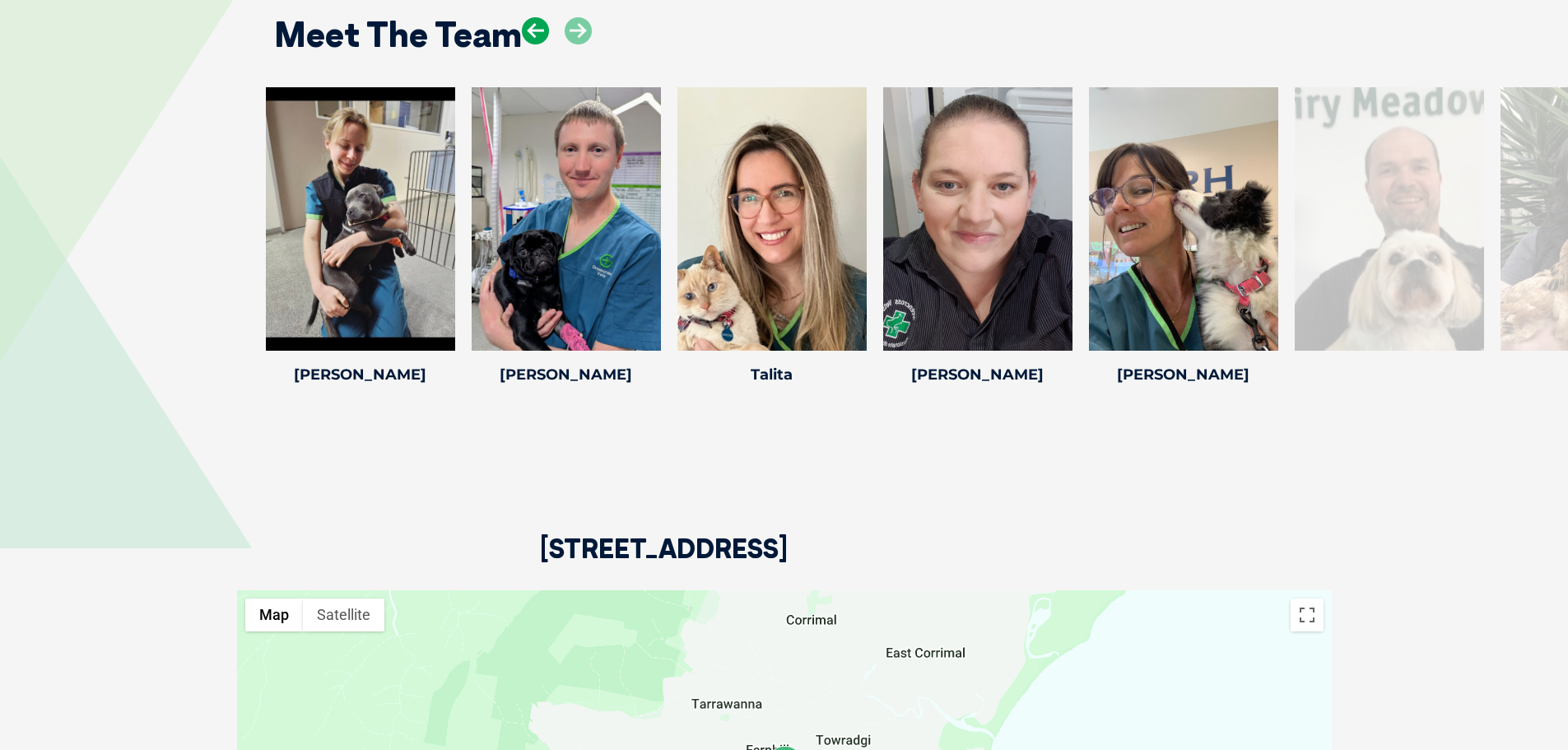
click at [528, 34] on icon at bounding box center [535, 31] width 27 height 27
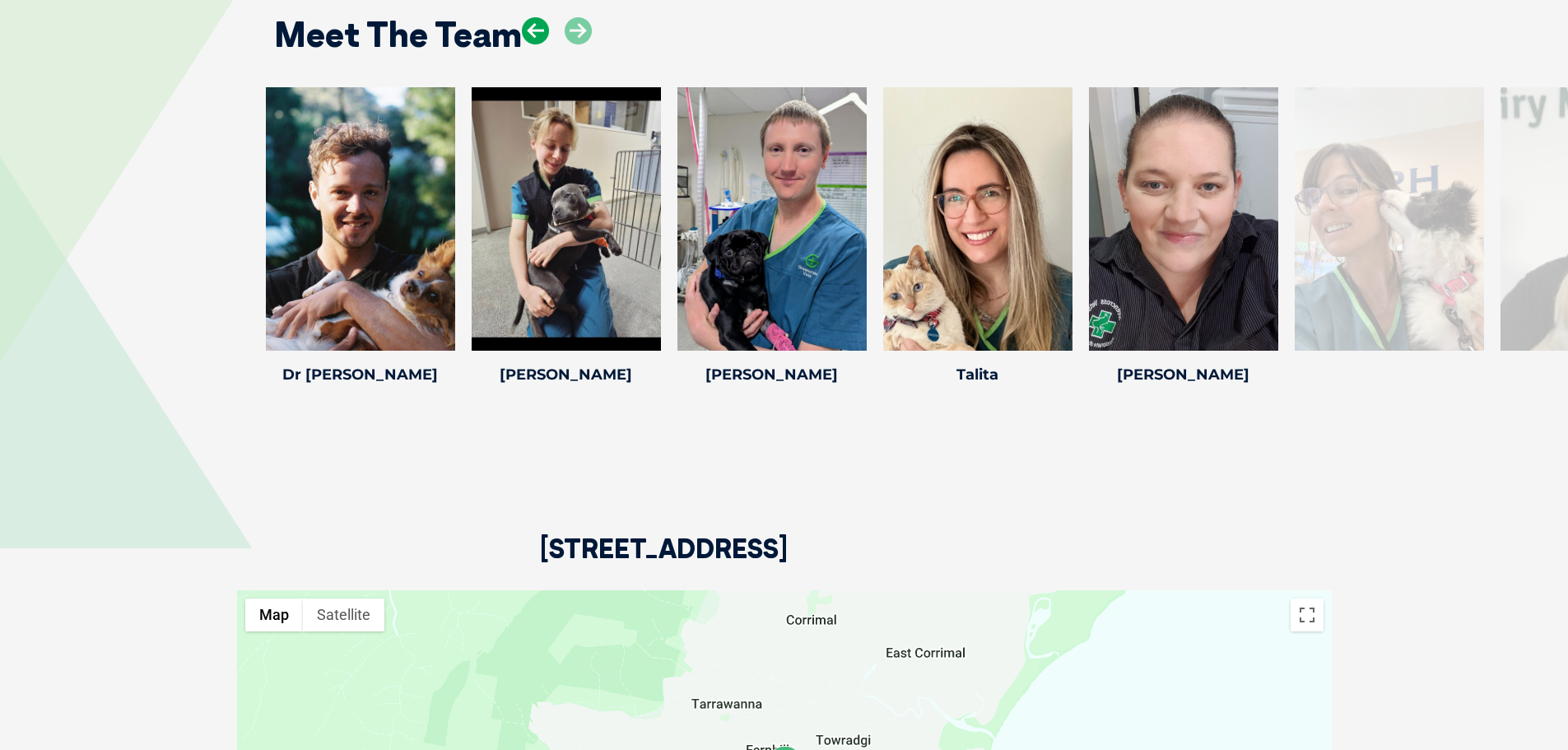
click at [528, 34] on icon at bounding box center [535, 31] width 27 height 27
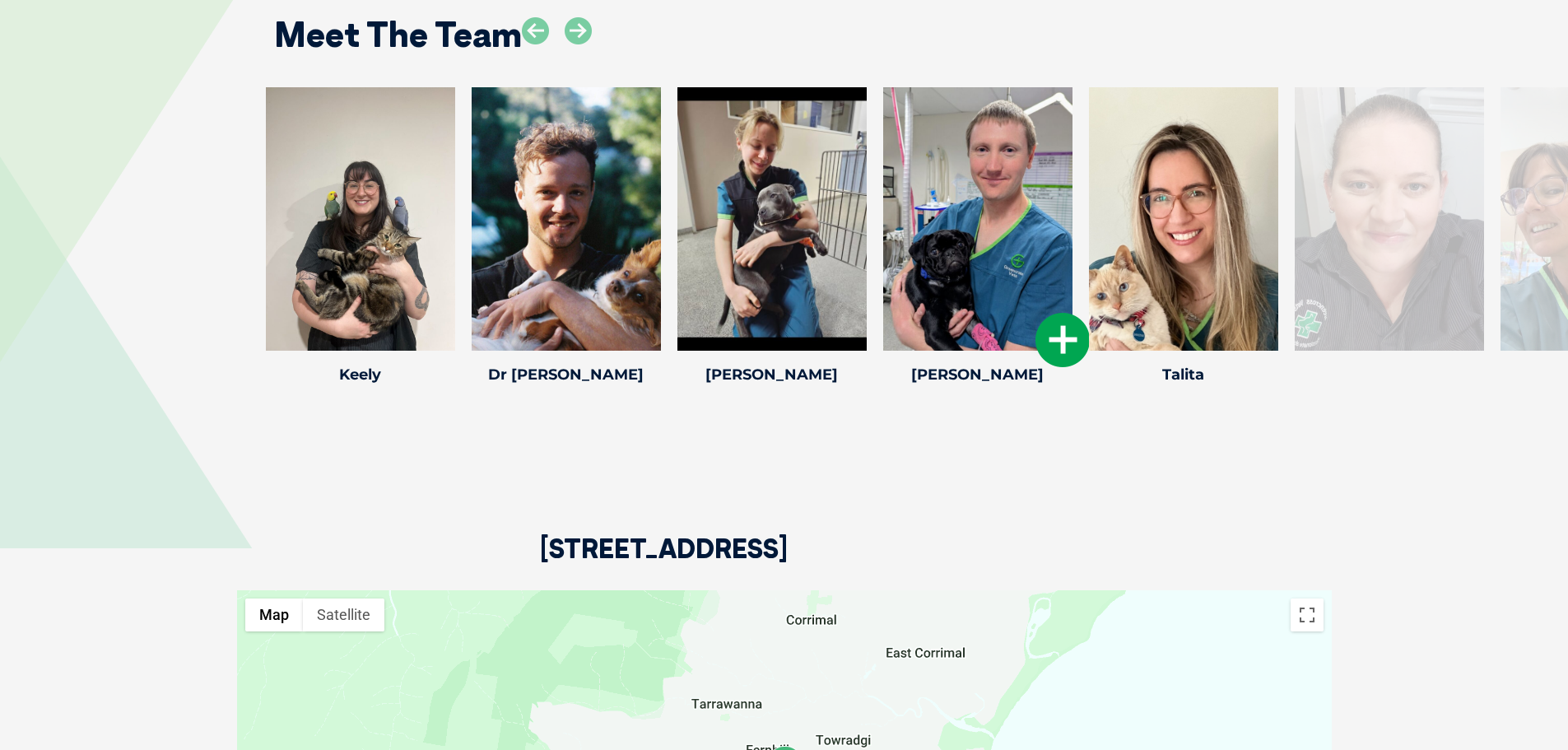
click at [1057, 347] on icon at bounding box center [1062, 340] width 54 height 54
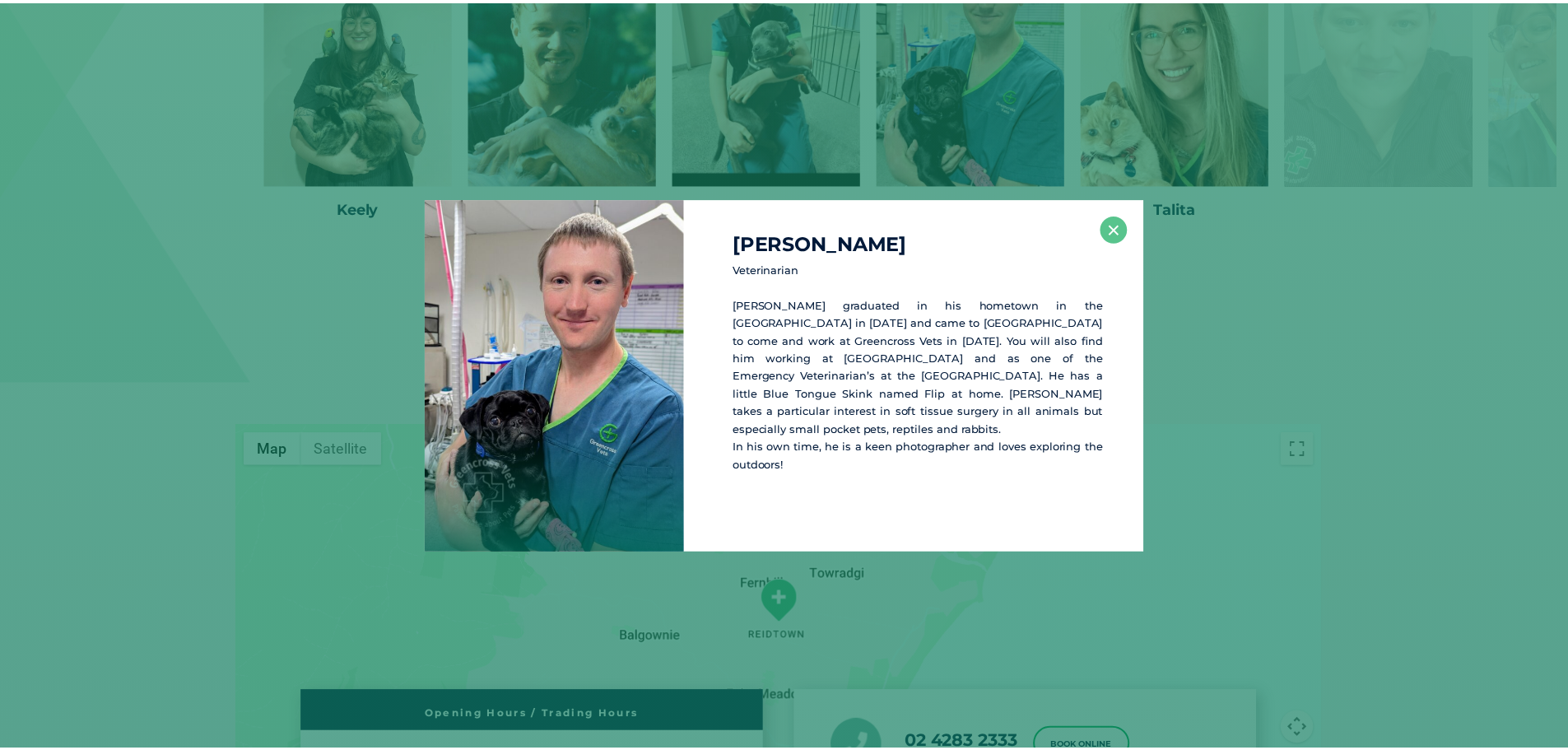
scroll to position [3878, 0]
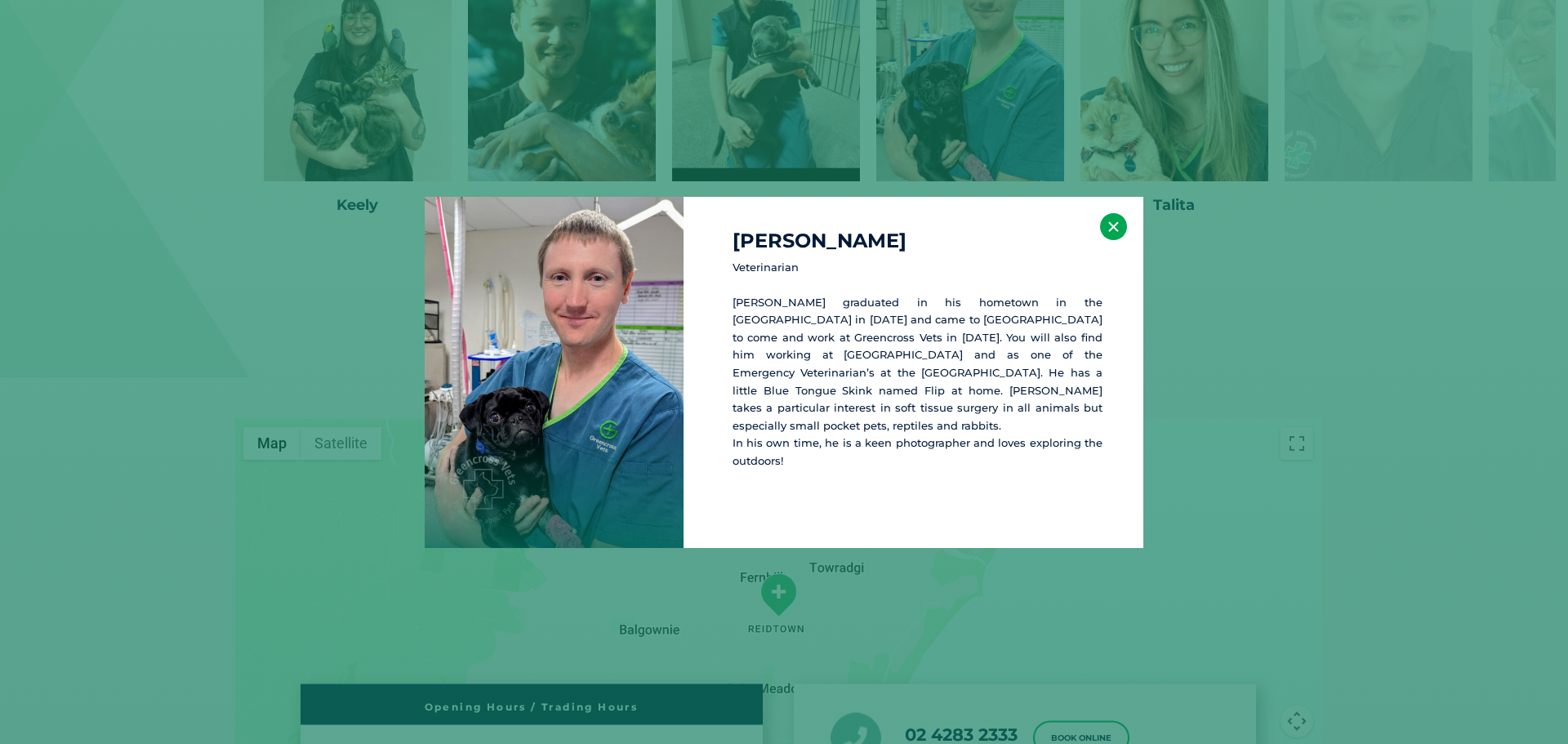
click at [1115, 227] on button "×" at bounding box center [1114, 226] width 27 height 27
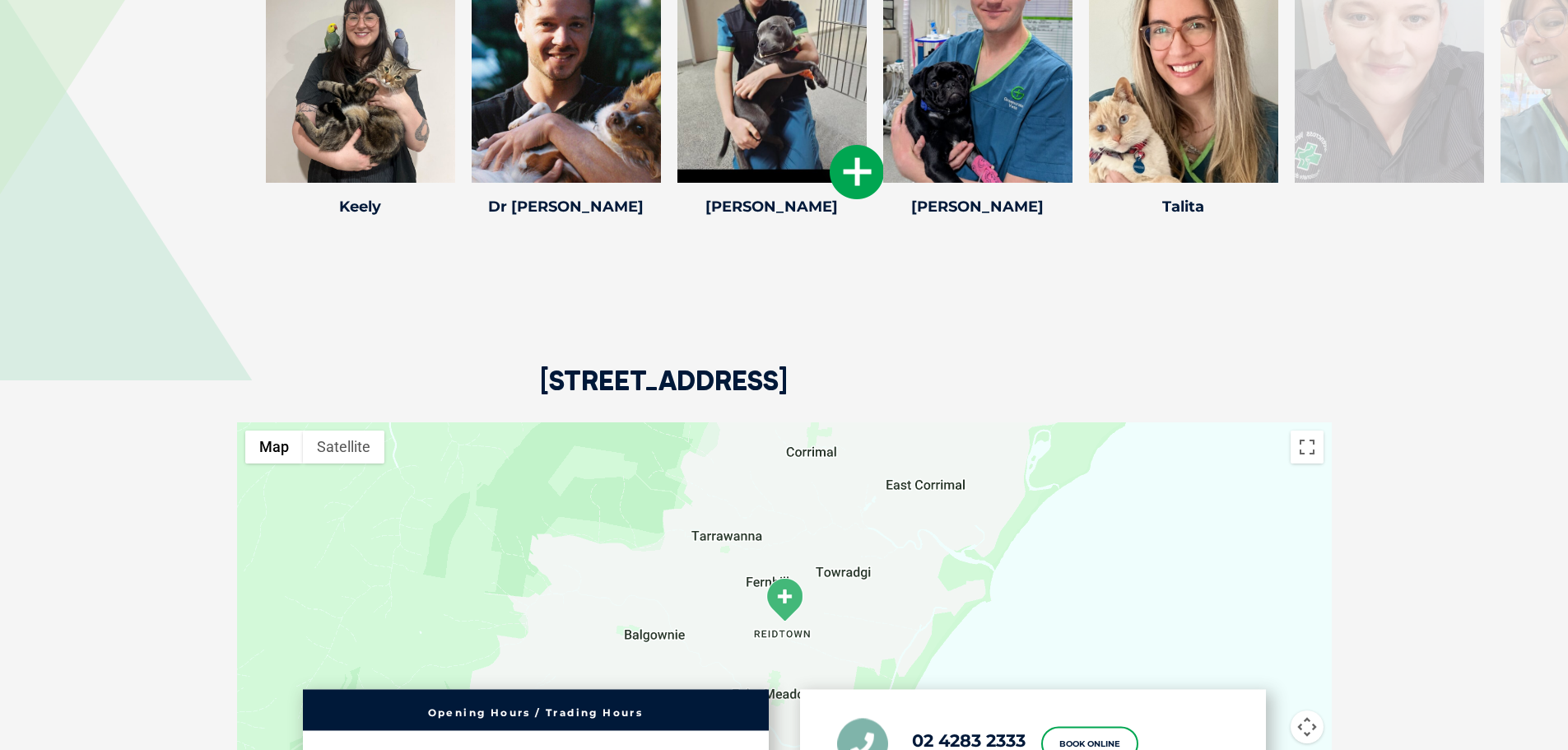
click at [847, 177] on icon at bounding box center [857, 172] width 54 height 54
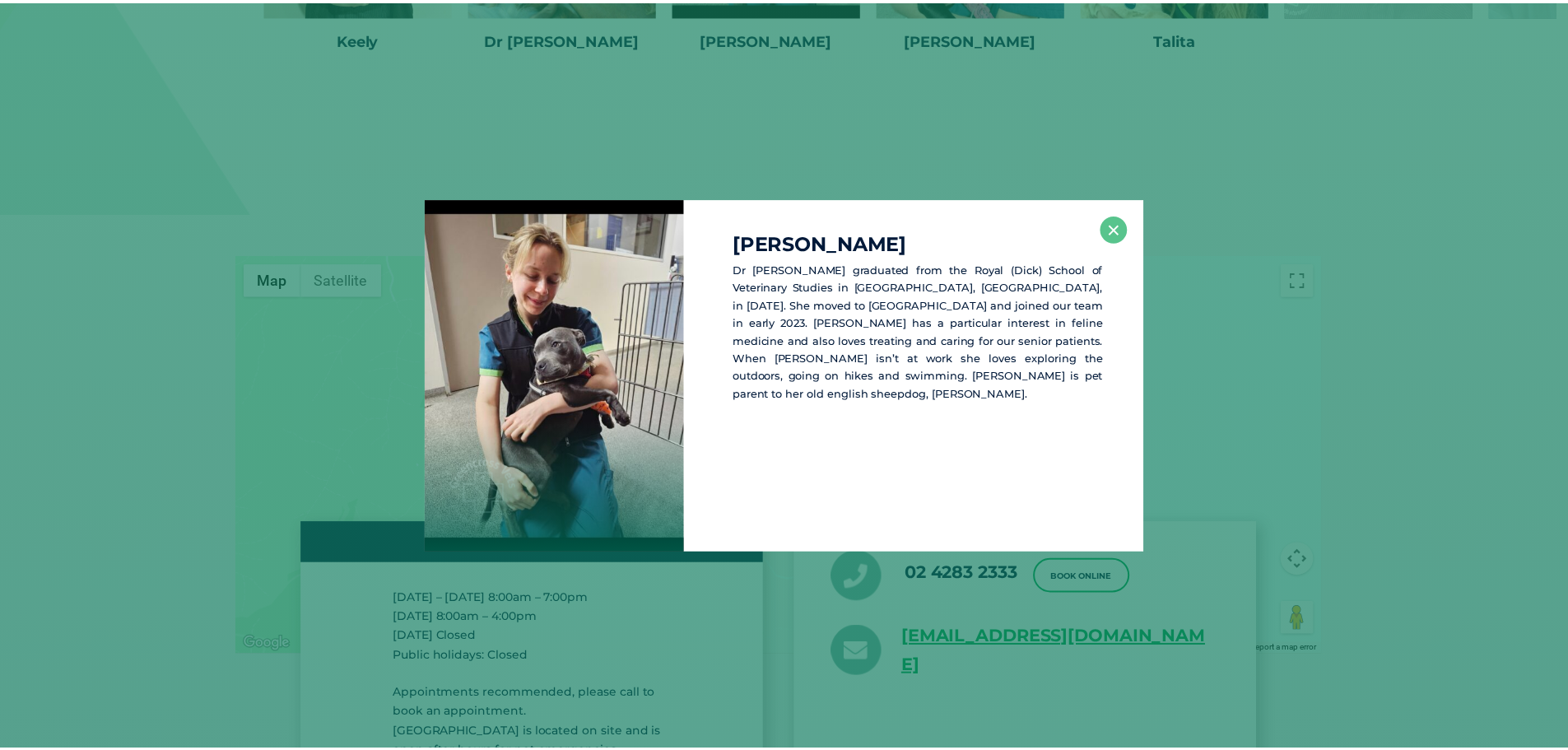
scroll to position [4046, 0]
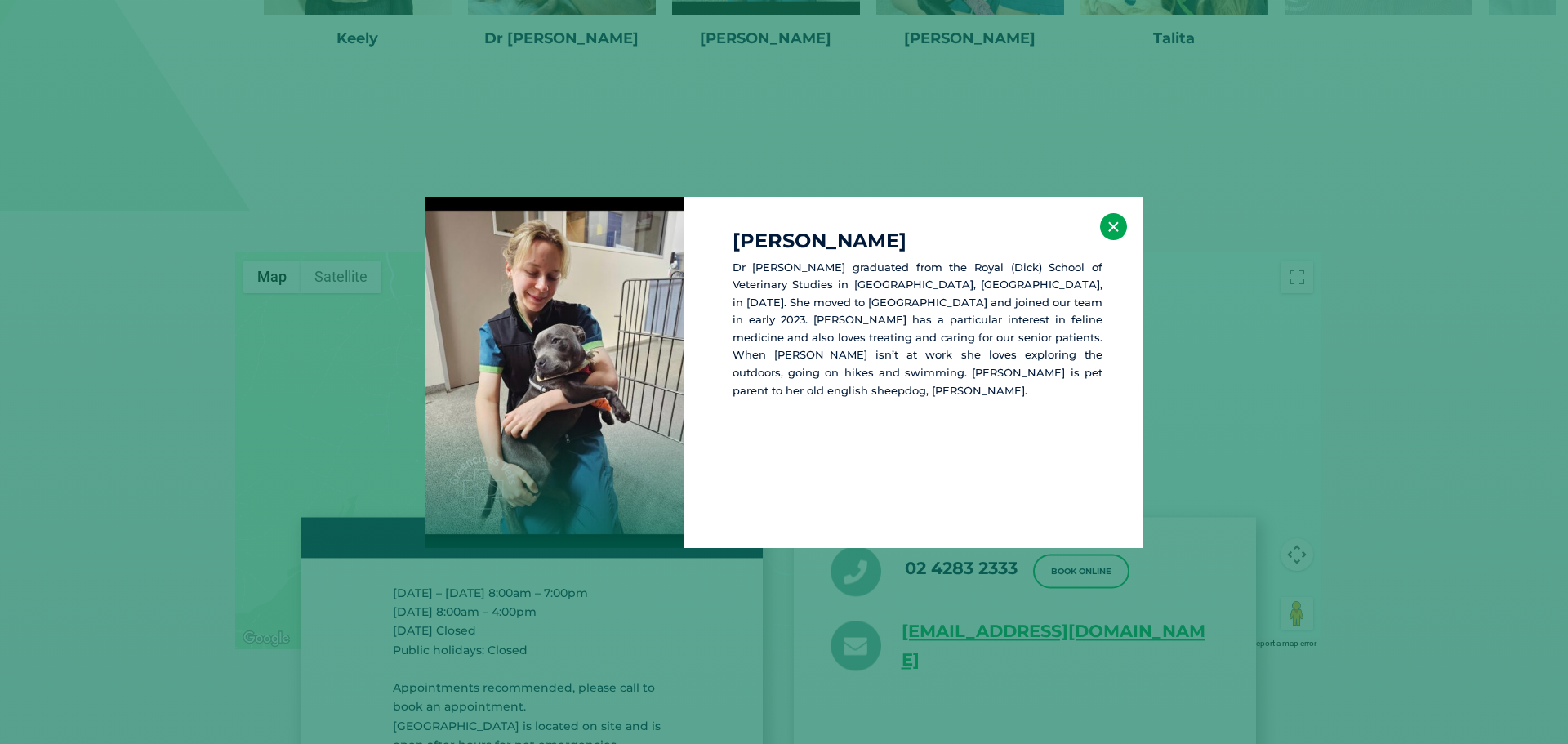
click at [1113, 227] on button "×" at bounding box center [1114, 226] width 27 height 27
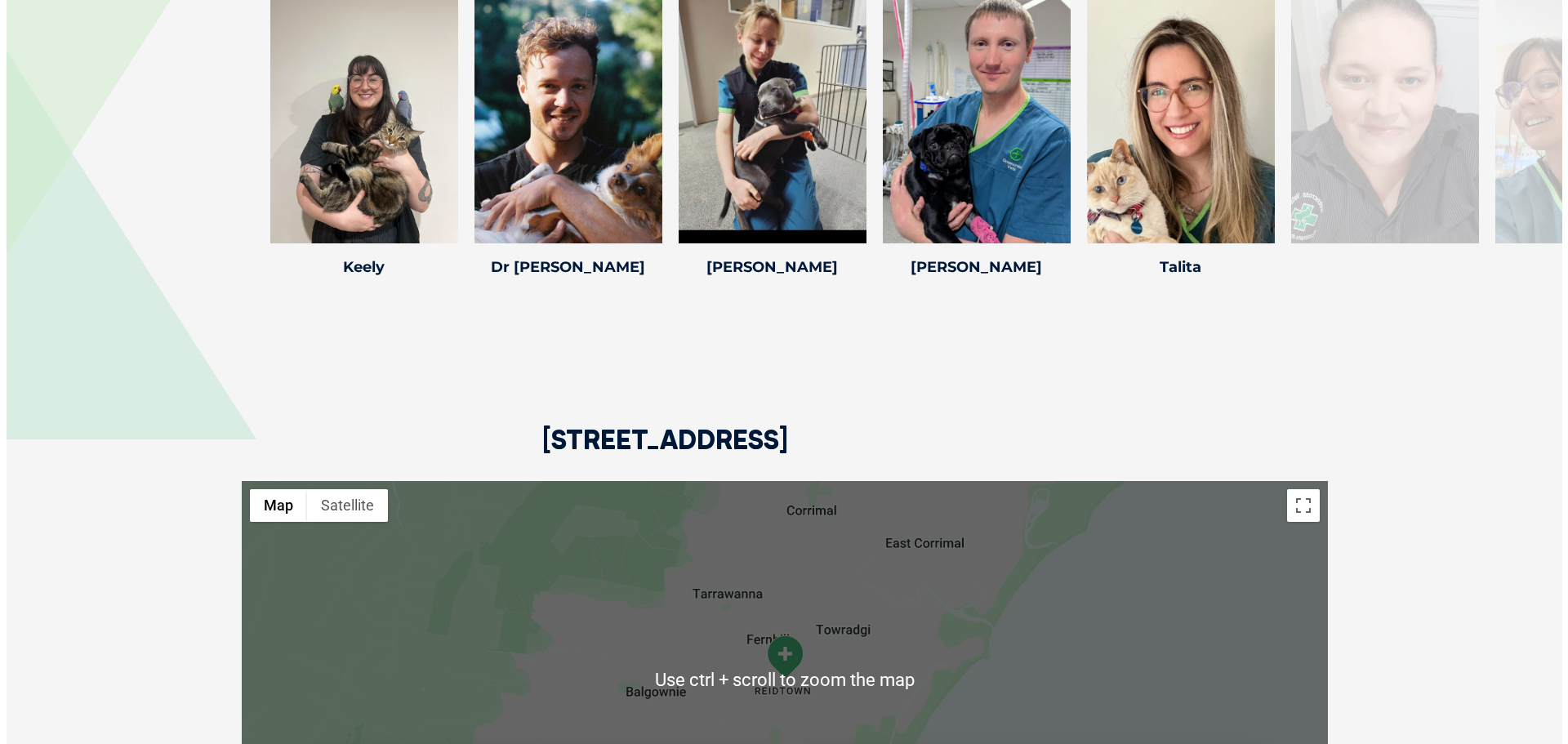
scroll to position [3688, 0]
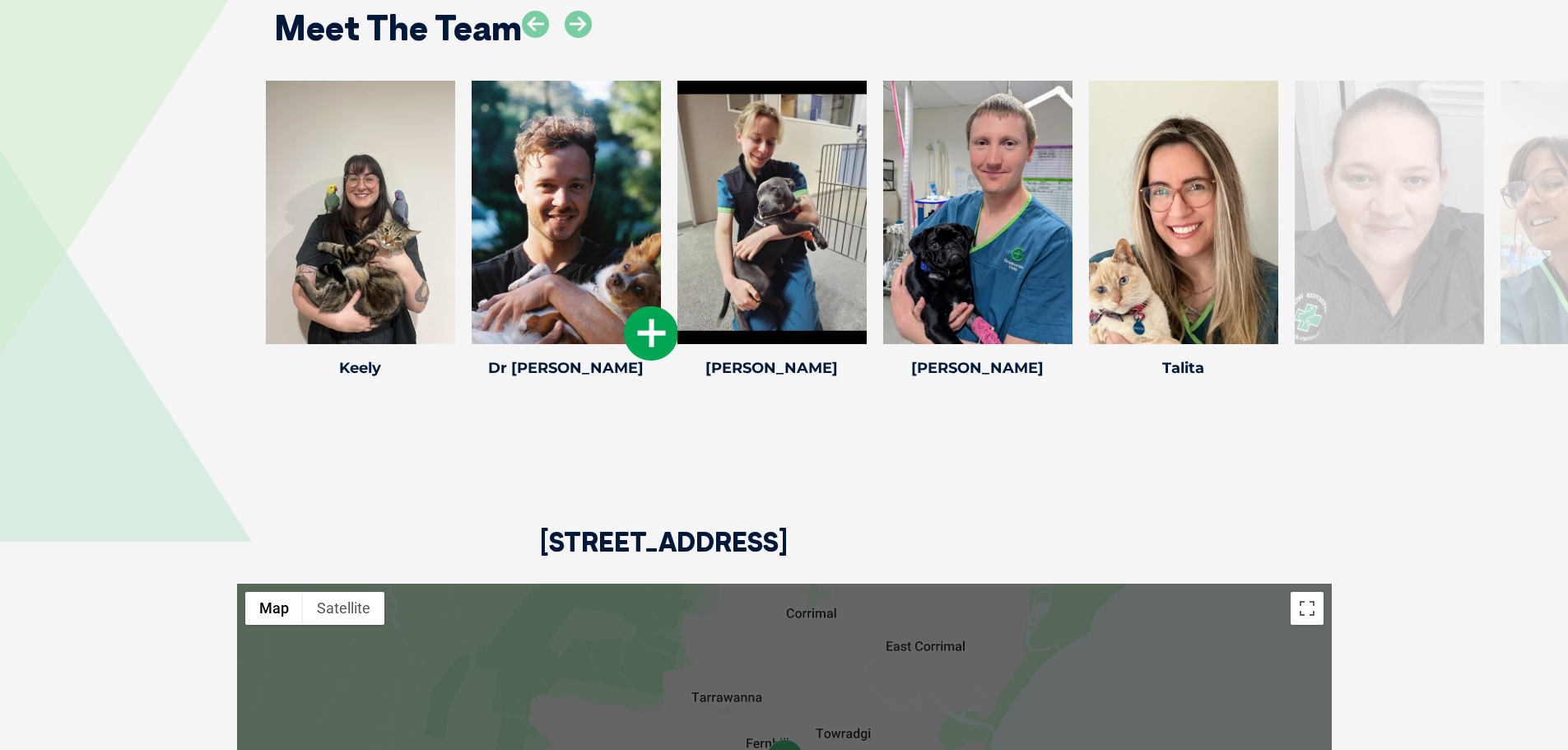
click at [651, 329] on icon at bounding box center [651, 333] width 54 height 54
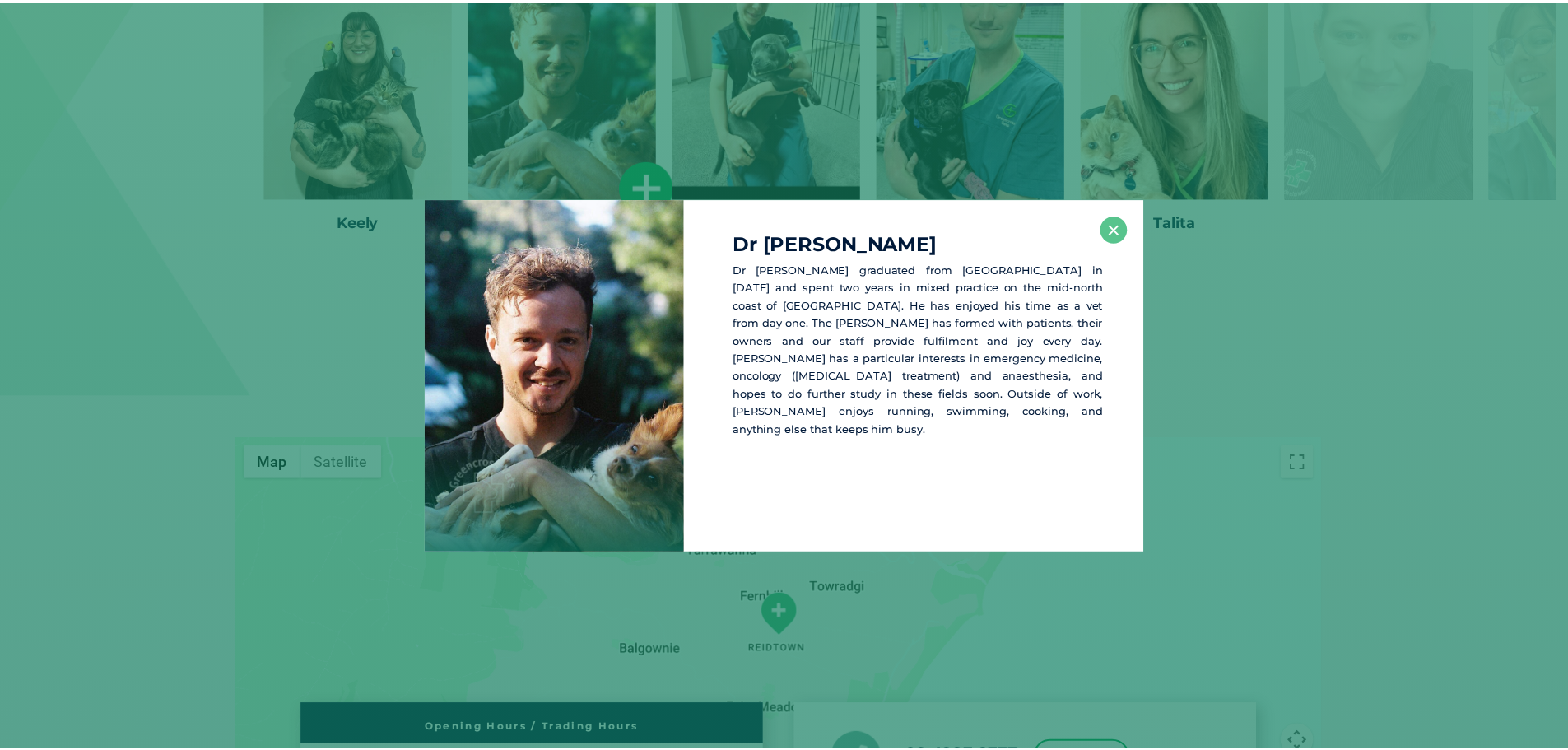
scroll to position [3886, 0]
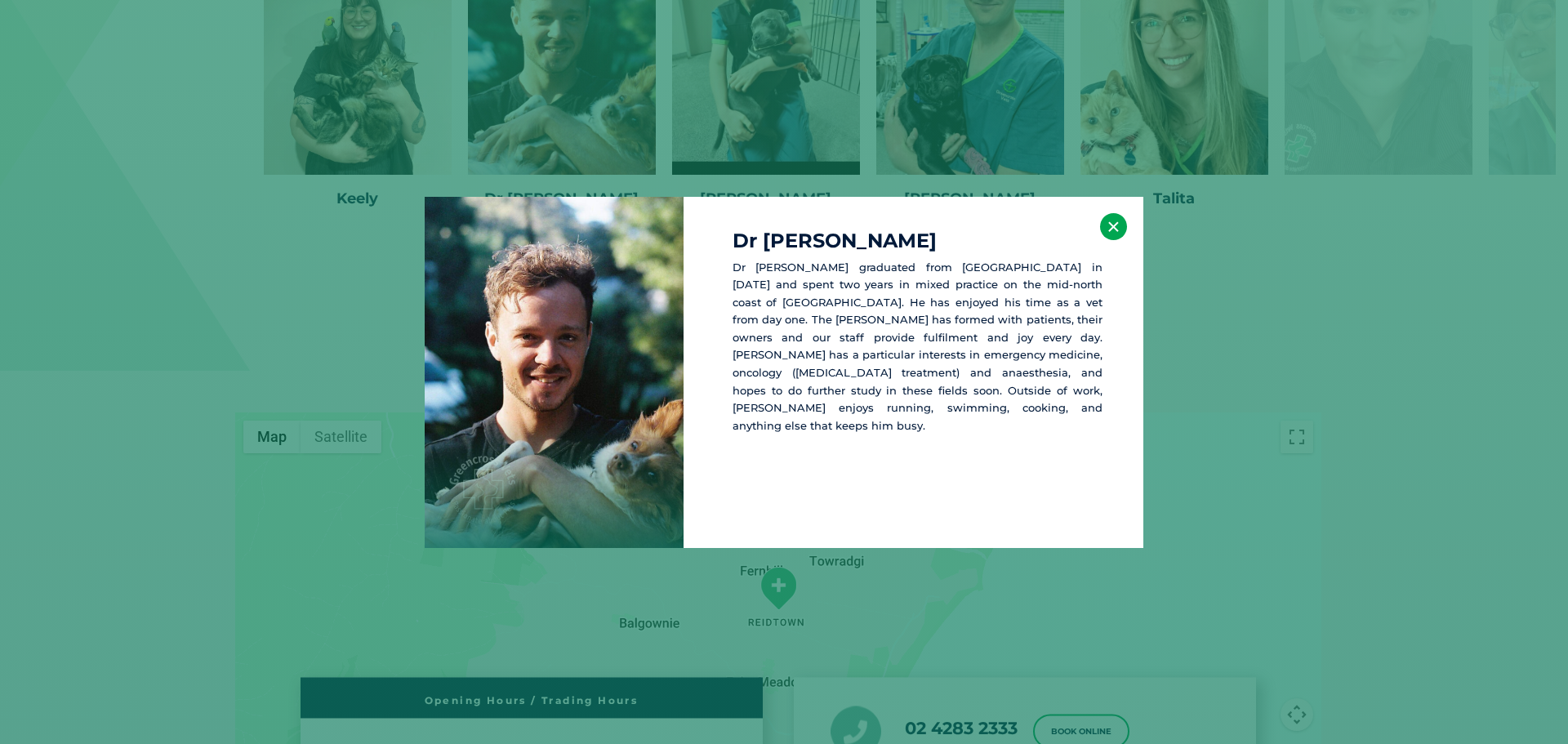
click at [1114, 230] on button "×" at bounding box center [1114, 226] width 27 height 27
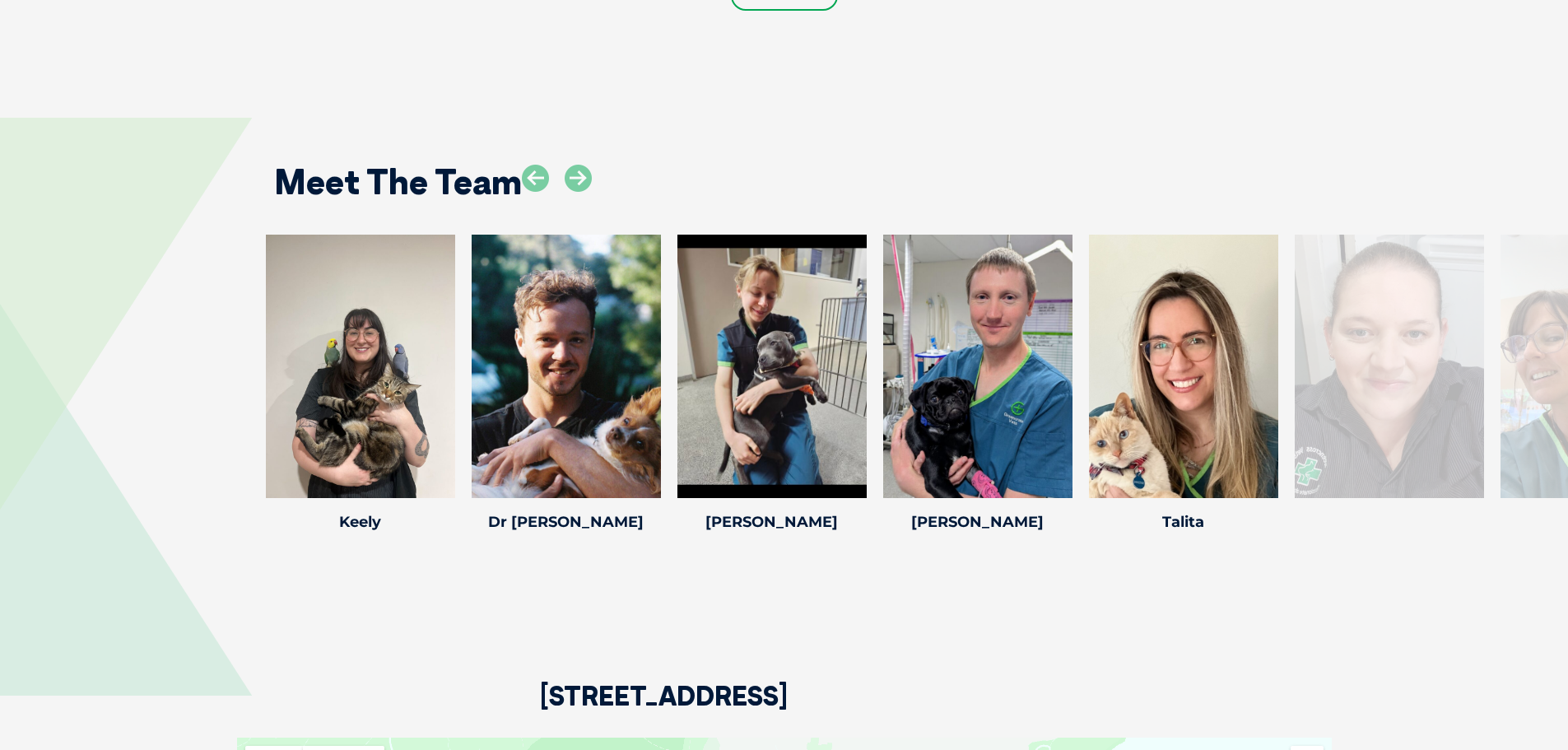
scroll to position [3556, 0]
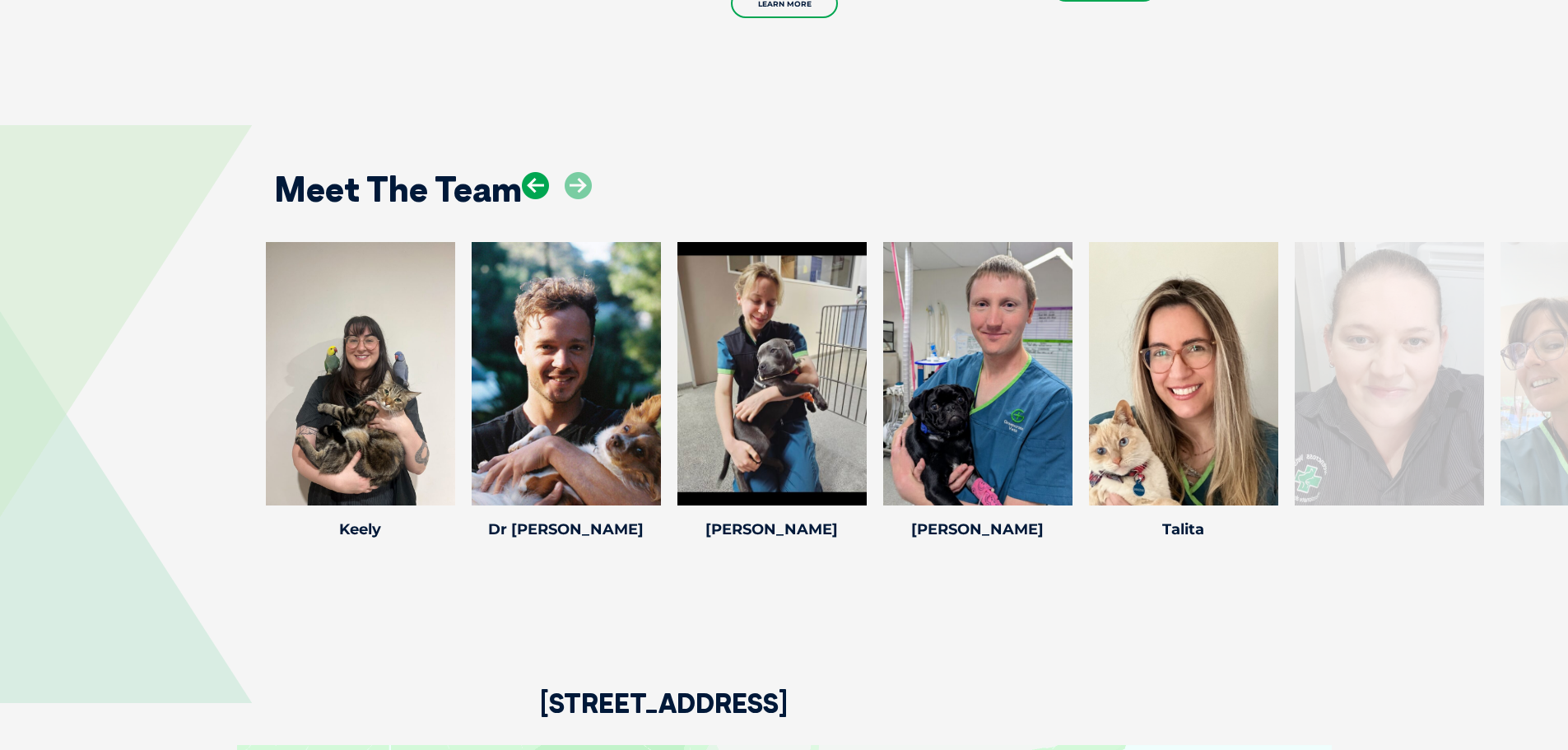
click at [530, 181] on icon at bounding box center [535, 186] width 27 height 27
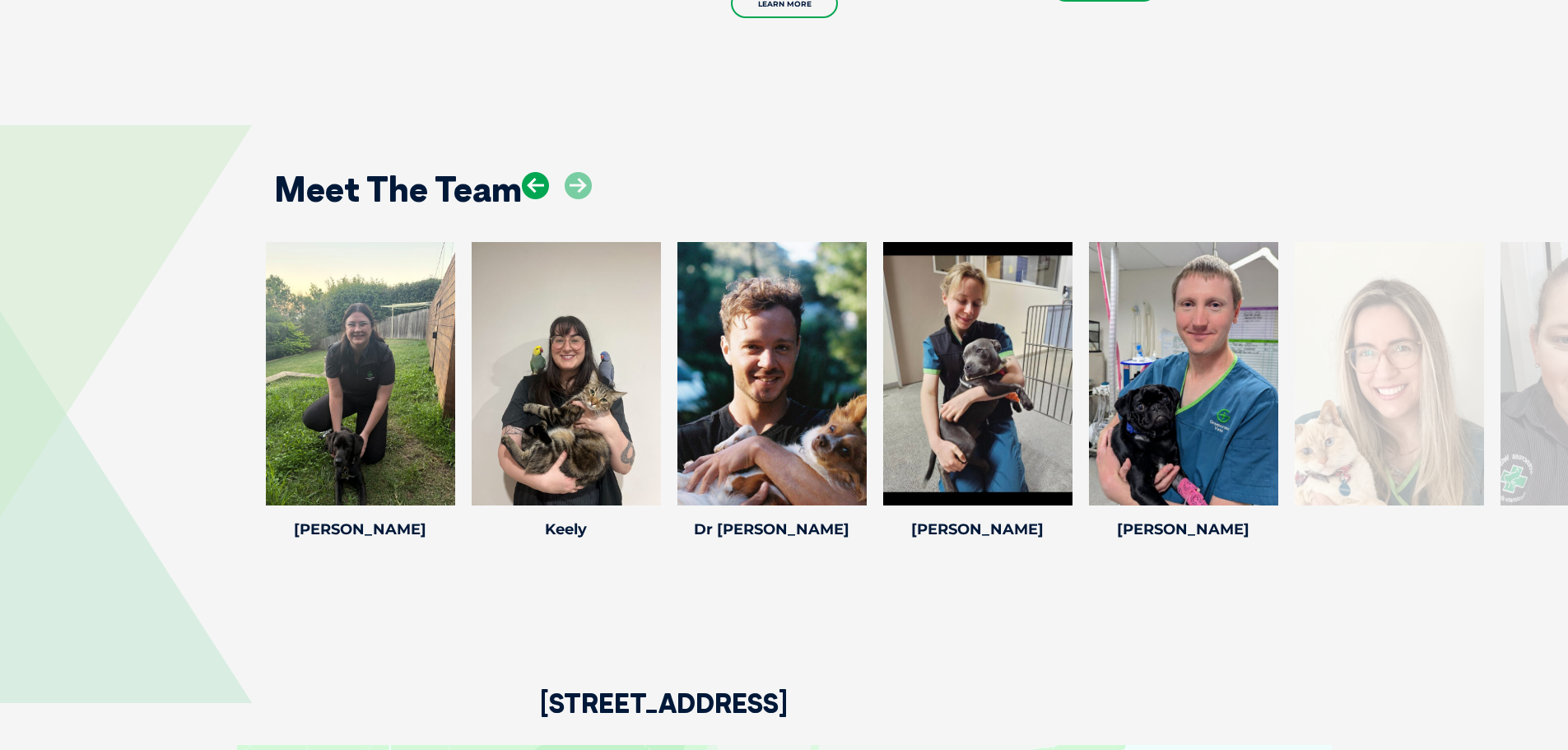
click at [530, 181] on icon at bounding box center [535, 186] width 27 height 27
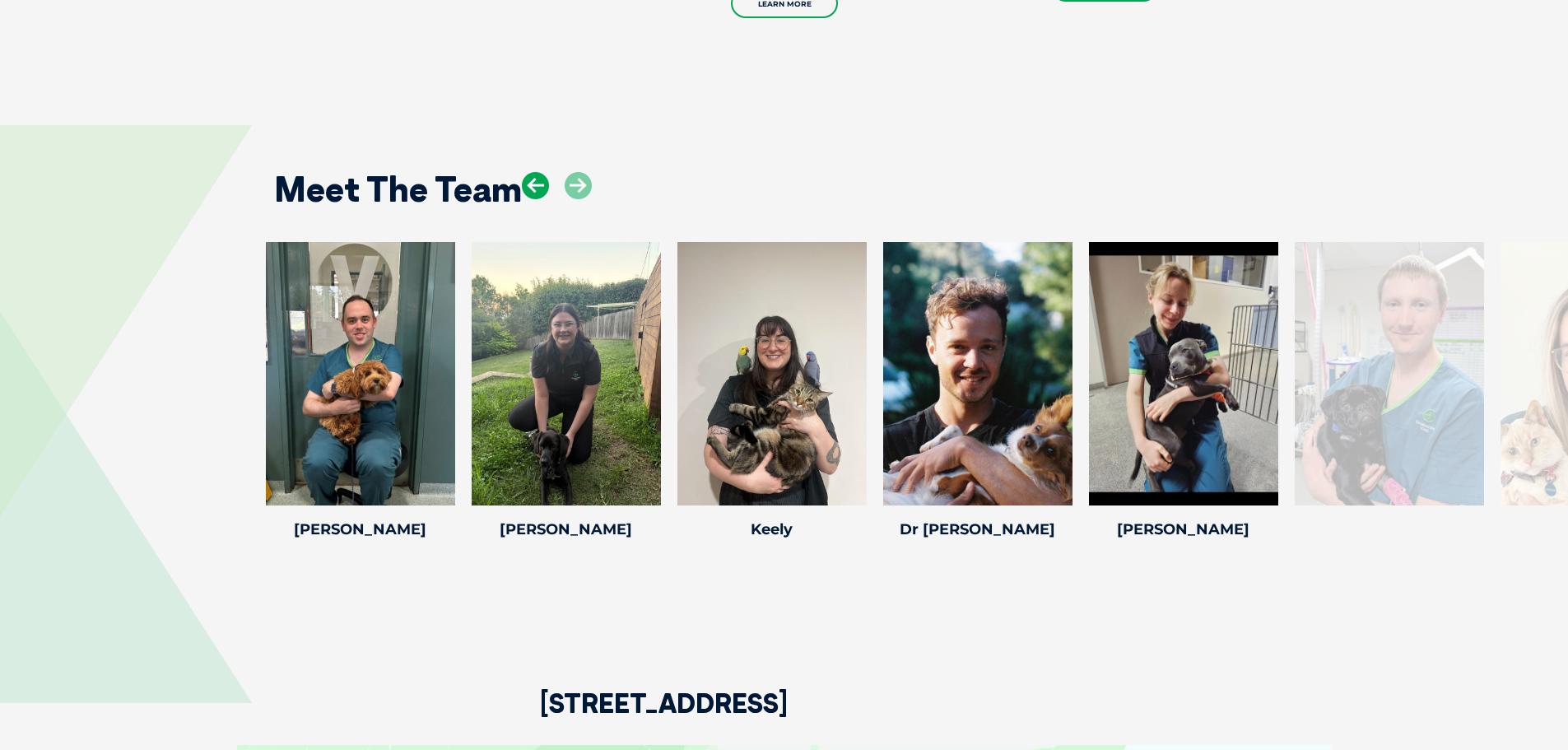
click at [530, 181] on icon at bounding box center [535, 186] width 27 height 27
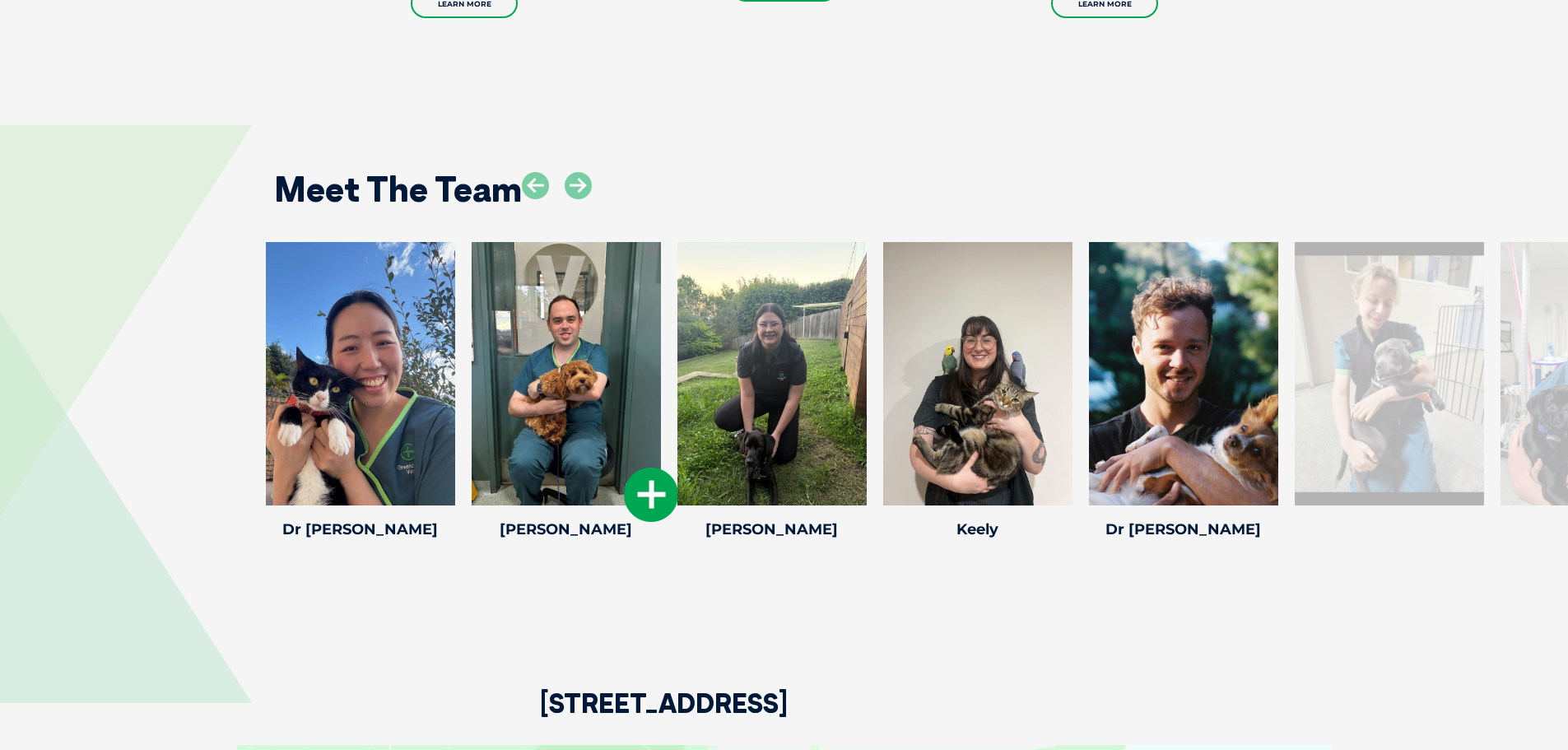
click at [643, 493] on icon at bounding box center [651, 495] width 54 height 54
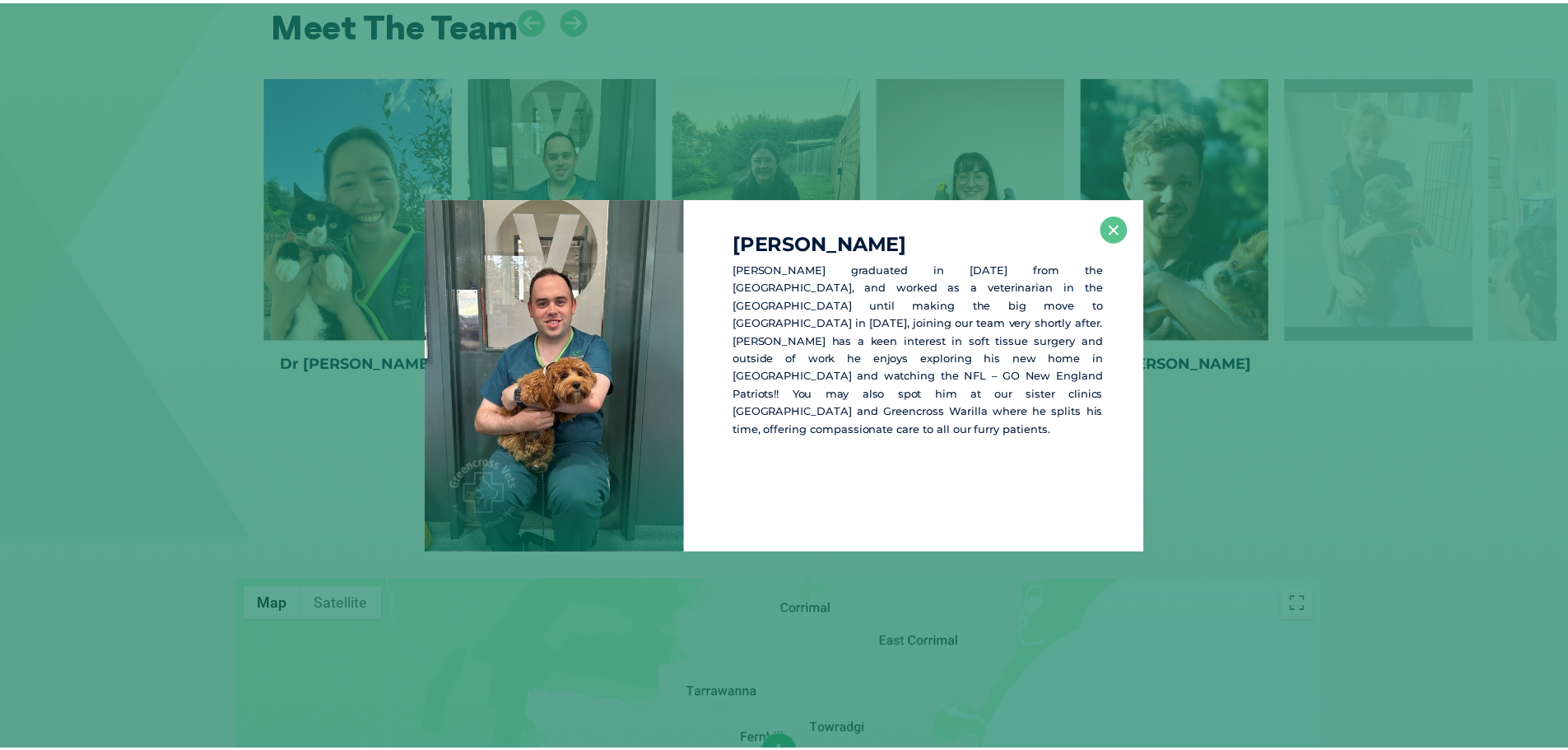
scroll to position [3724, 0]
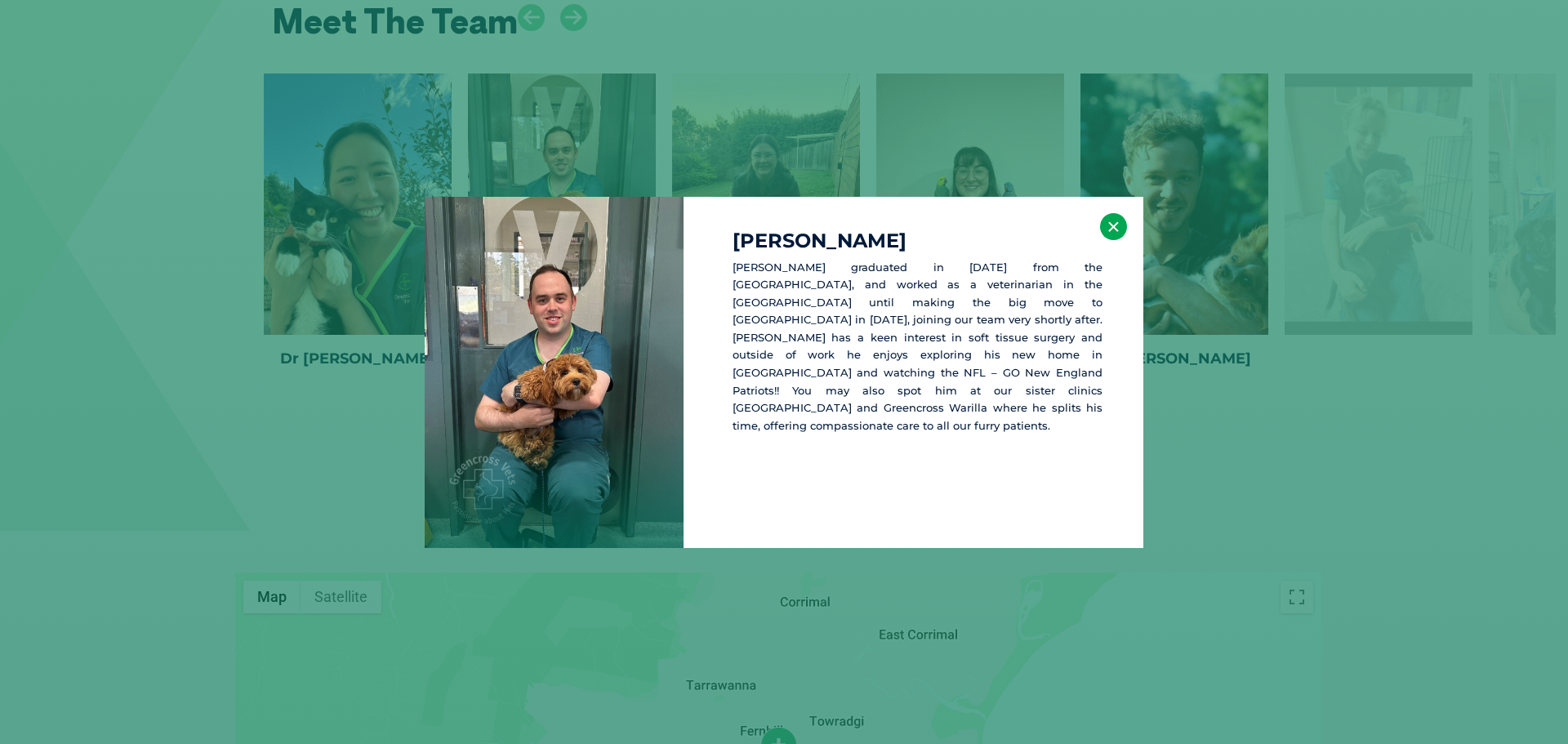
click at [1120, 227] on button "×" at bounding box center [1114, 226] width 27 height 27
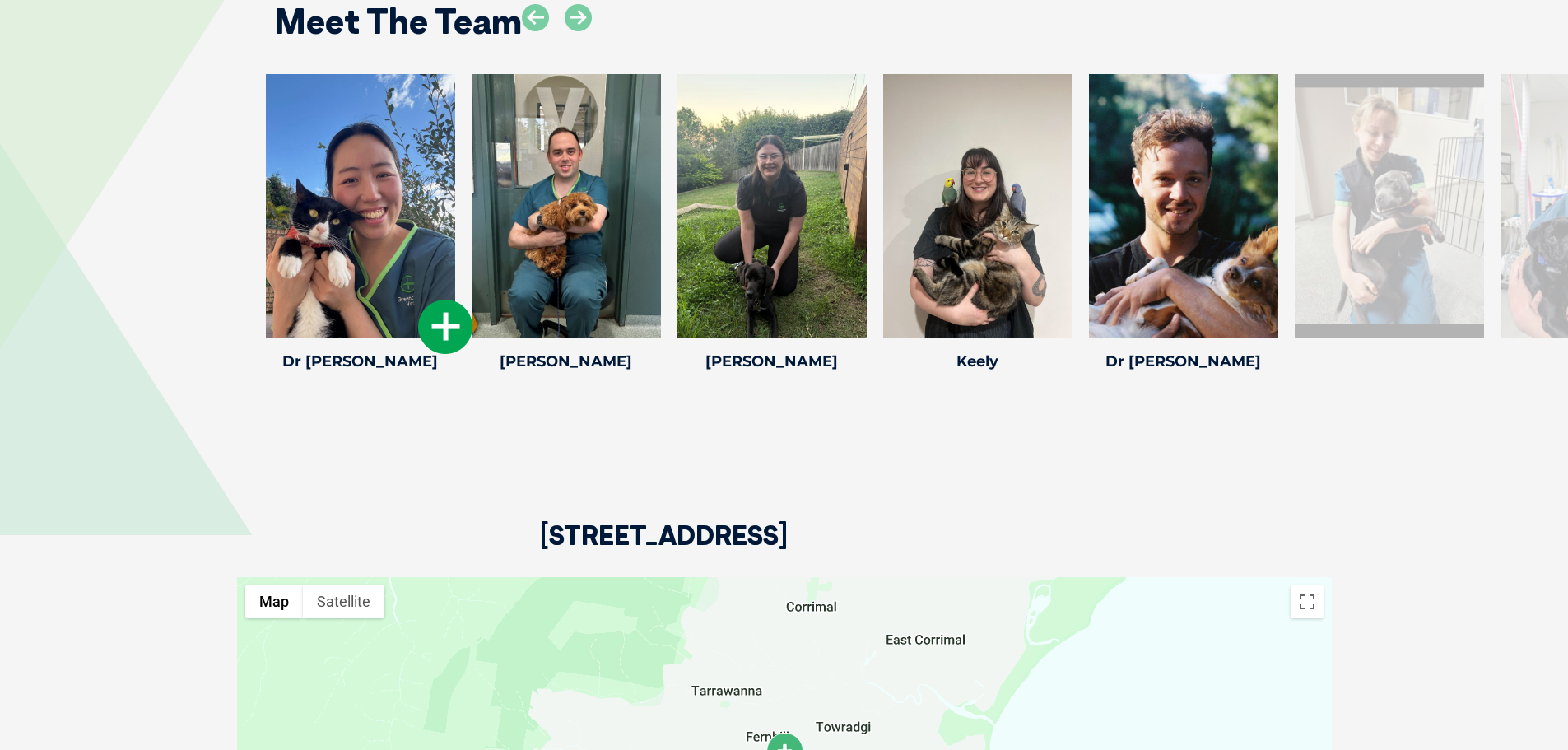
click at [443, 325] on icon at bounding box center [445, 327] width 54 height 54
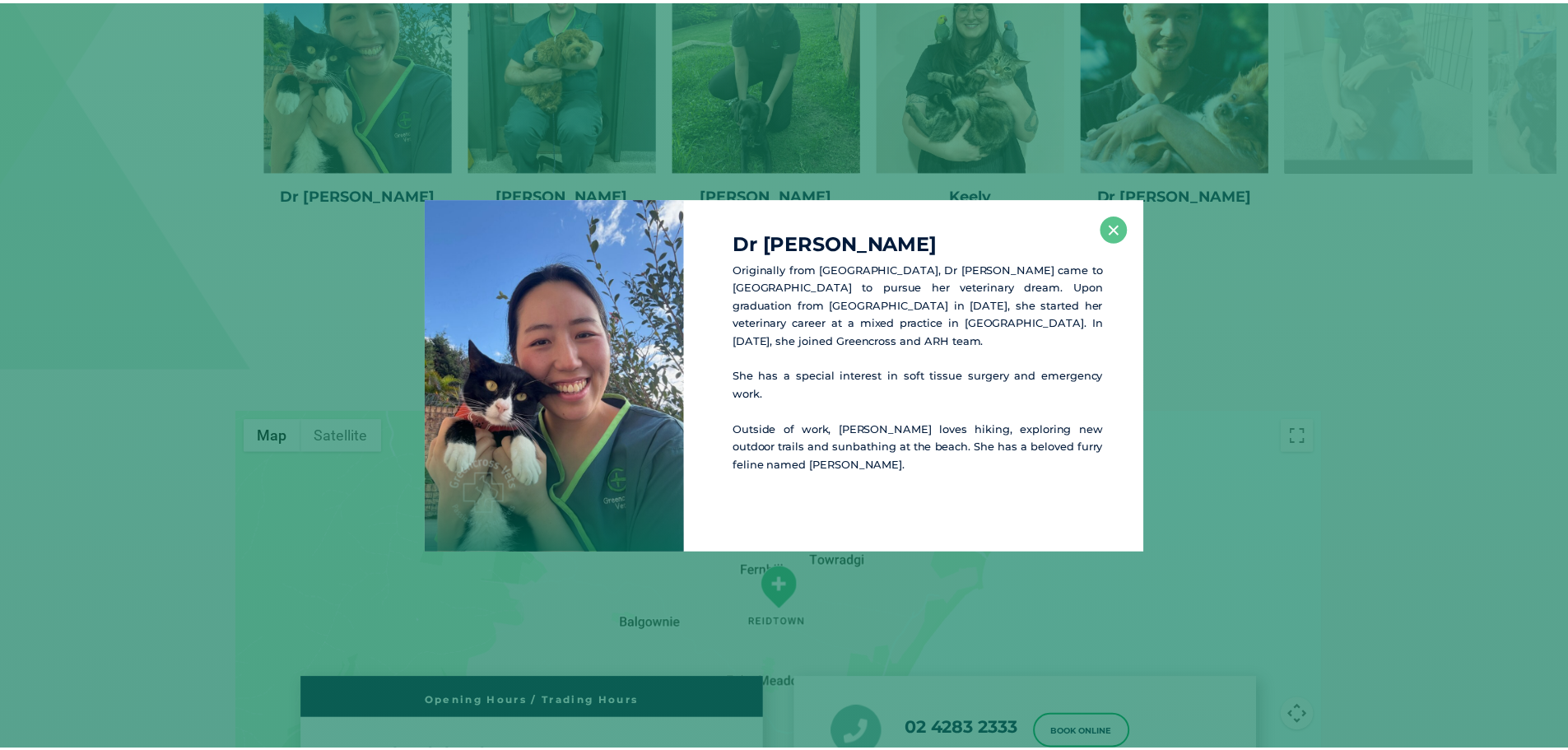
scroll to position [3892, 0]
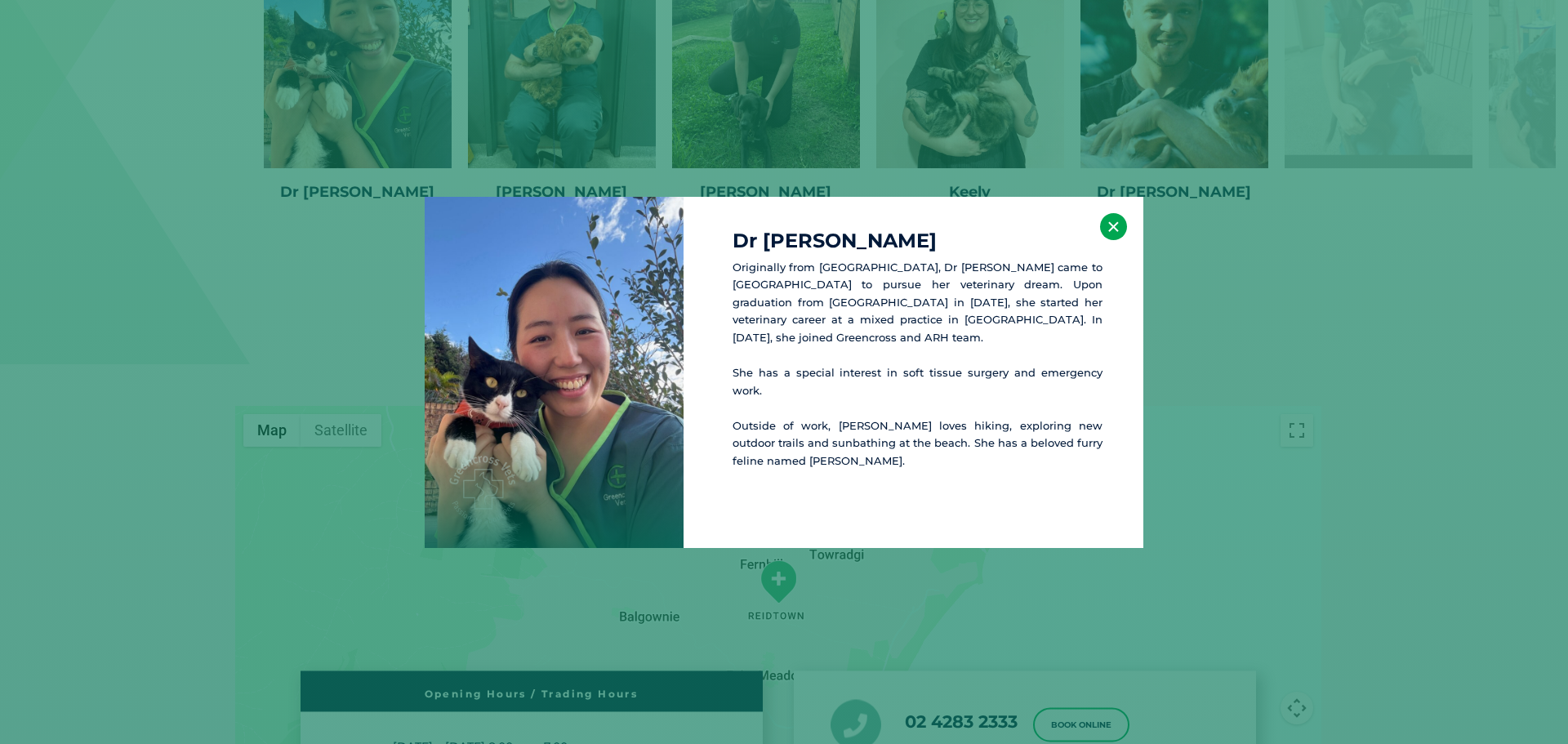
click at [1115, 223] on button "×" at bounding box center [1114, 226] width 27 height 27
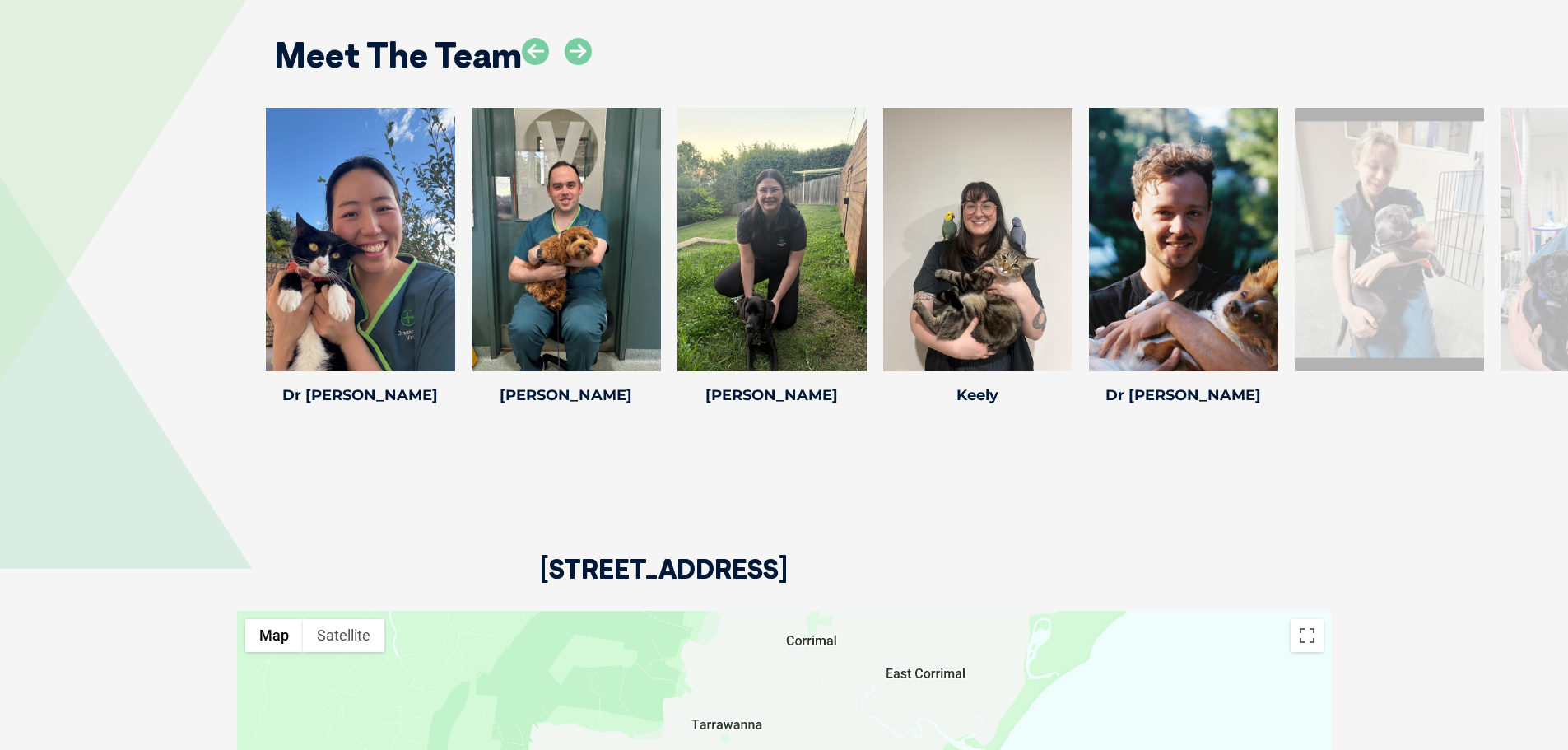
scroll to position [3645, 0]
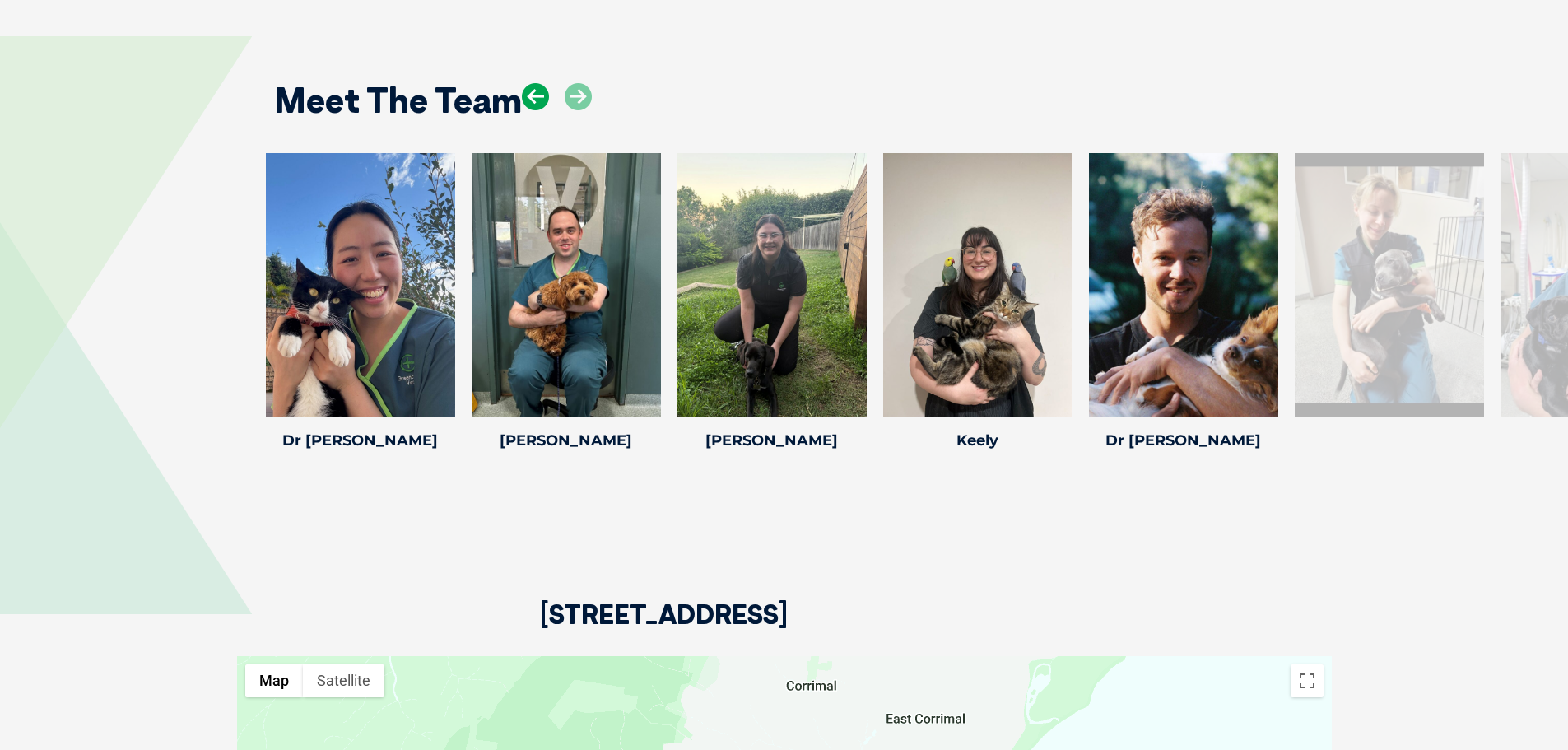
click at [532, 101] on icon at bounding box center [535, 97] width 27 height 27
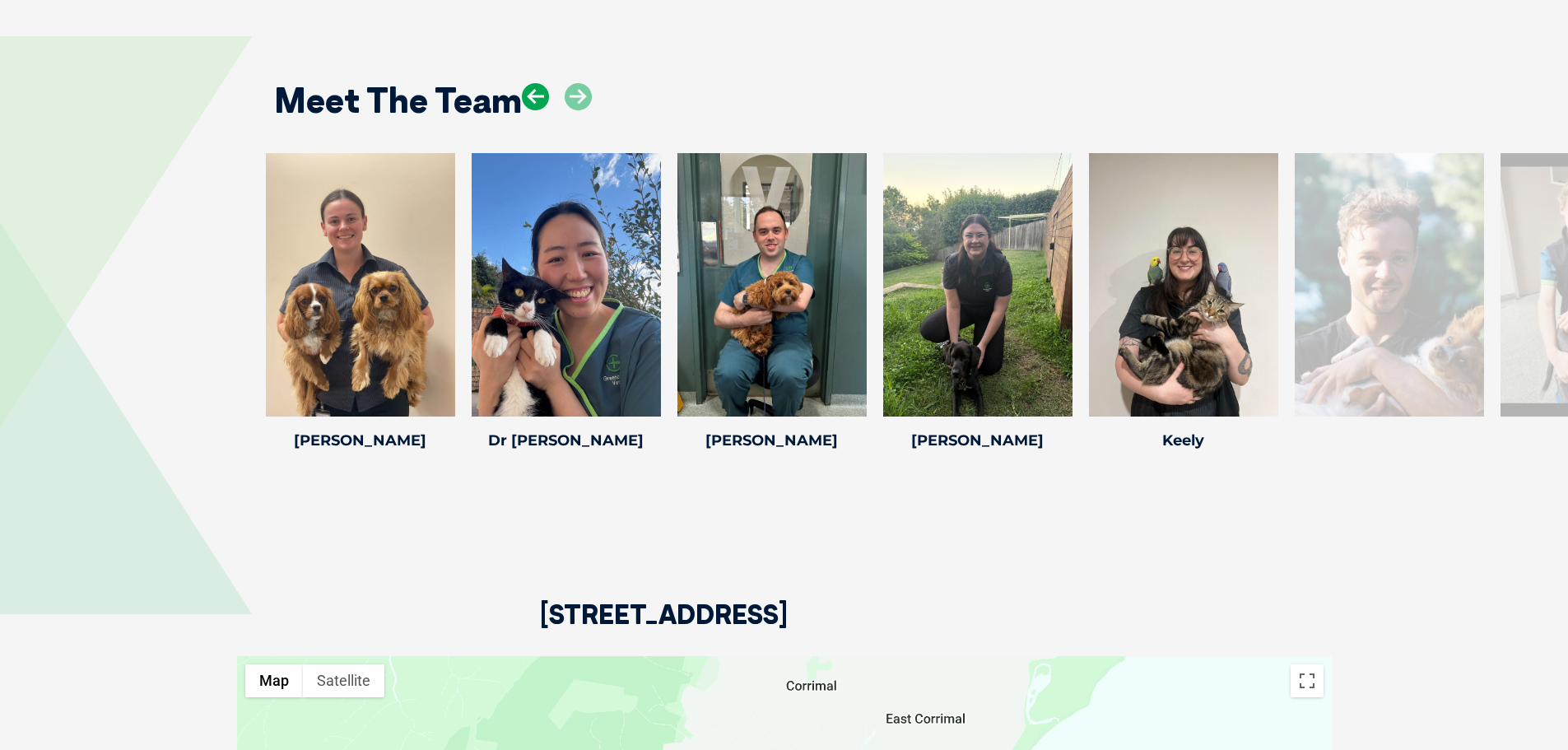
click at [532, 101] on icon at bounding box center [535, 97] width 27 height 27
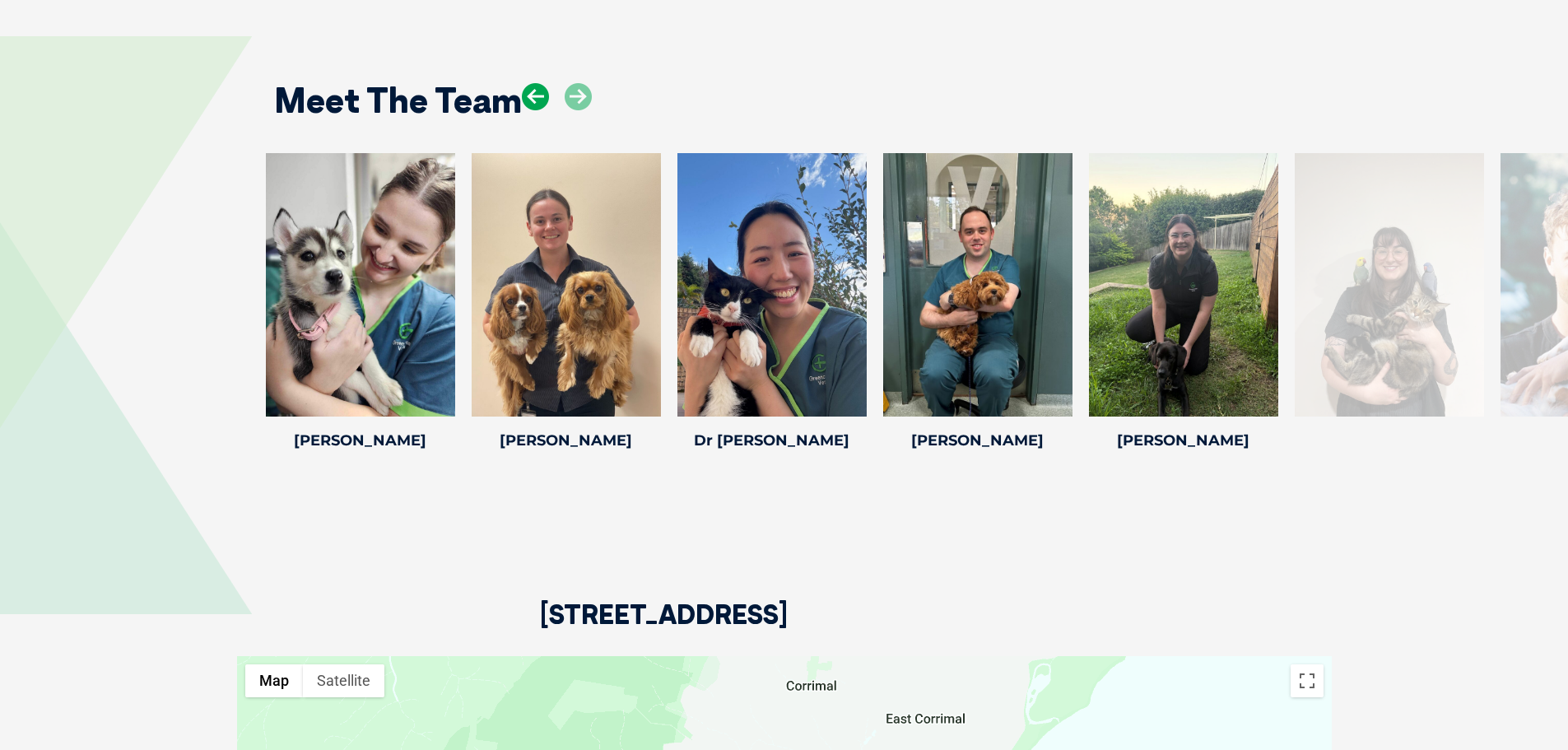
click at [532, 101] on icon at bounding box center [535, 97] width 27 height 27
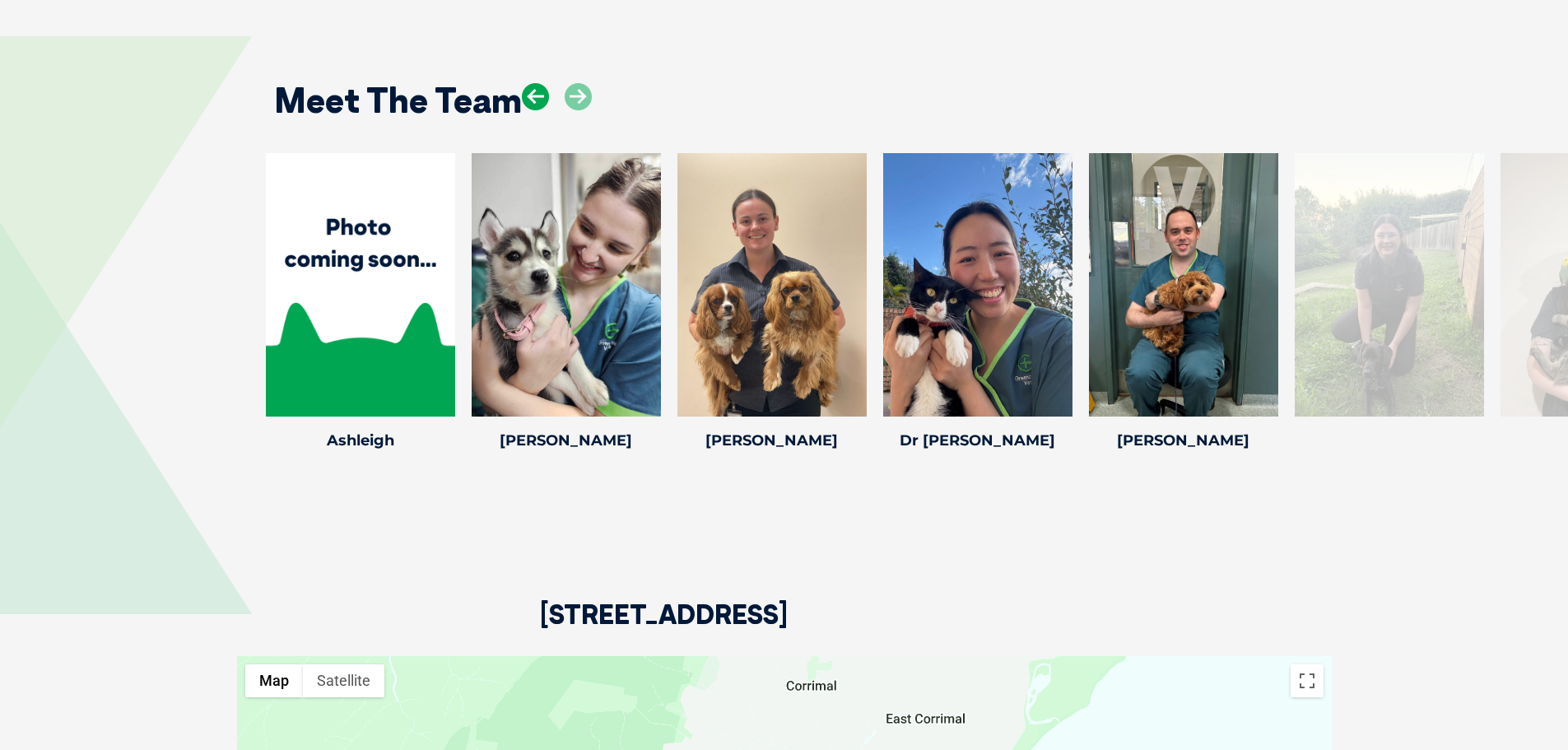
click at [532, 101] on icon at bounding box center [535, 97] width 27 height 27
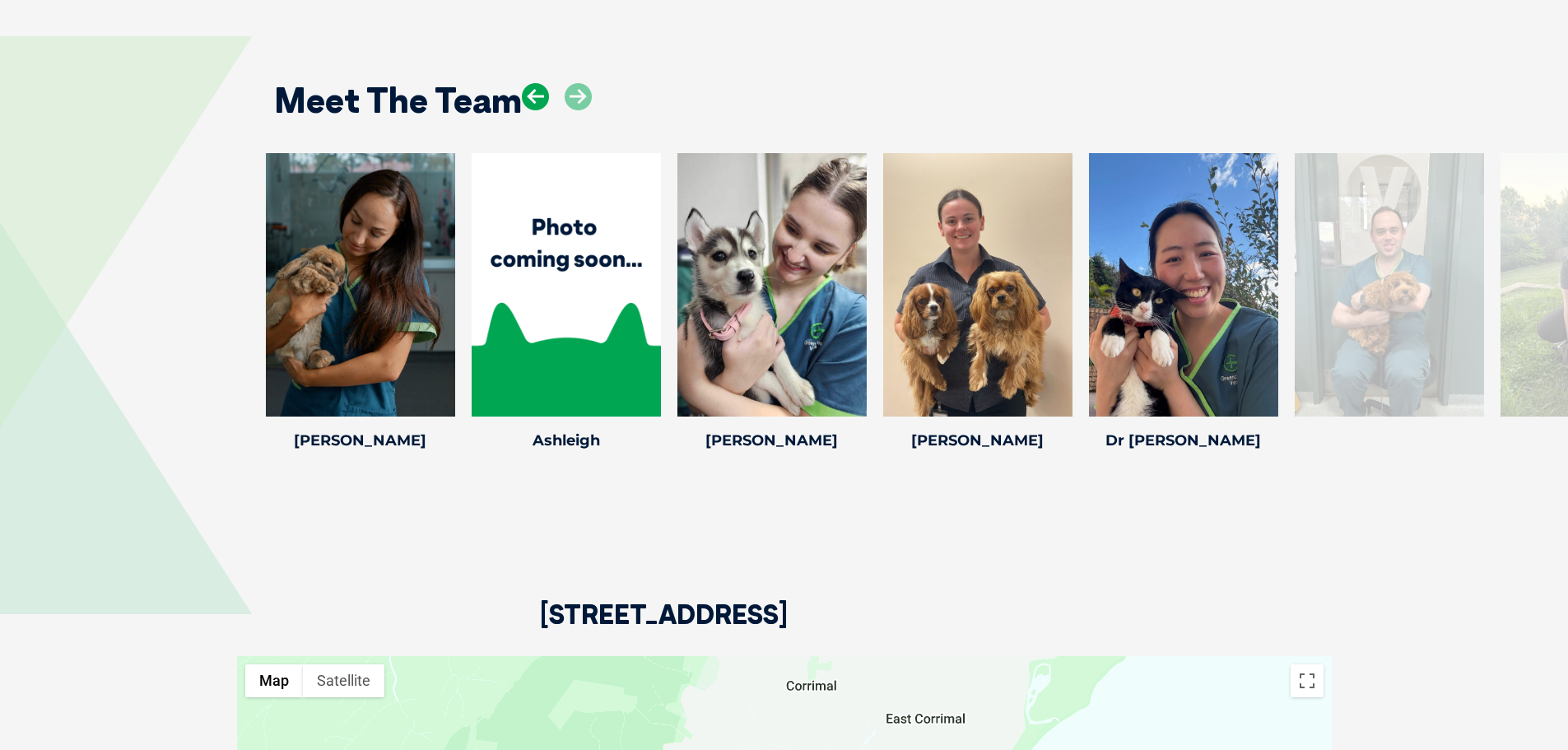
click at [532, 101] on icon at bounding box center [535, 97] width 27 height 27
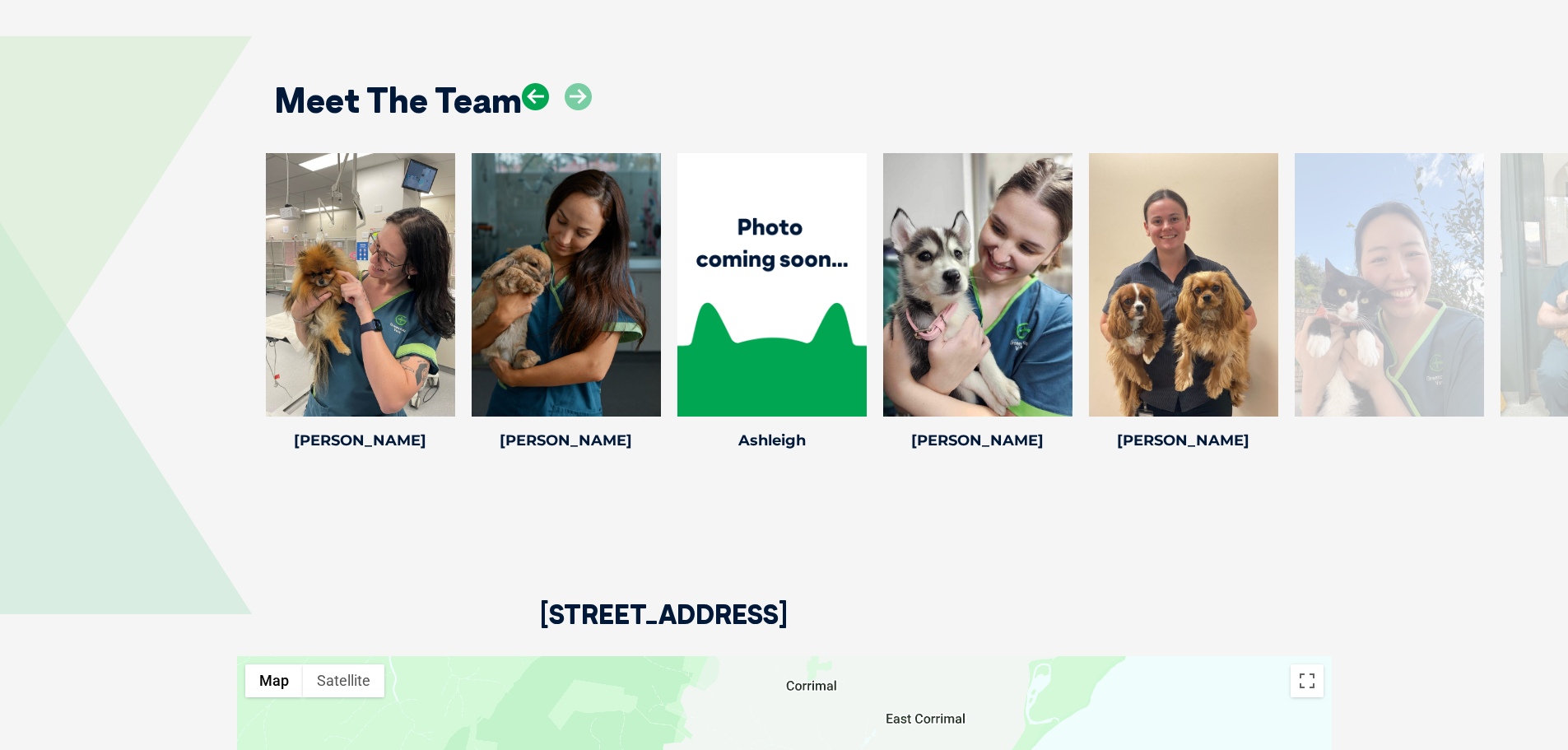
click at [532, 101] on icon at bounding box center [535, 97] width 27 height 27
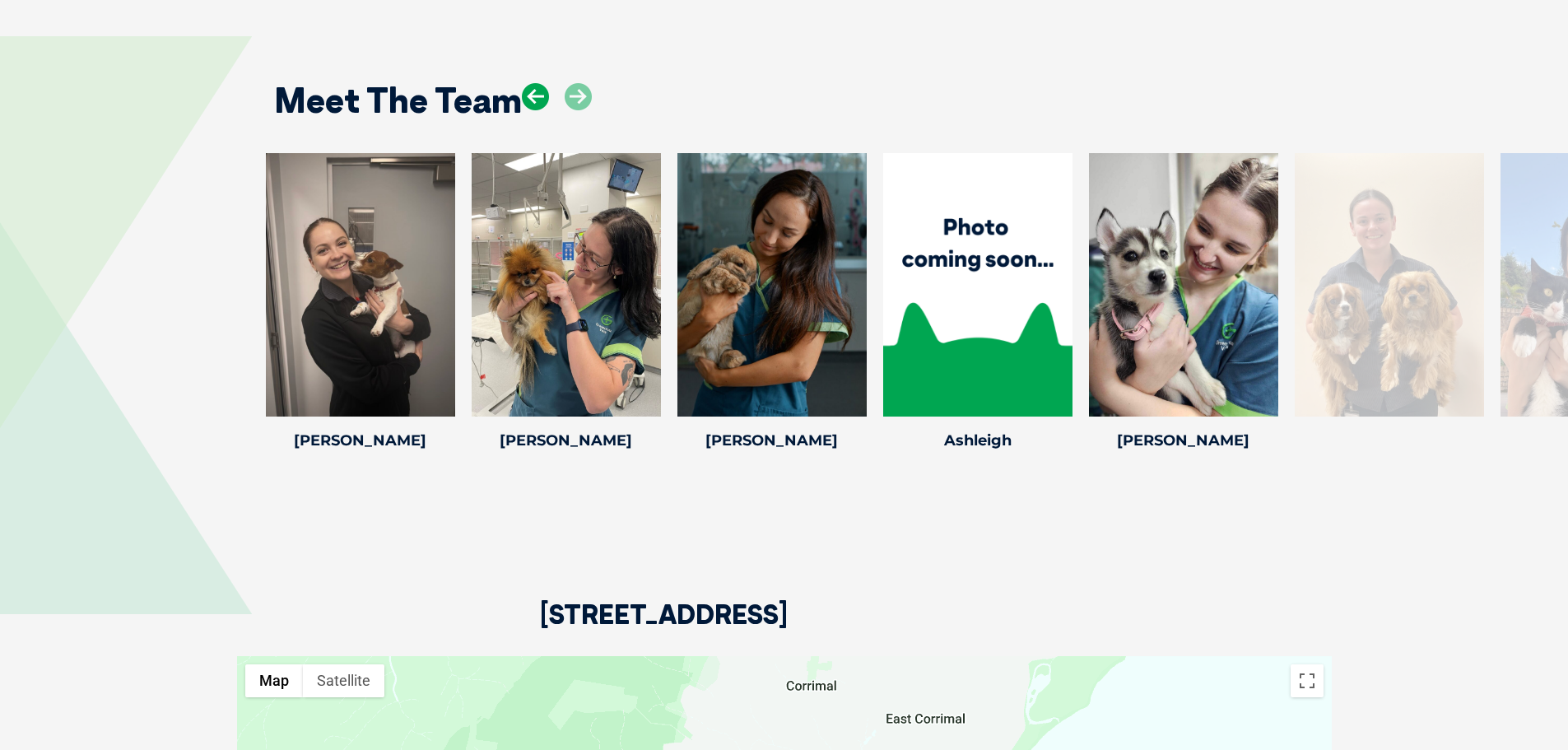
click at [532, 101] on icon at bounding box center [535, 97] width 27 height 27
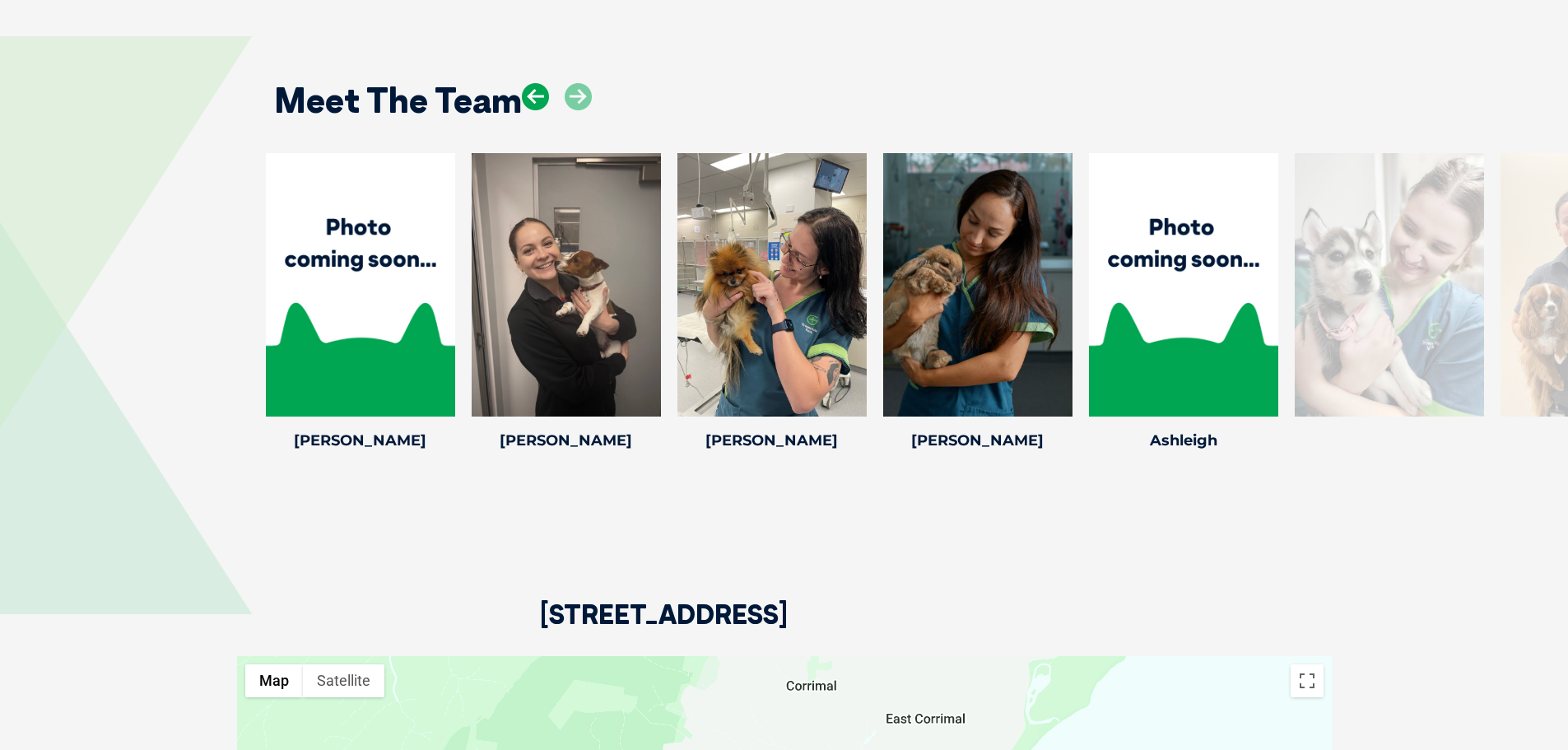
click at [532, 101] on icon at bounding box center [535, 97] width 27 height 27
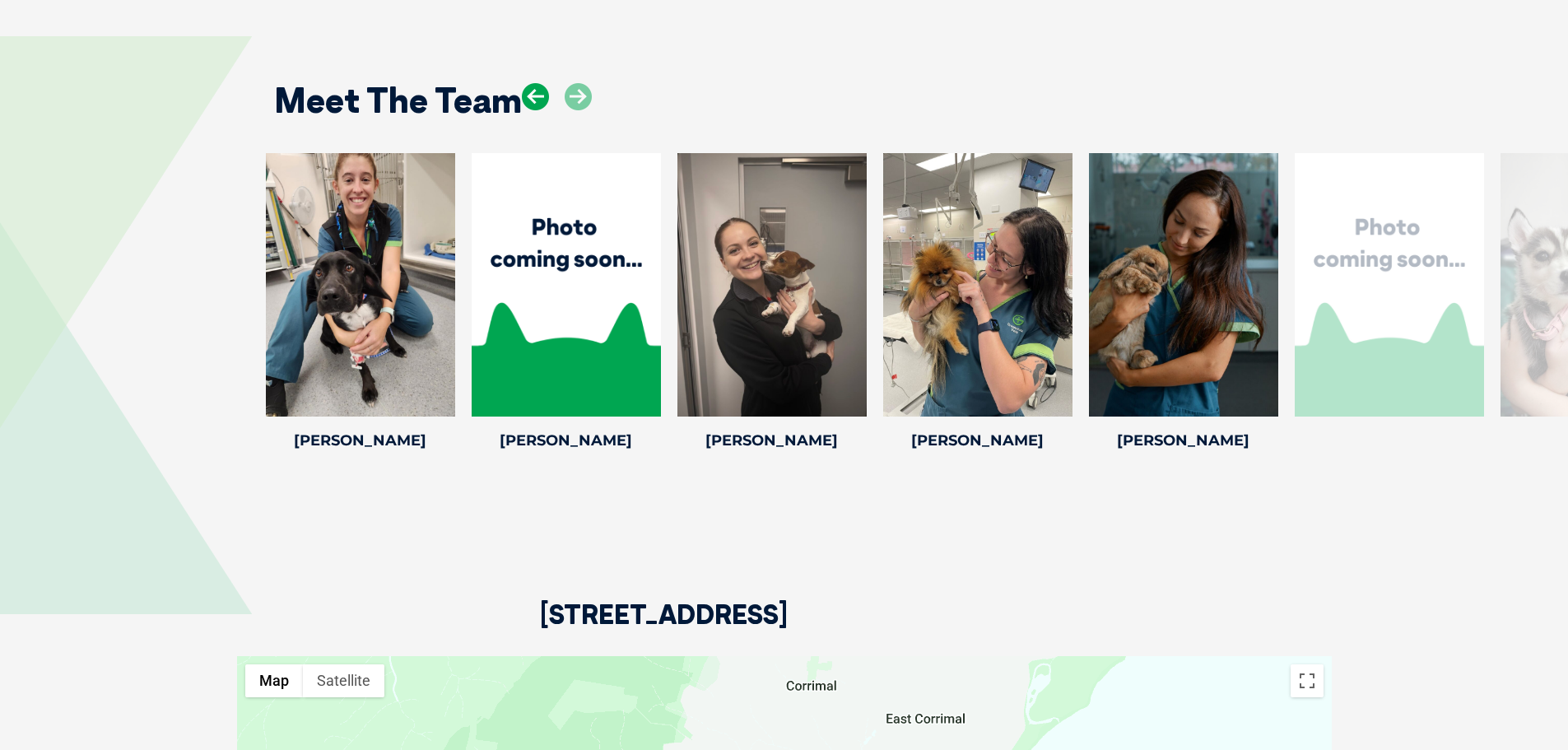
click at [532, 101] on icon at bounding box center [535, 97] width 27 height 27
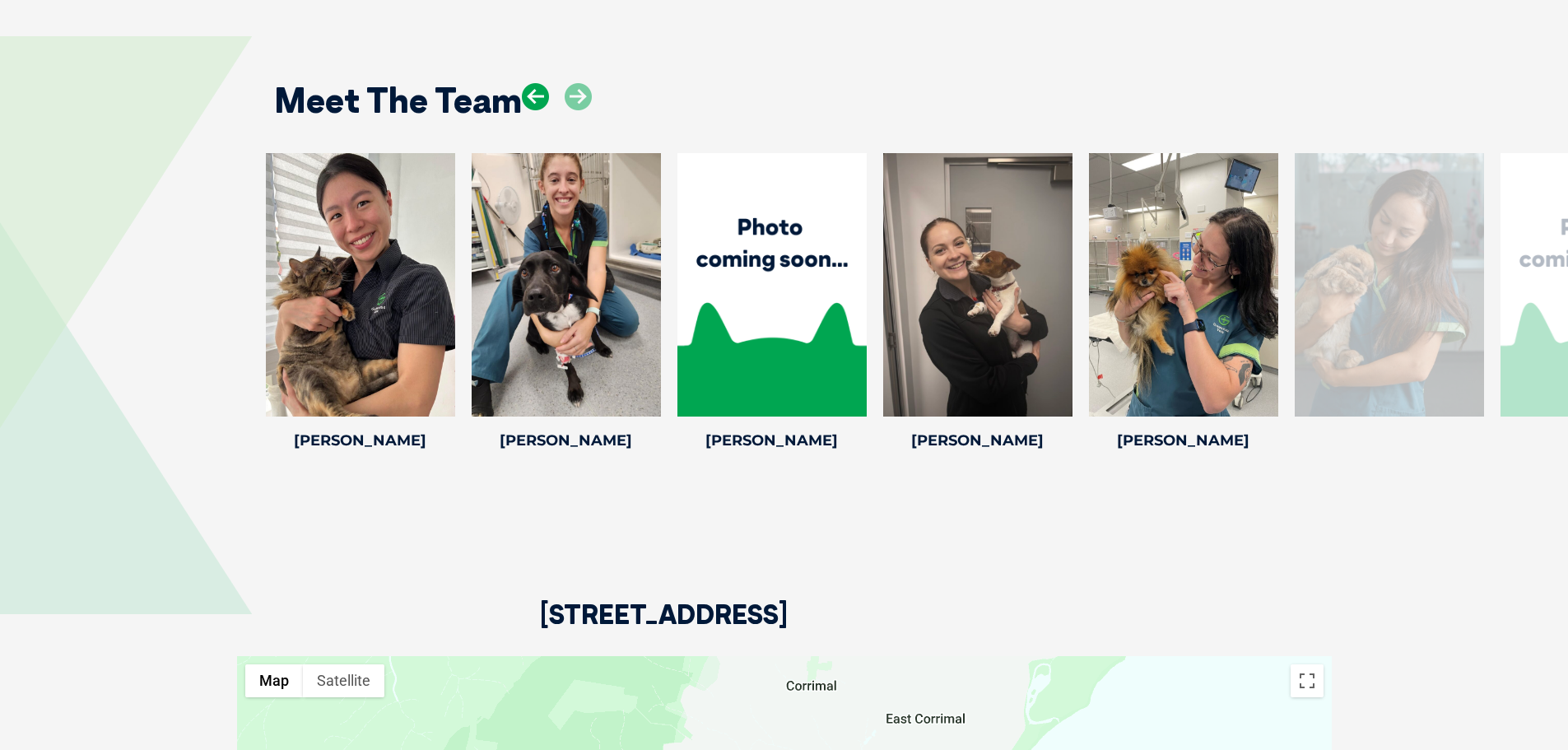
click at [532, 101] on icon at bounding box center [535, 97] width 27 height 27
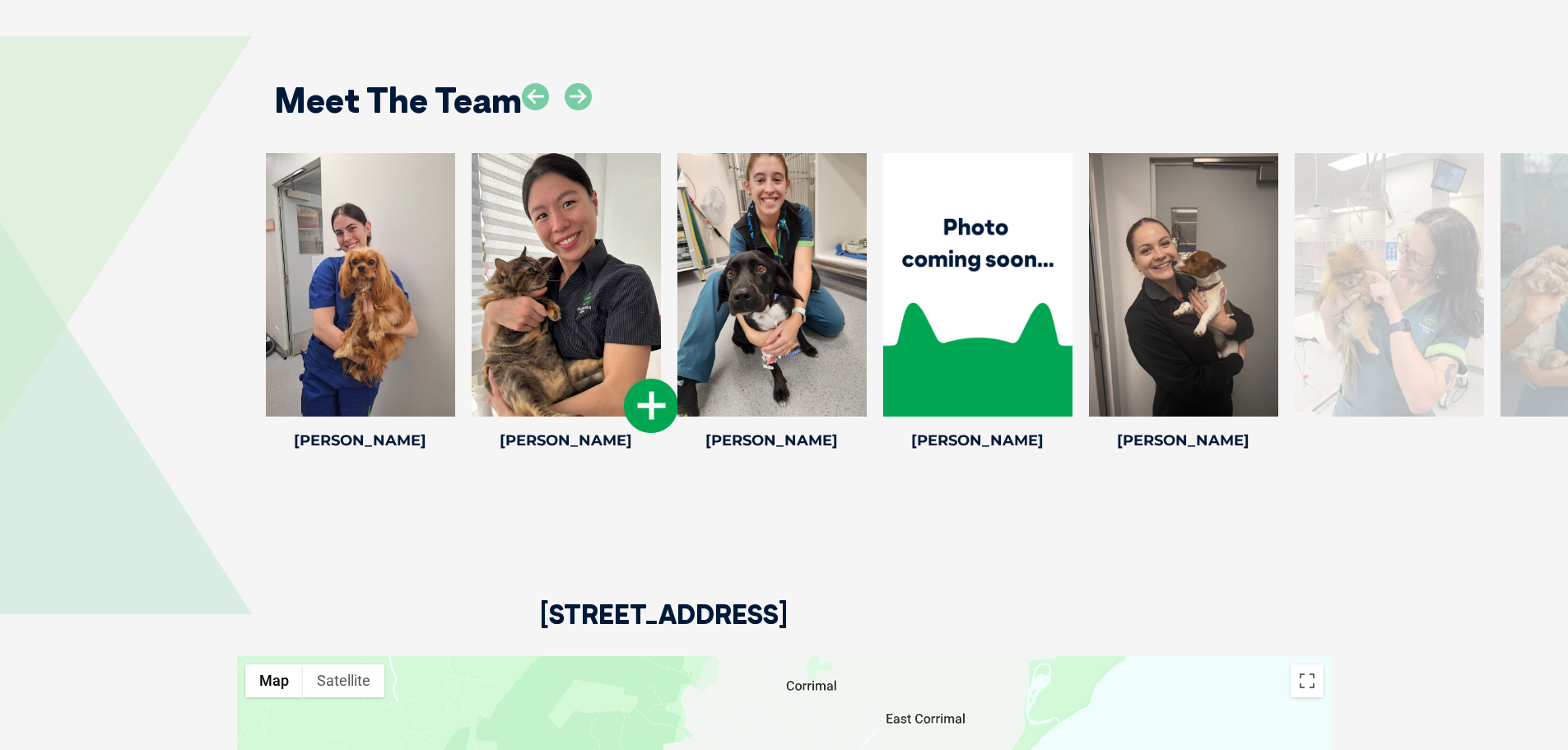
click at [647, 403] on icon at bounding box center [651, 406] width 54 height 54
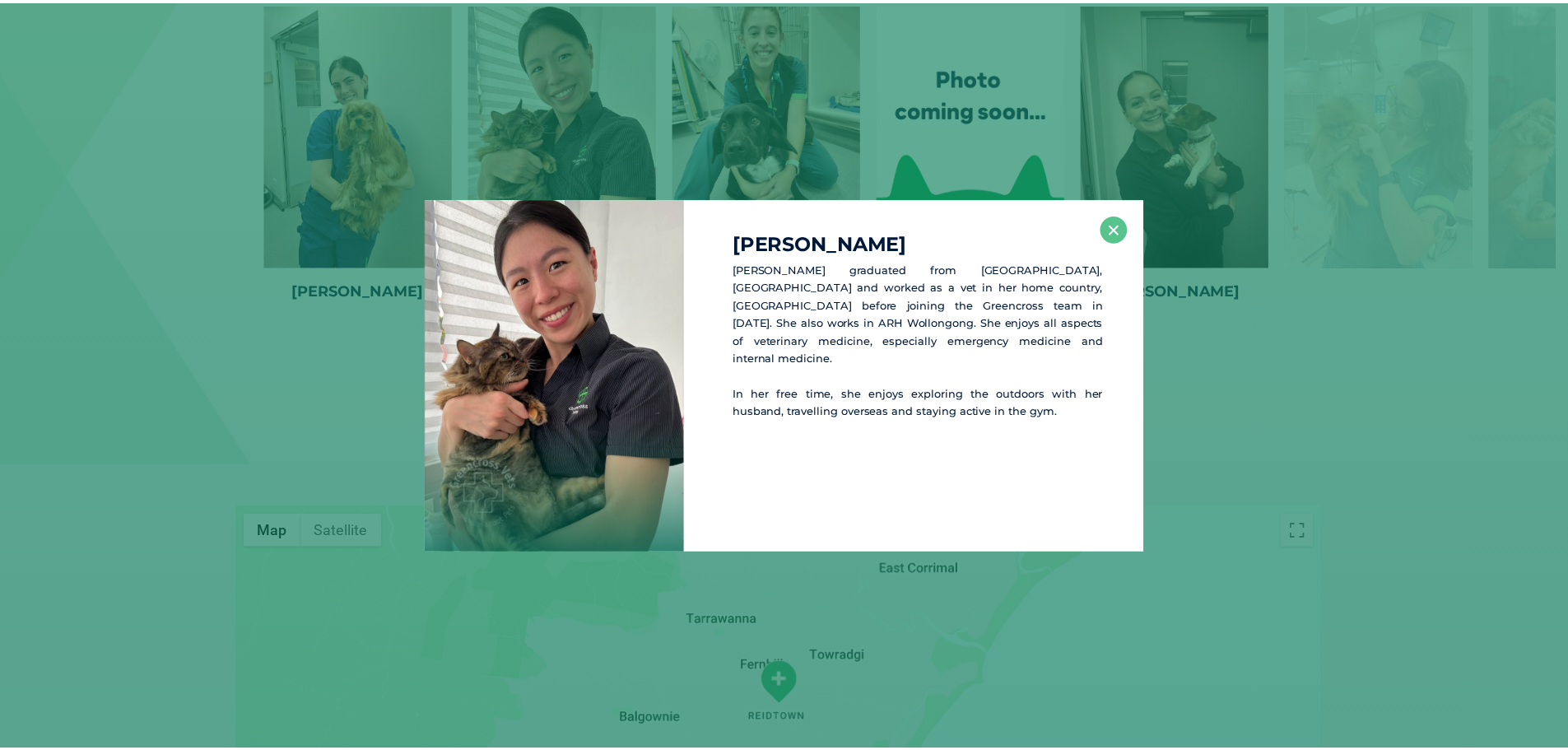
scroll to position [3813, 0]
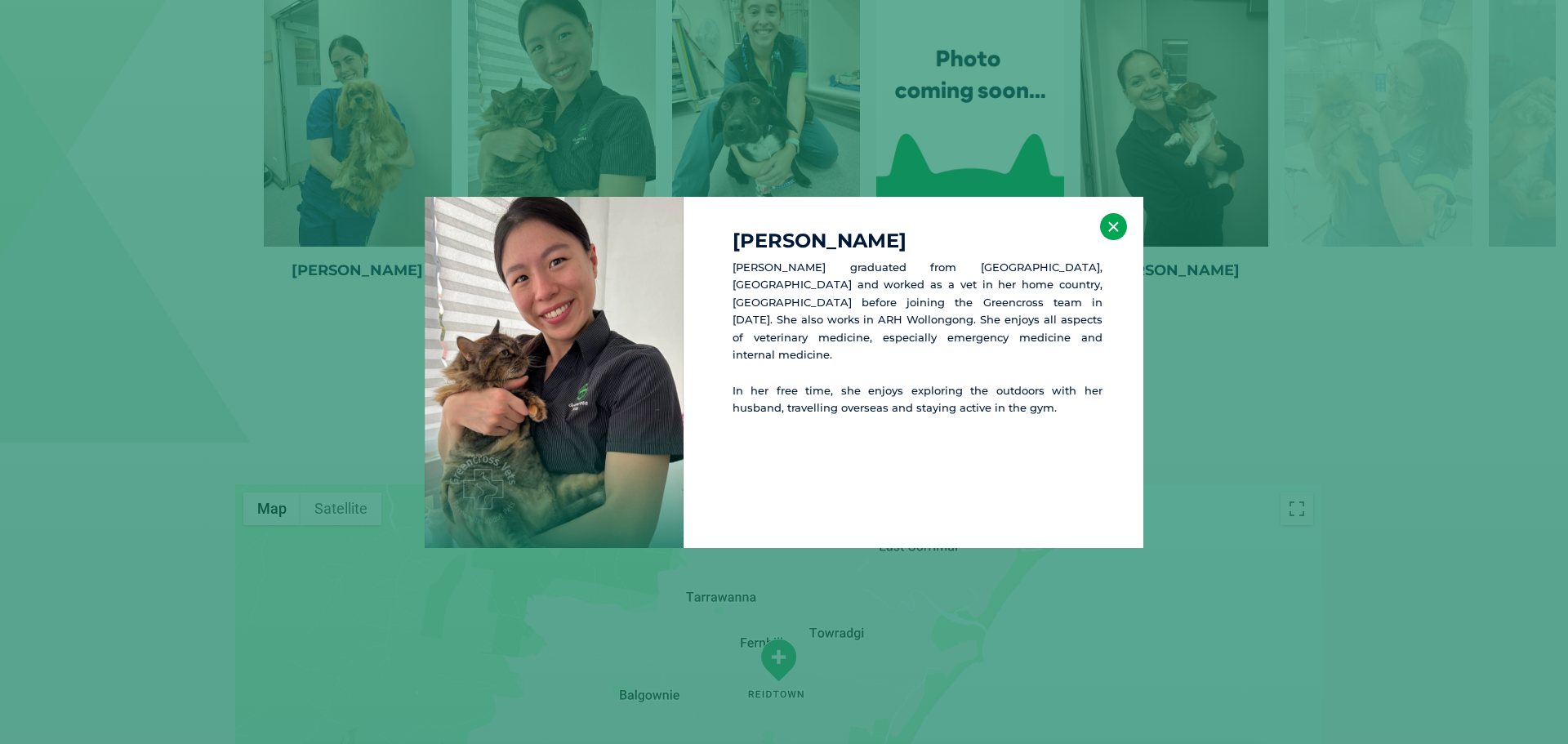
click at [1109, 219] on button "×" at bounding box center [1114, 226] width 27 height 27
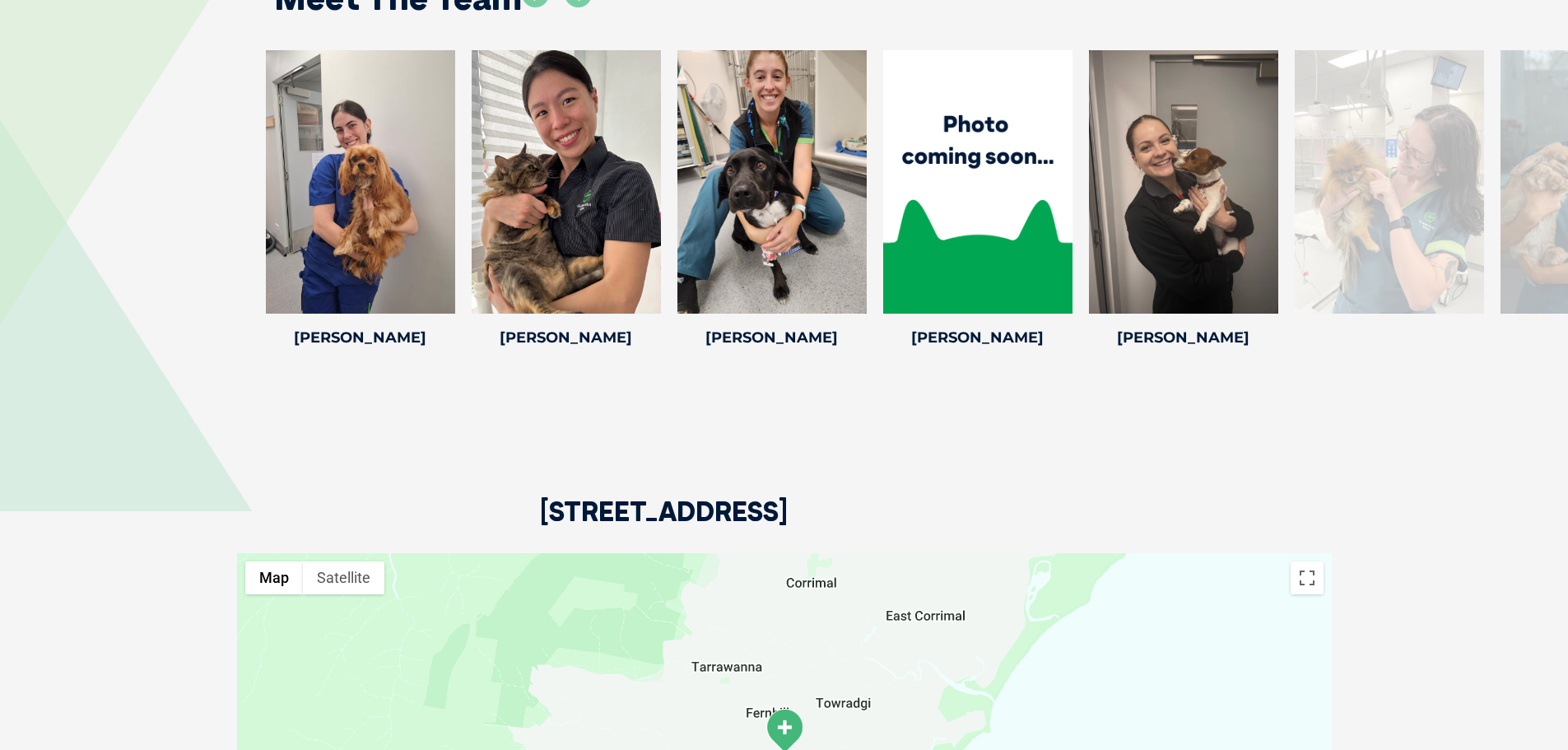
scroll to position [3649, 0]
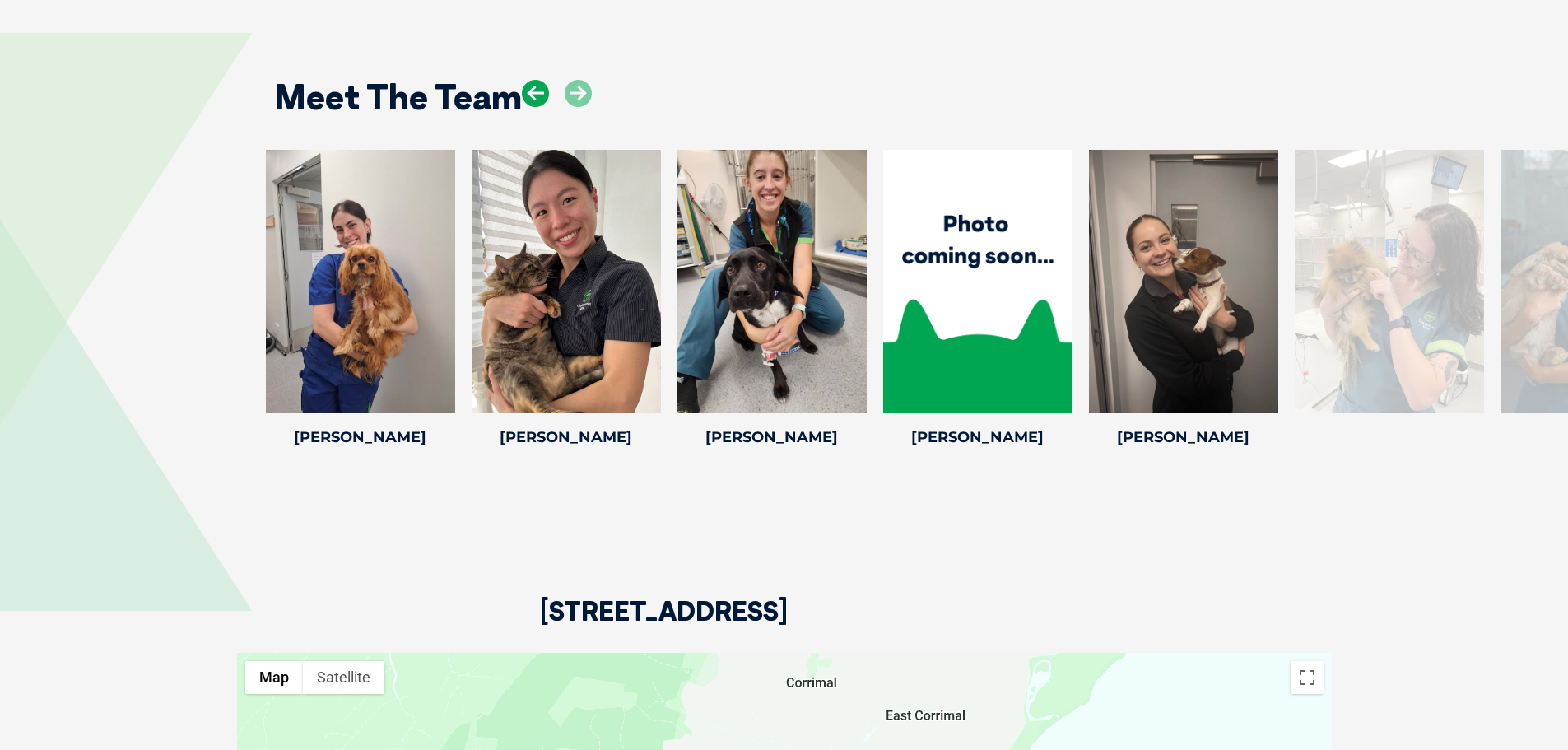
click at [537, 92] on icon at bounding box center [535, 93] width 27 height 27
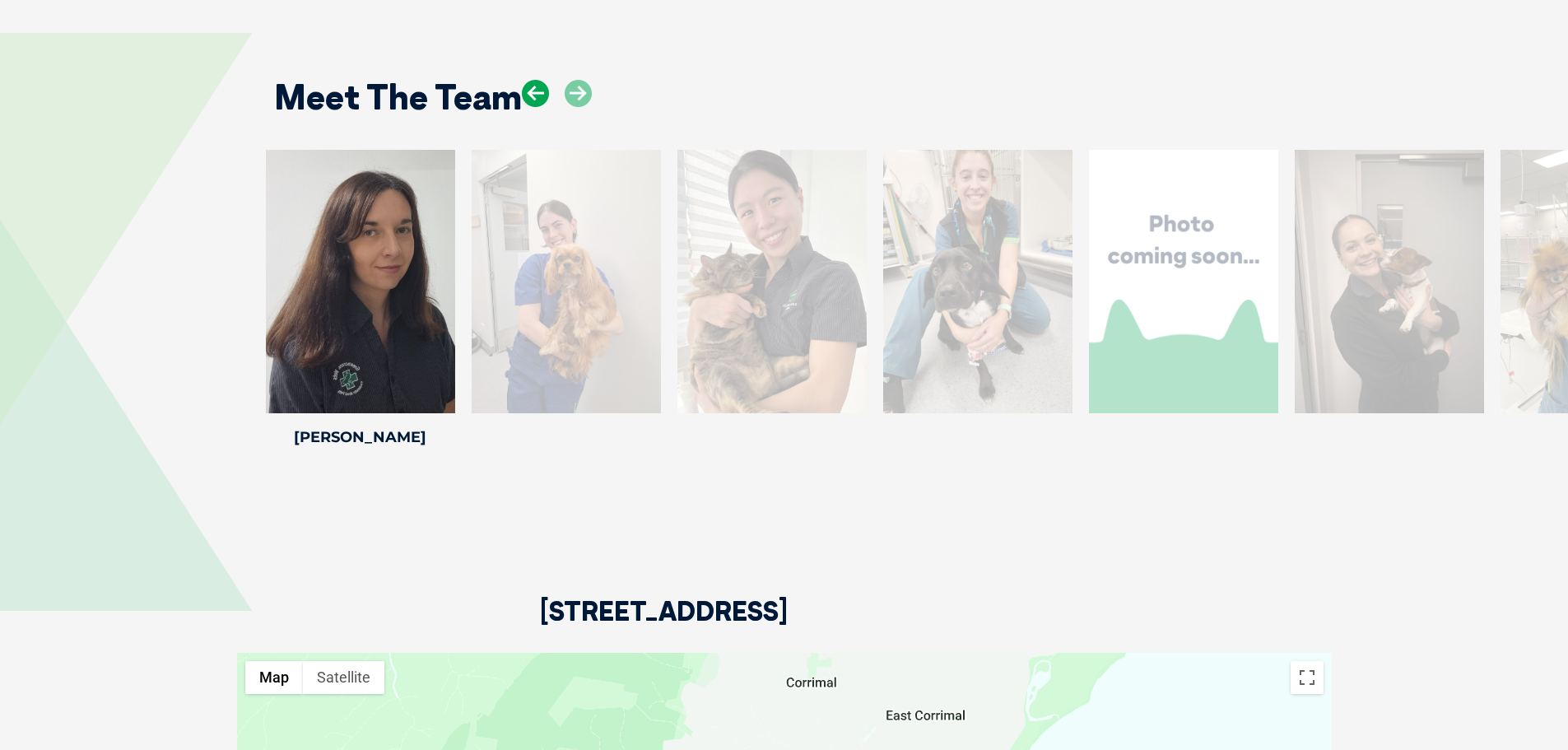
click at [537, 92] on icon at bounding box center [535, 93] width 27 height 27
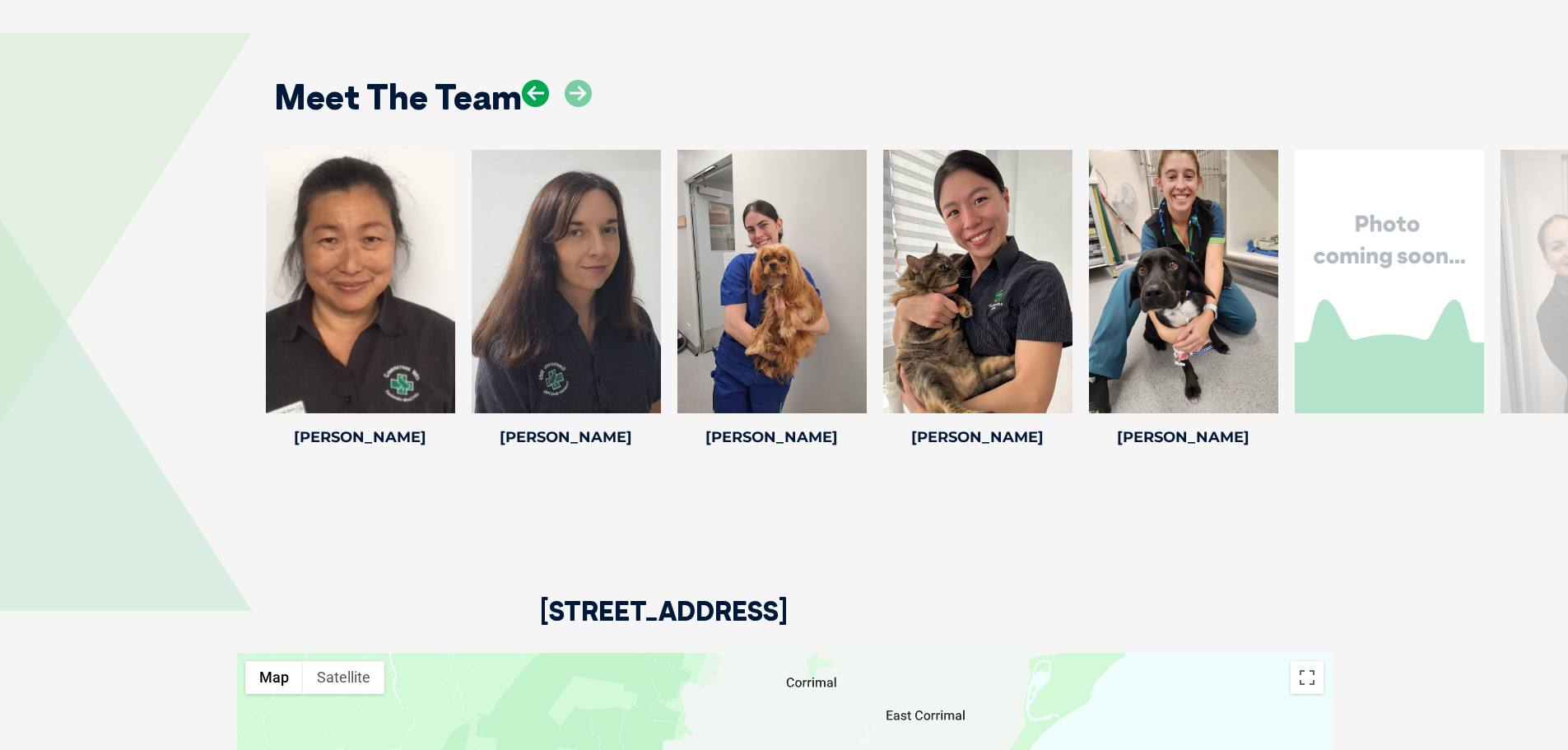
click at [537, 92] on icon at bounding box center [535, 93] width 27 height 27
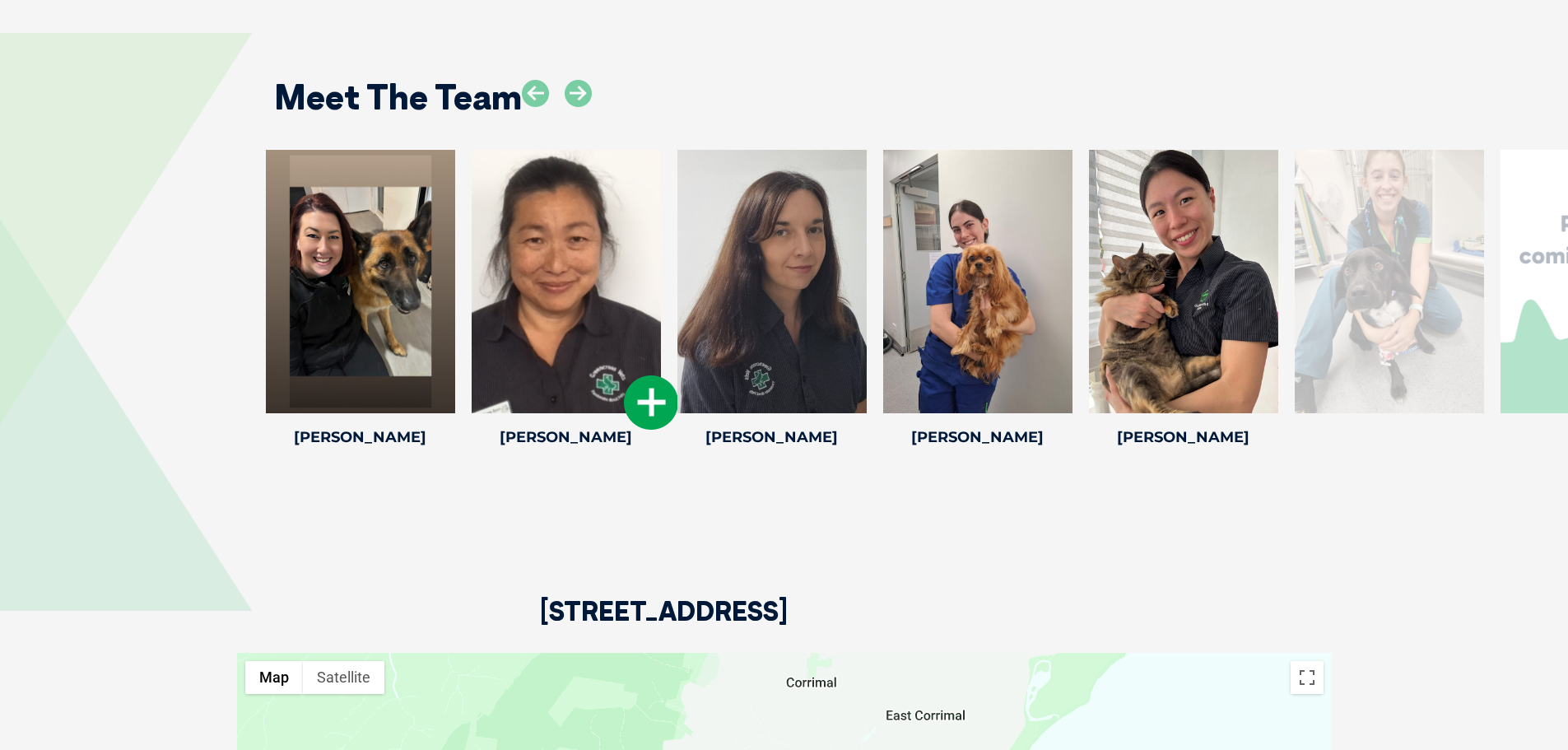
click at [641, 403] on icon at bounding box center [651, 402] width 54 height 54
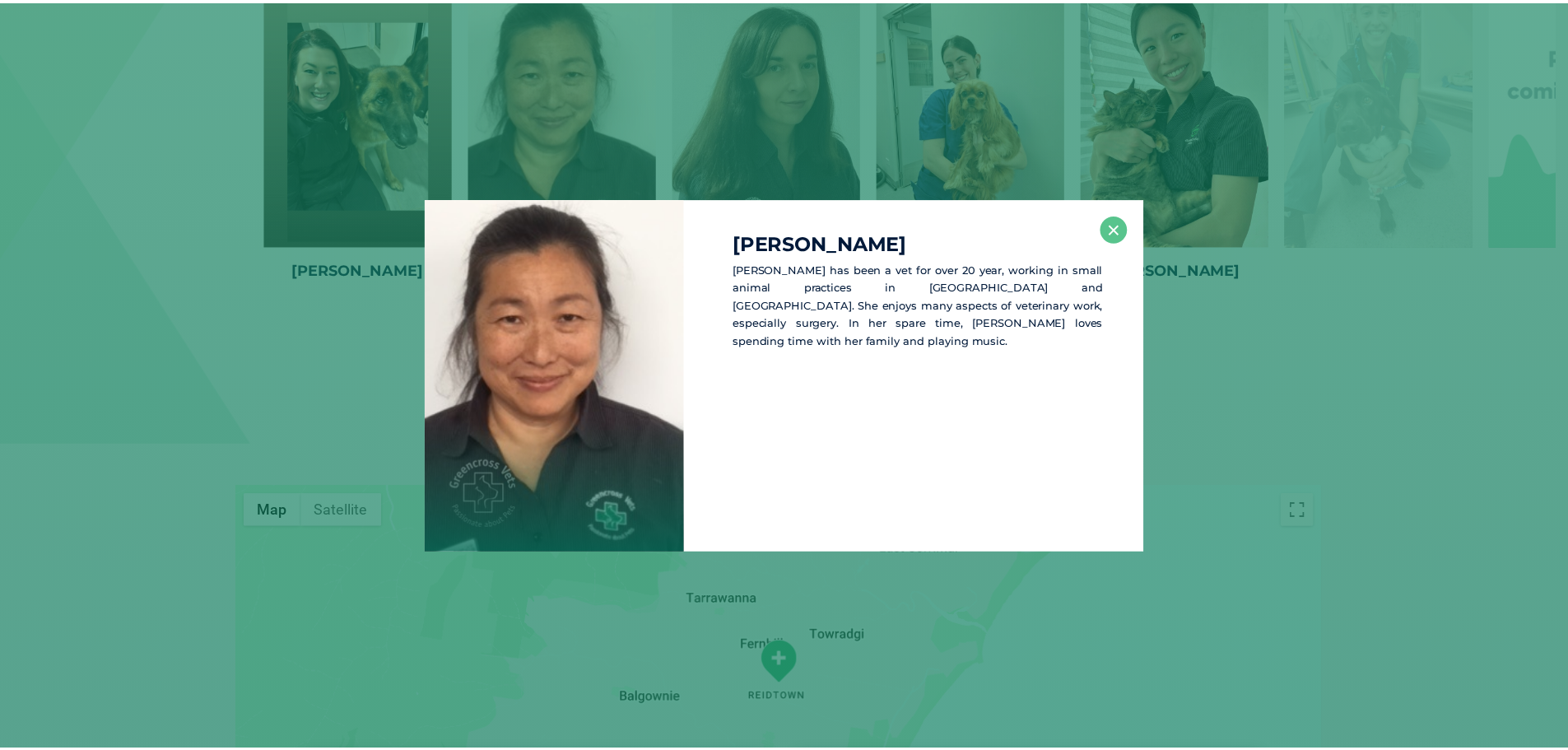
scroll to position [3816, 0]
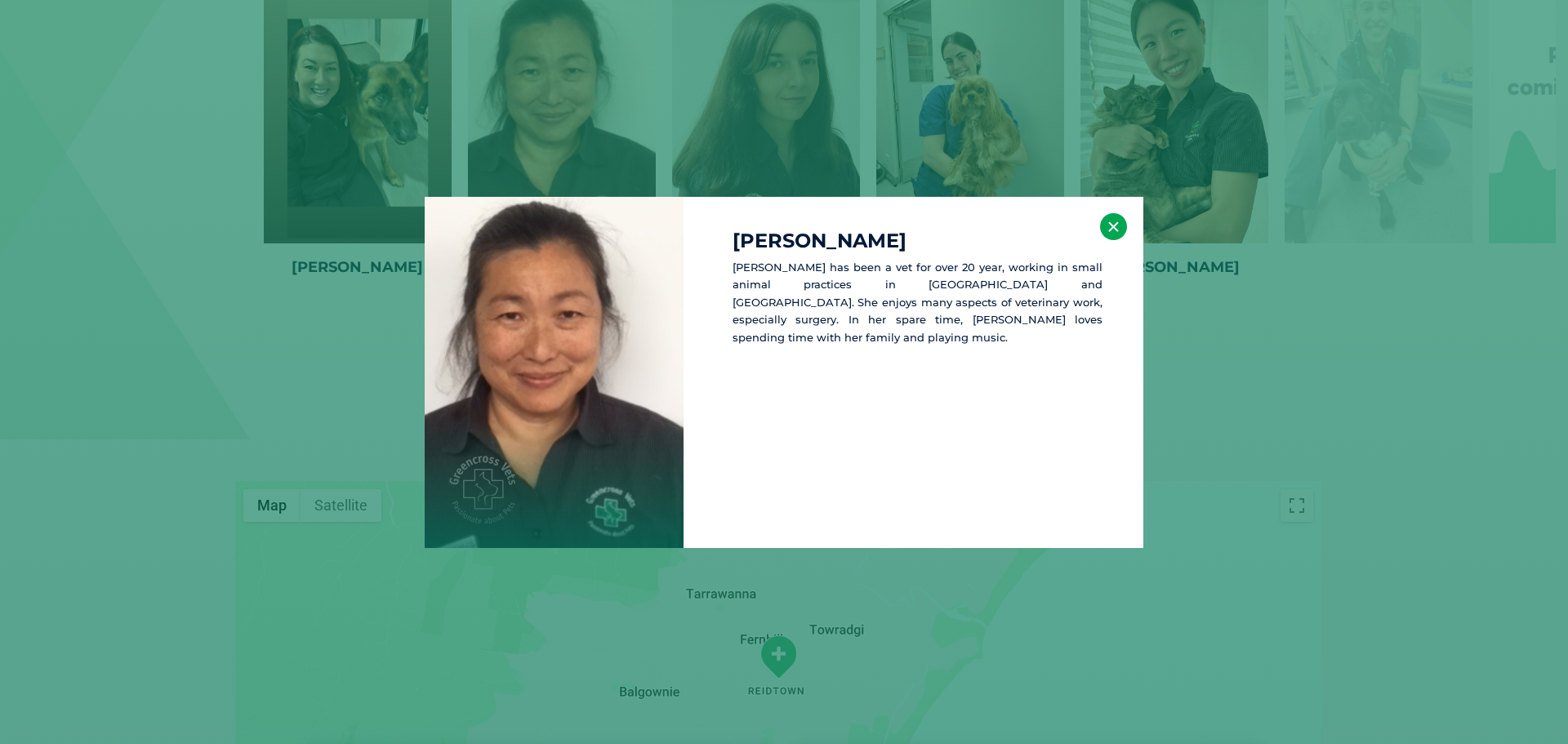
click at [1115, 227] on button "×" at bounding box center [1114, 226] width 27 height 27
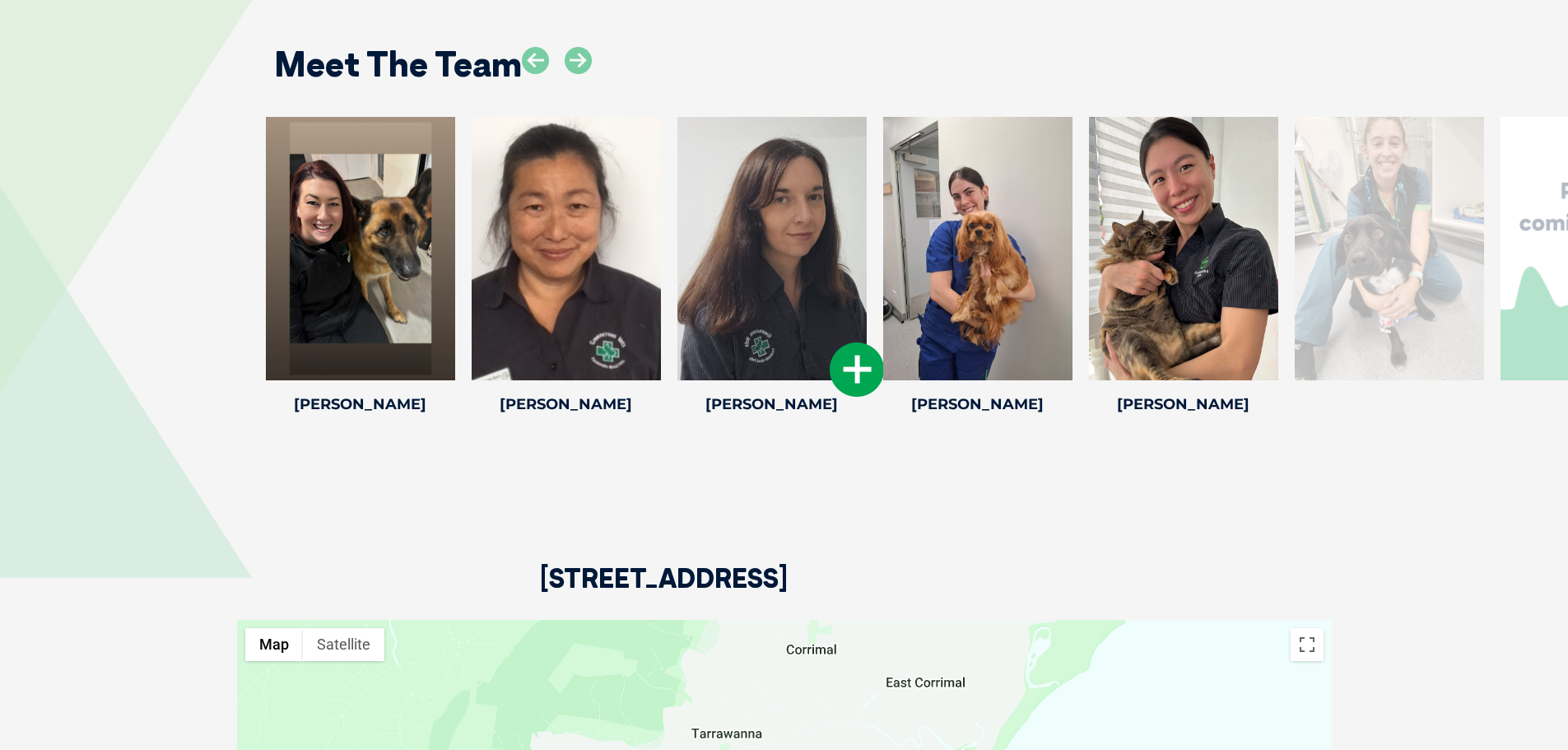
scroll to position [3652, 0]
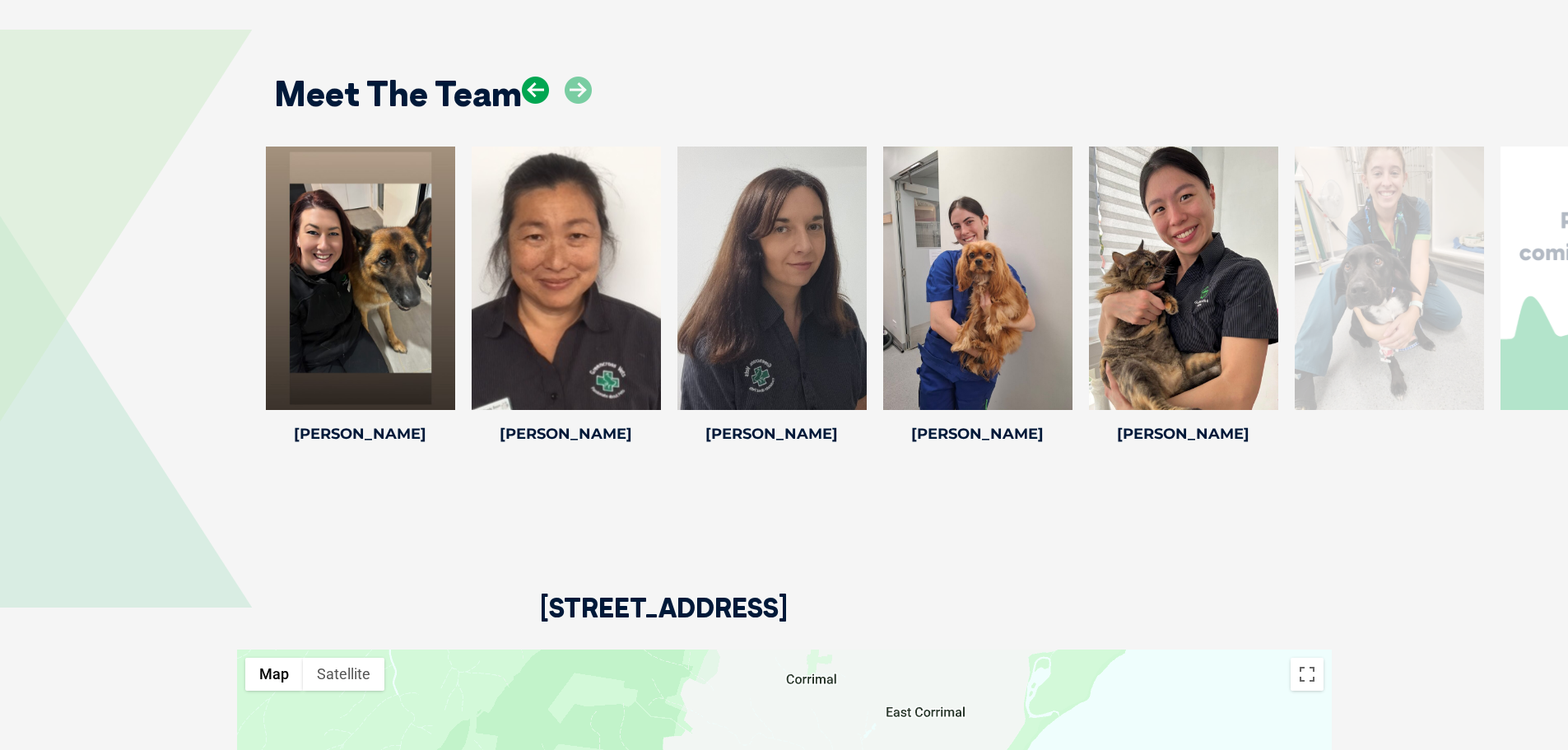
click at [535, 84] on icon at bounding box center [535, 90] width 27 height 27
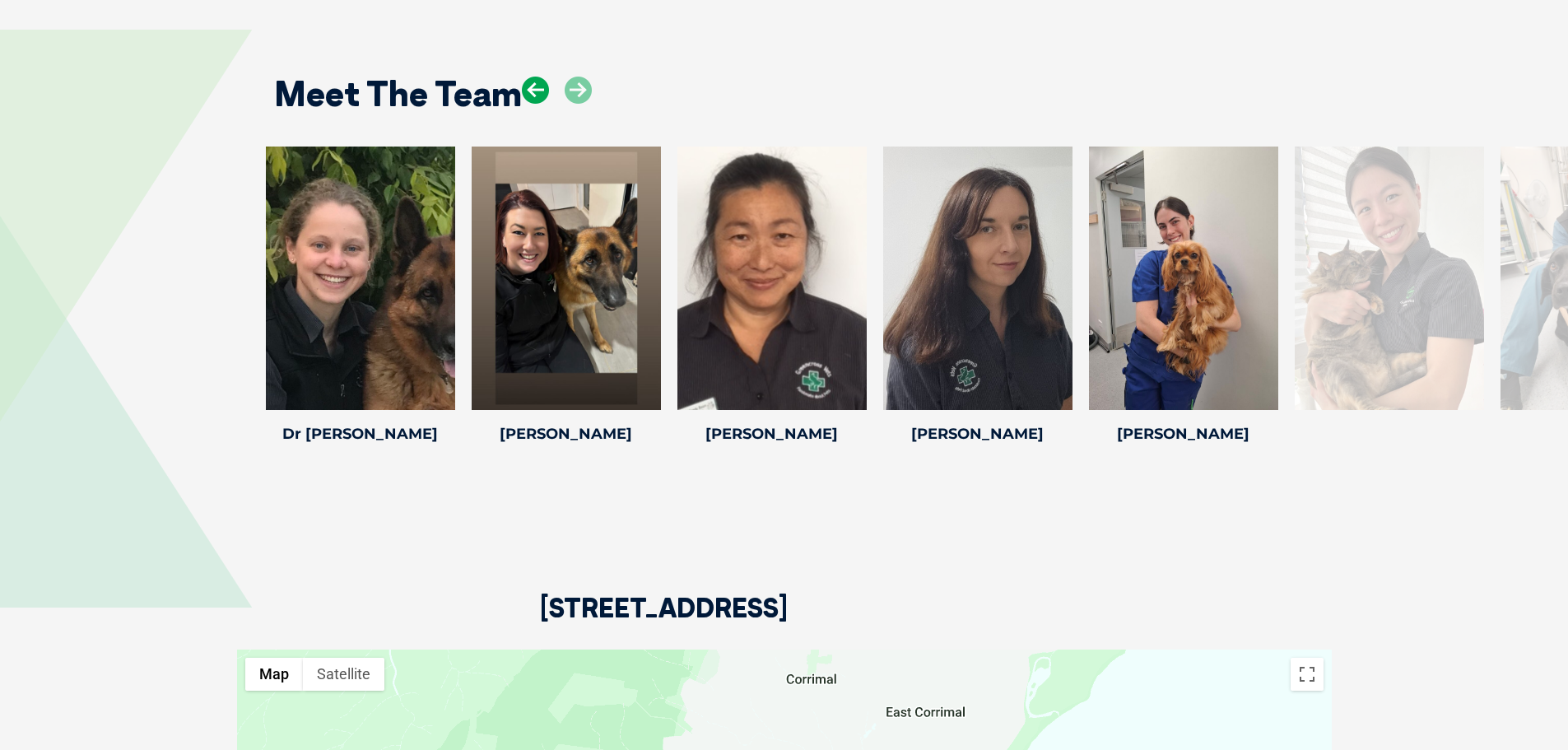
click at [535, 84] on icon at bounding box center [535, 90] width 27 height 27
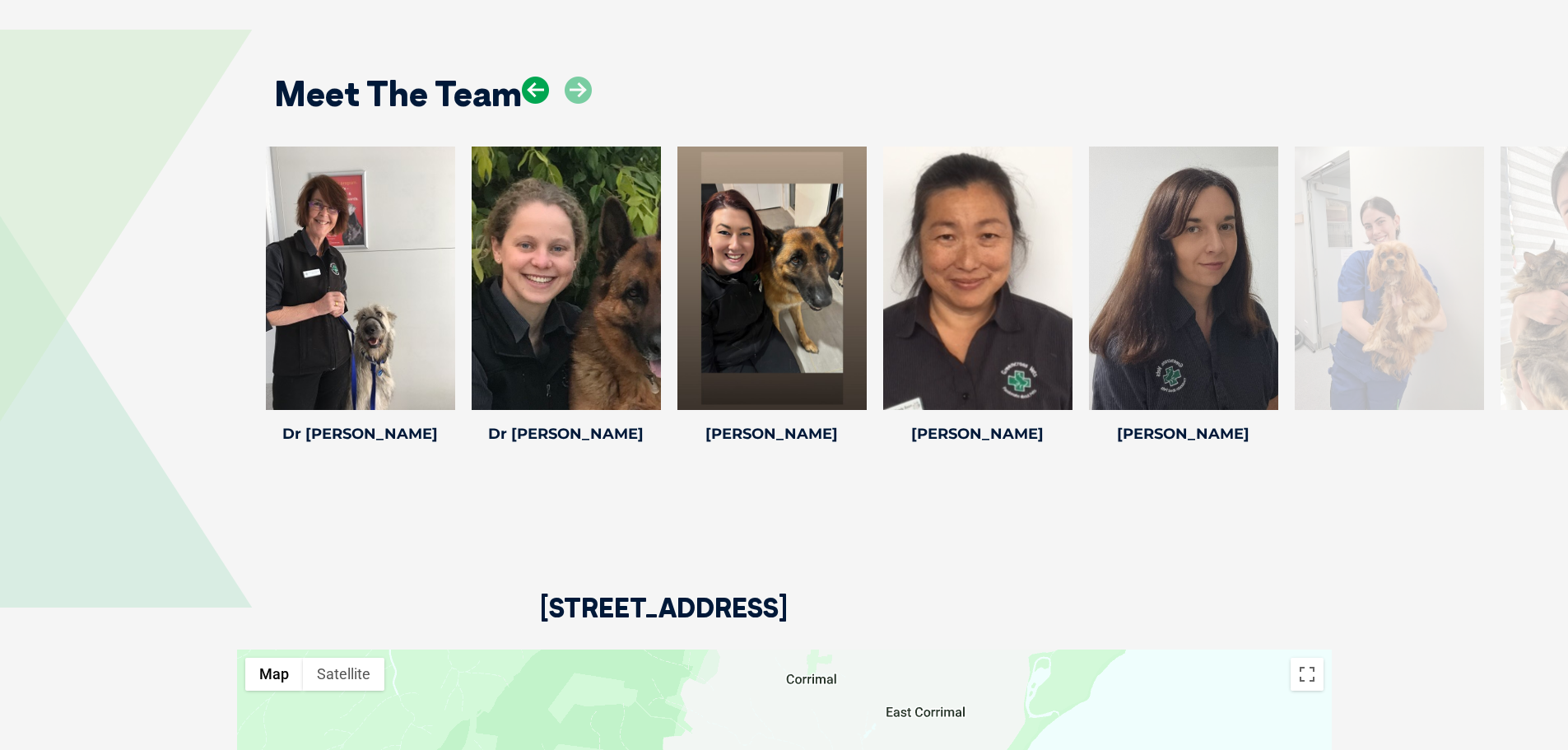
click at [535, 84] on icon at bounding box center [535, 90] width 27 height 27
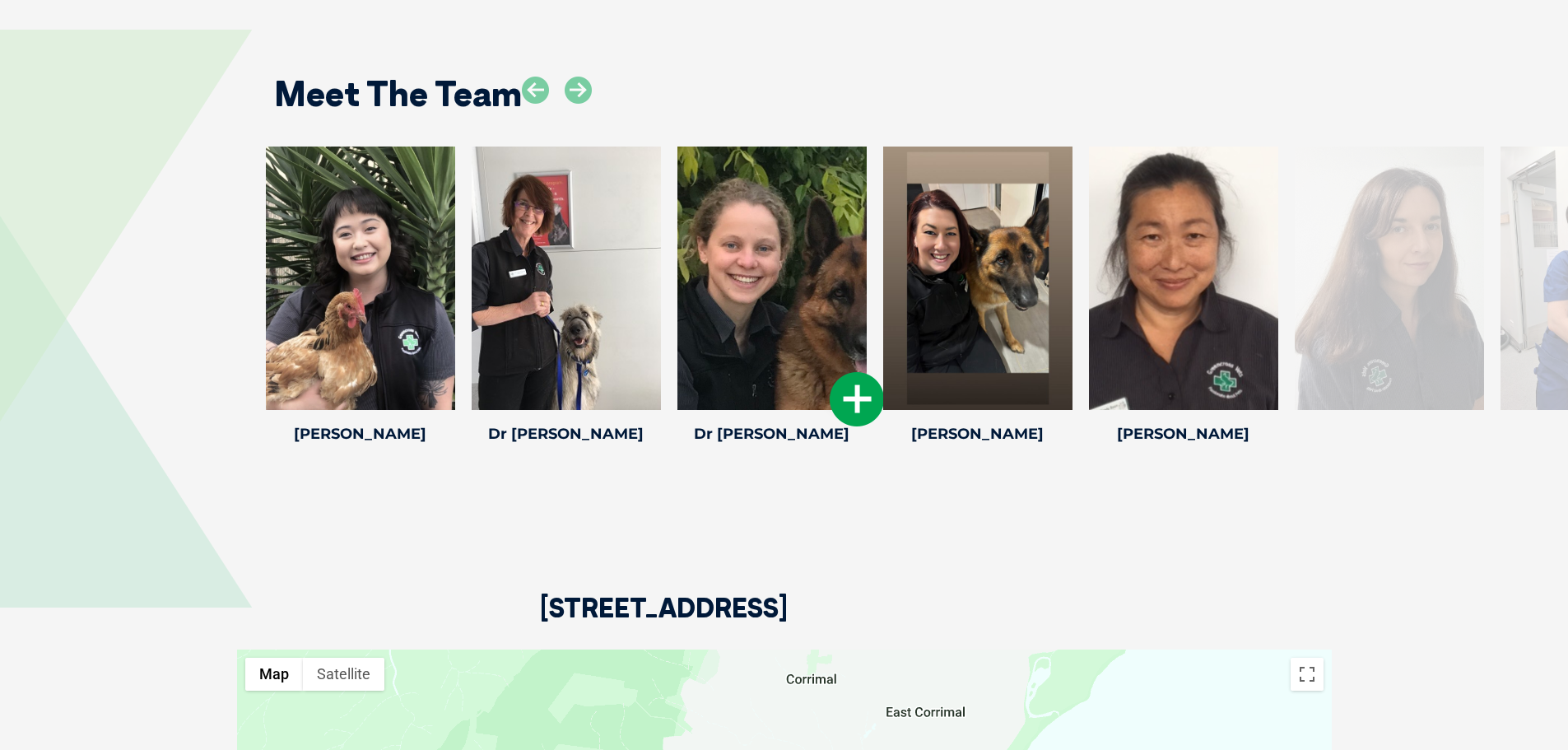
click at [851, 393] on icon at bounding box center [857, 399] width 54 height 54
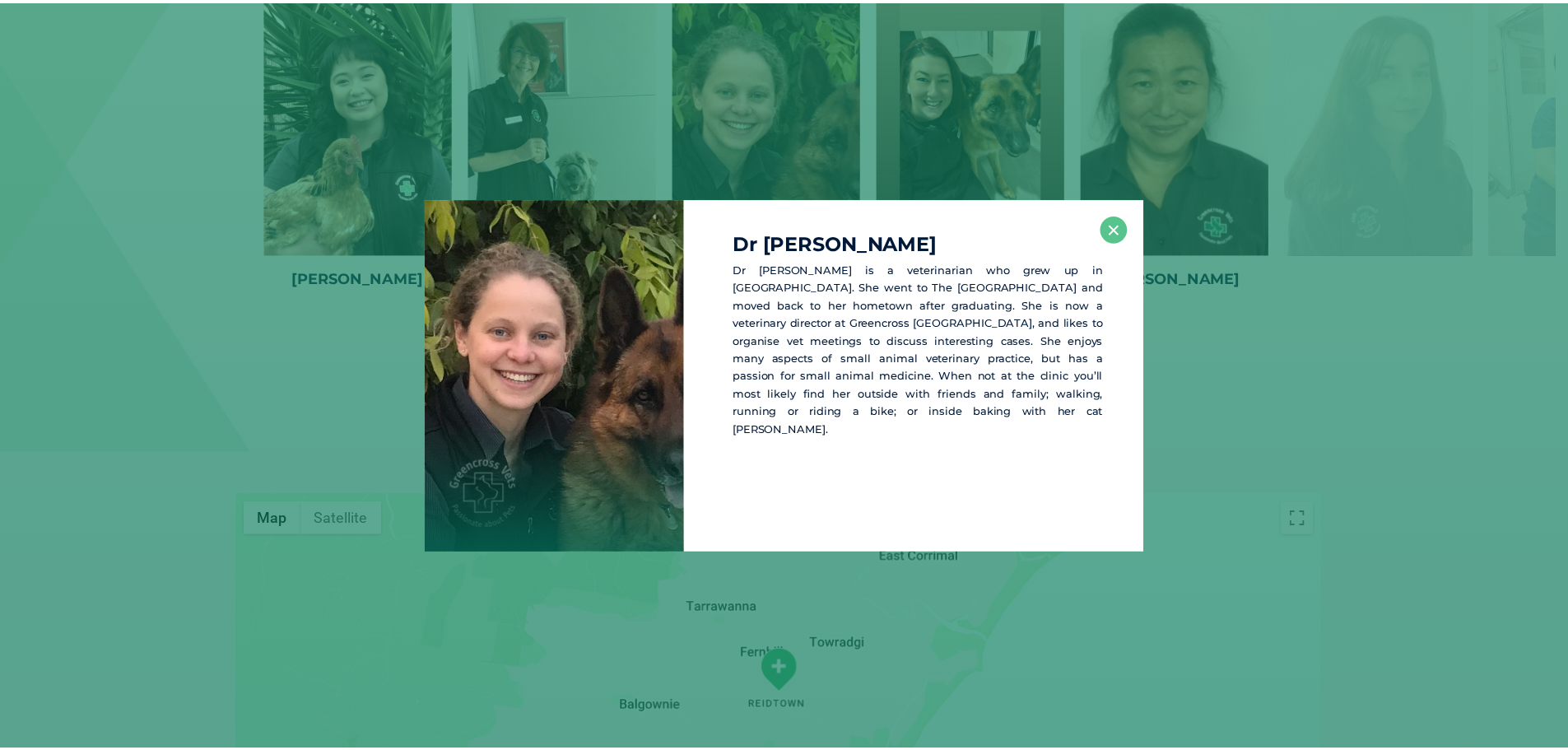
scroll to position [3820, 0]
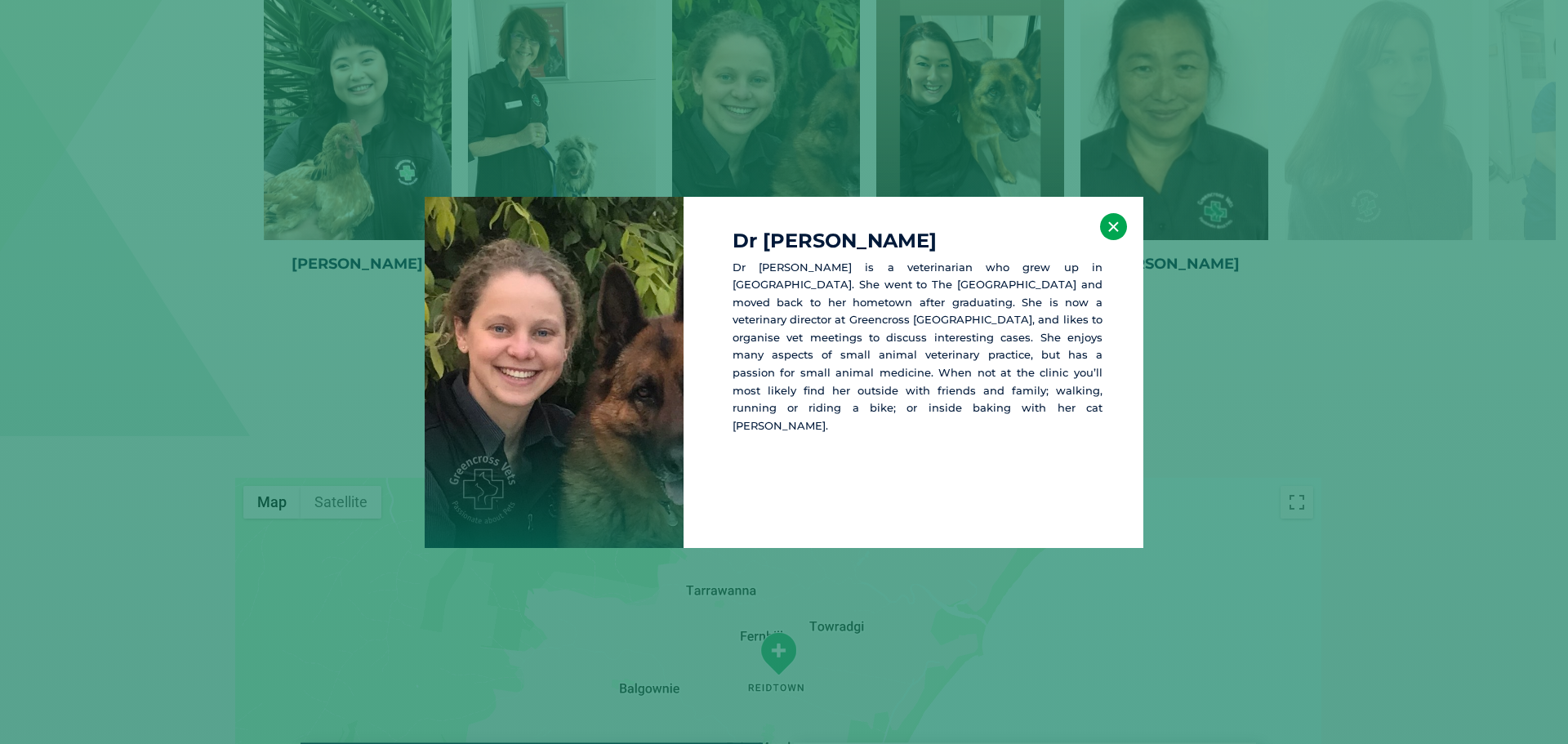
click at [1112, 225] on button "×" at bounding box center [1114, 226] width 27 height 27
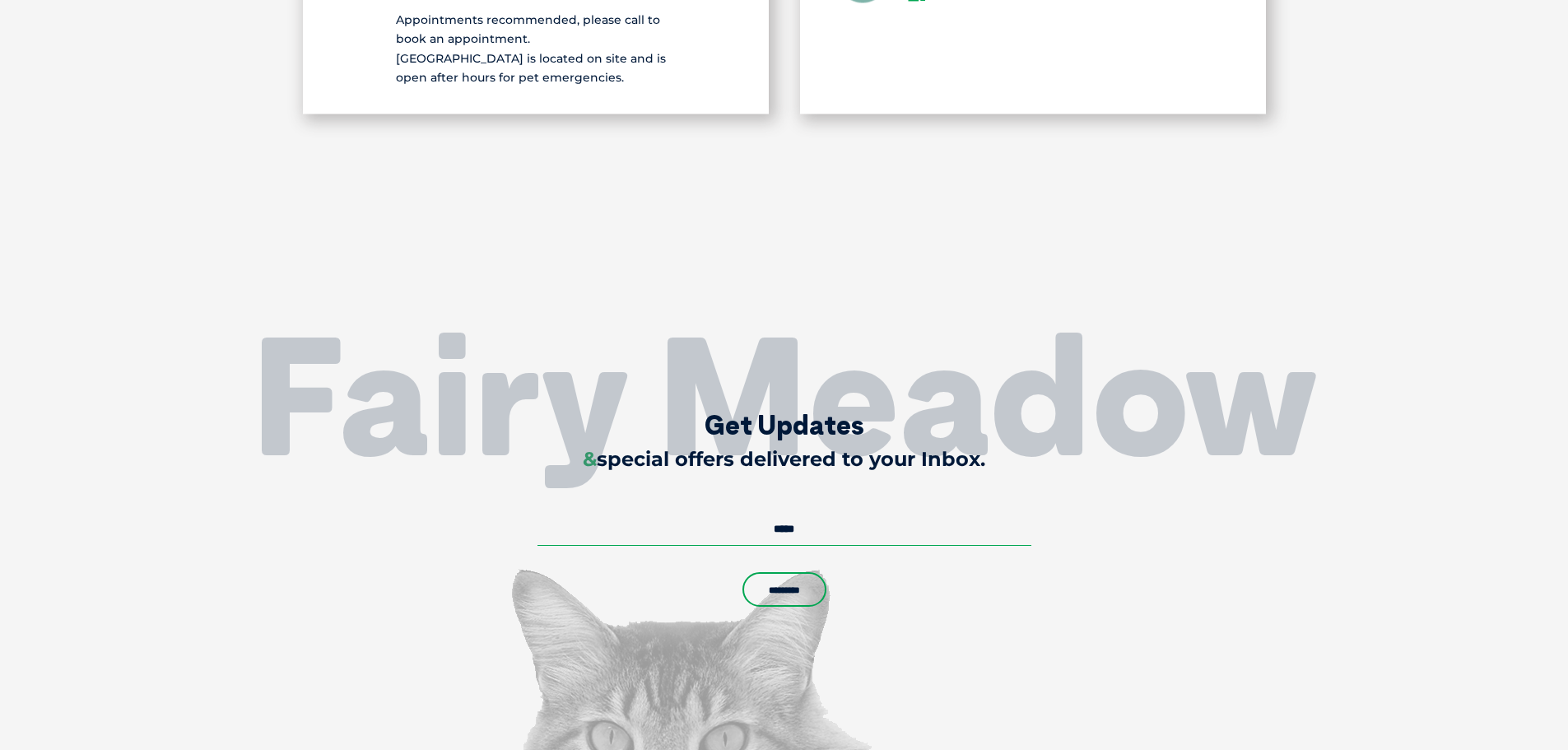
scroll to position [4672, 0]
